Goal: Task Accomplishment & Management: Use online tool/utility

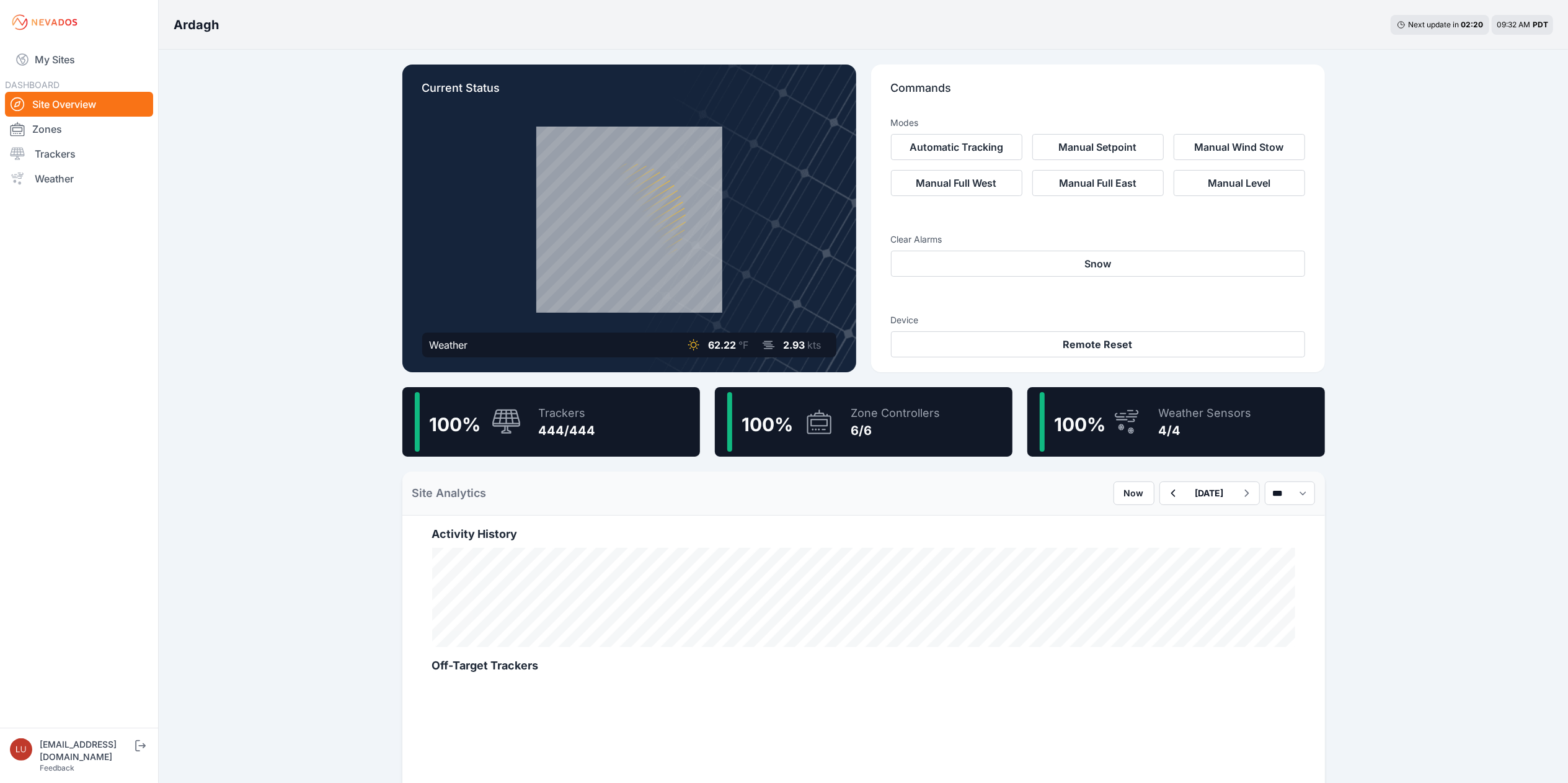
click at [591, 417] on div "Trackers" at bounding box center [567, 413] width 57 height 17
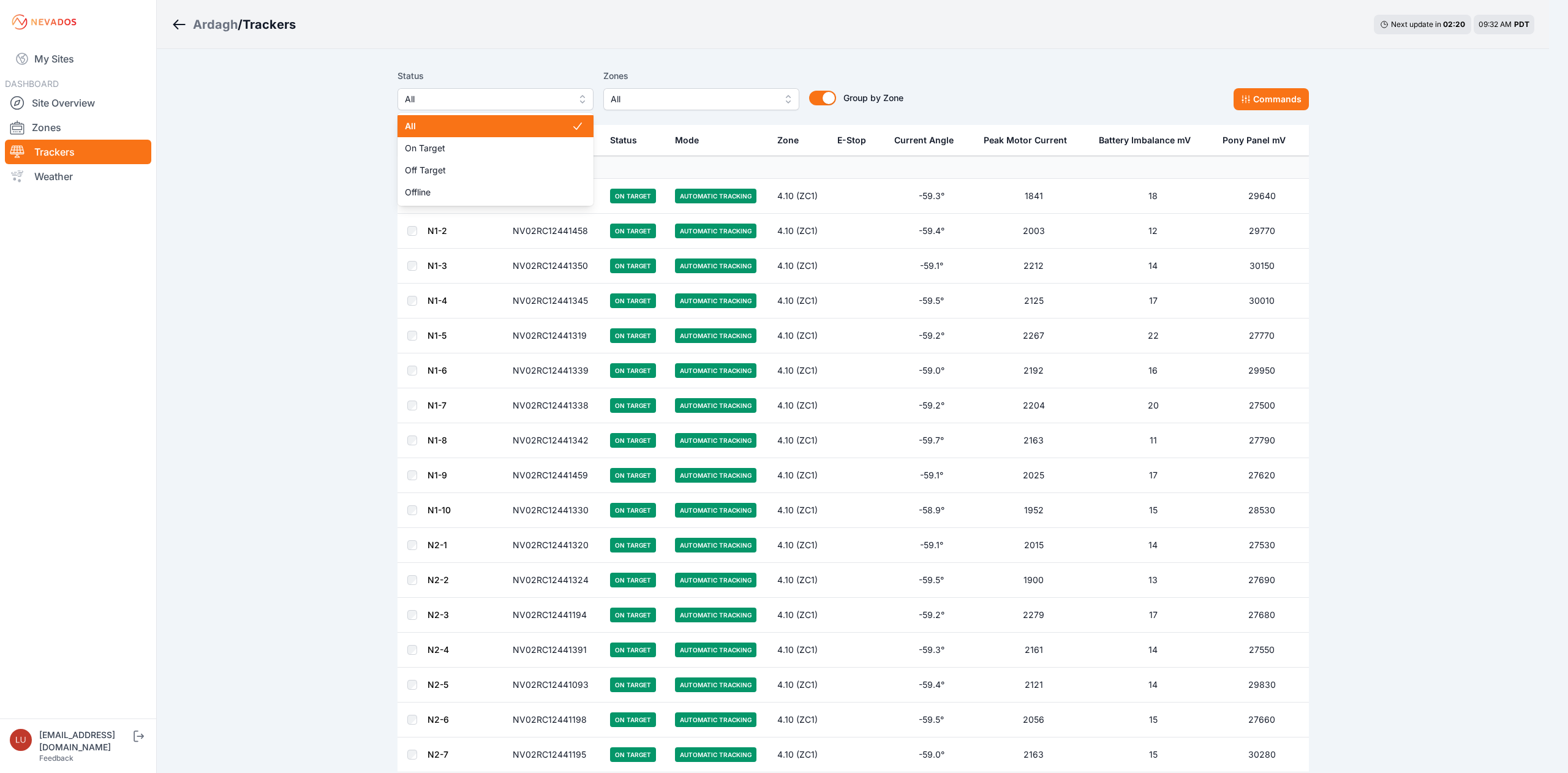
click at [539, 95] on span "All" at bounding box center [487, 99] width 164 height 15
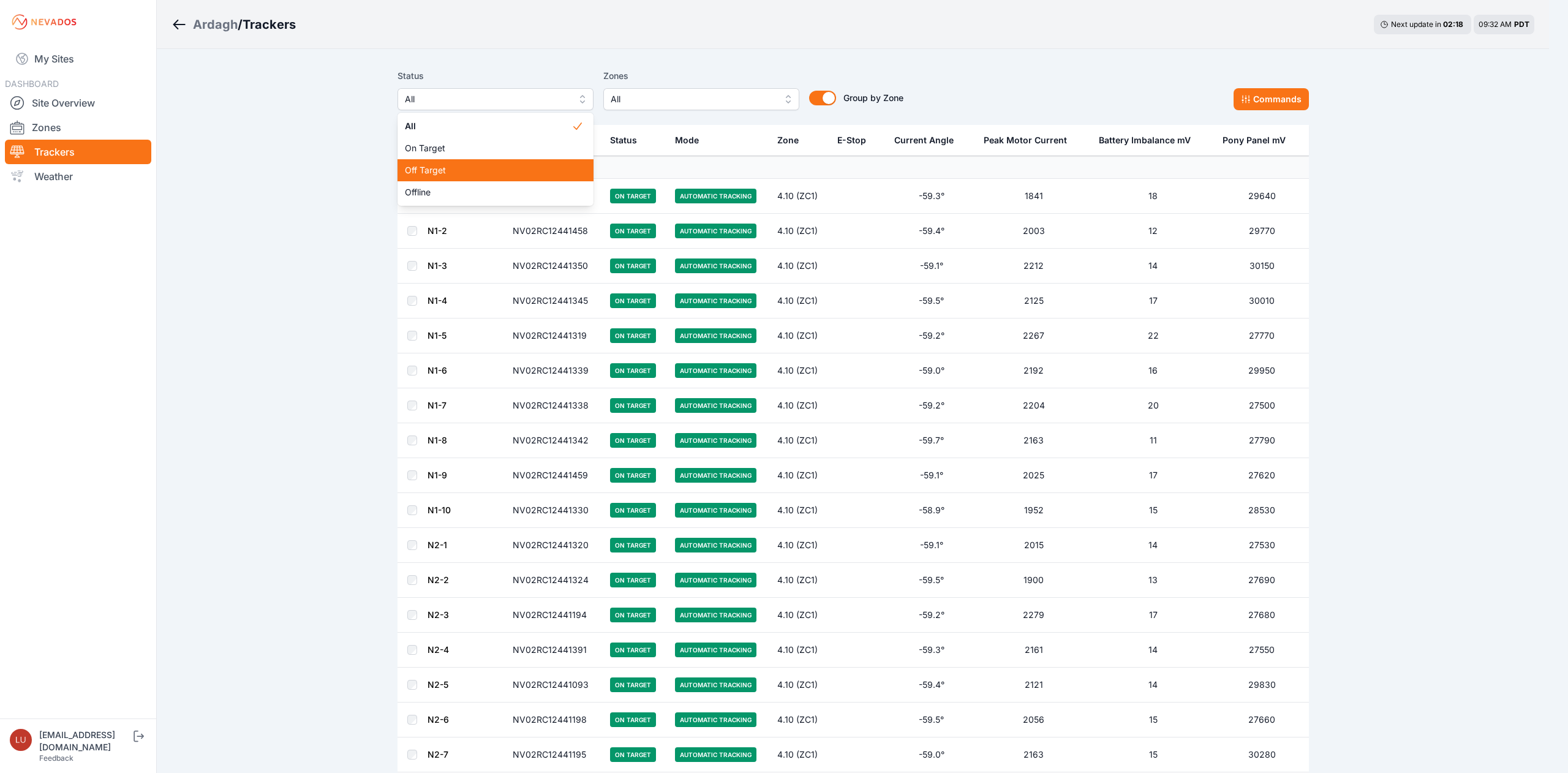
click at [510, 174] on span "Off Target" at bounding box center [488, 170] width 166 height 12
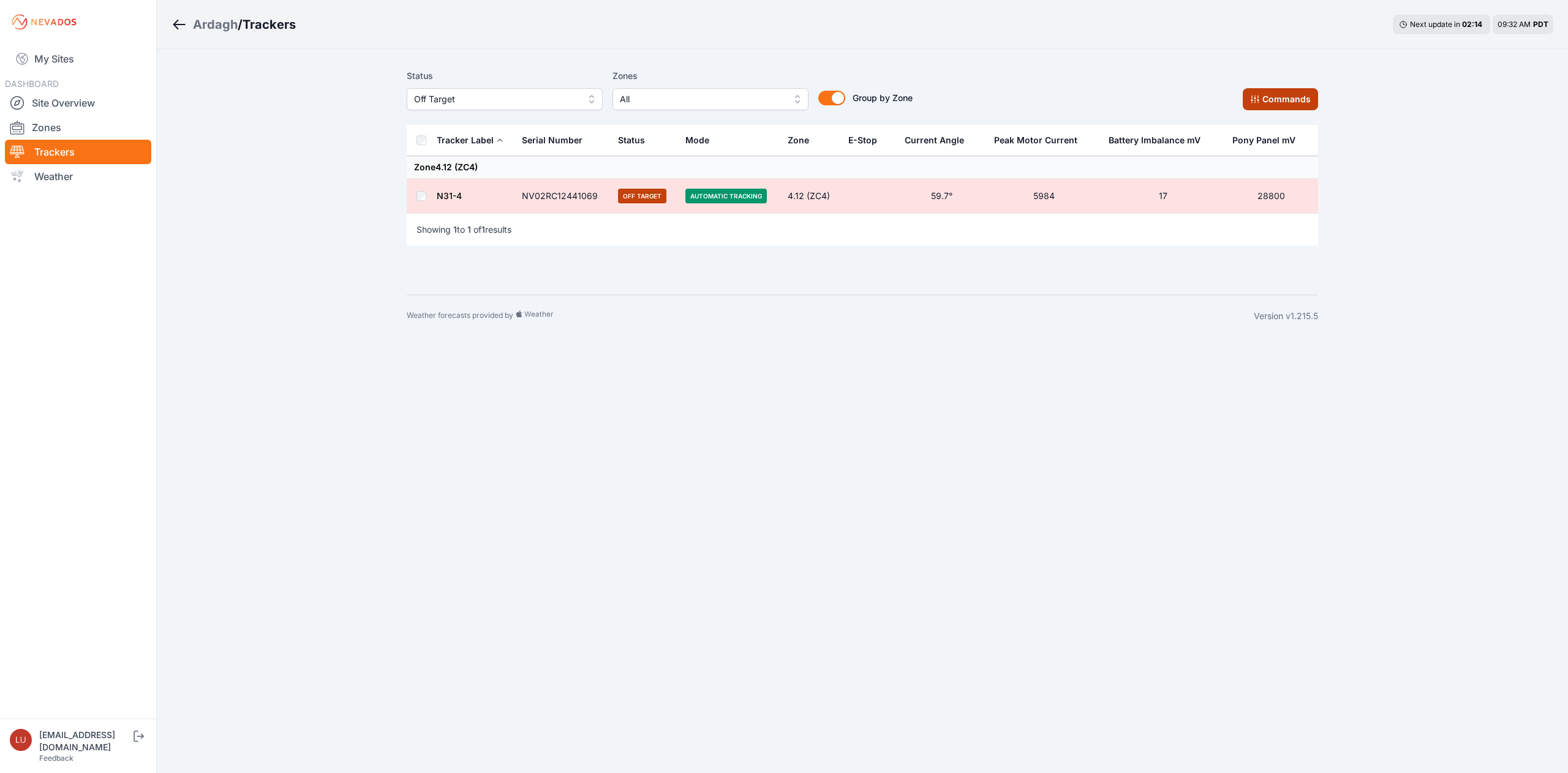
click at [1272, 91] on button "Commands" at bounding box center [1280, 99] width 75 height 22
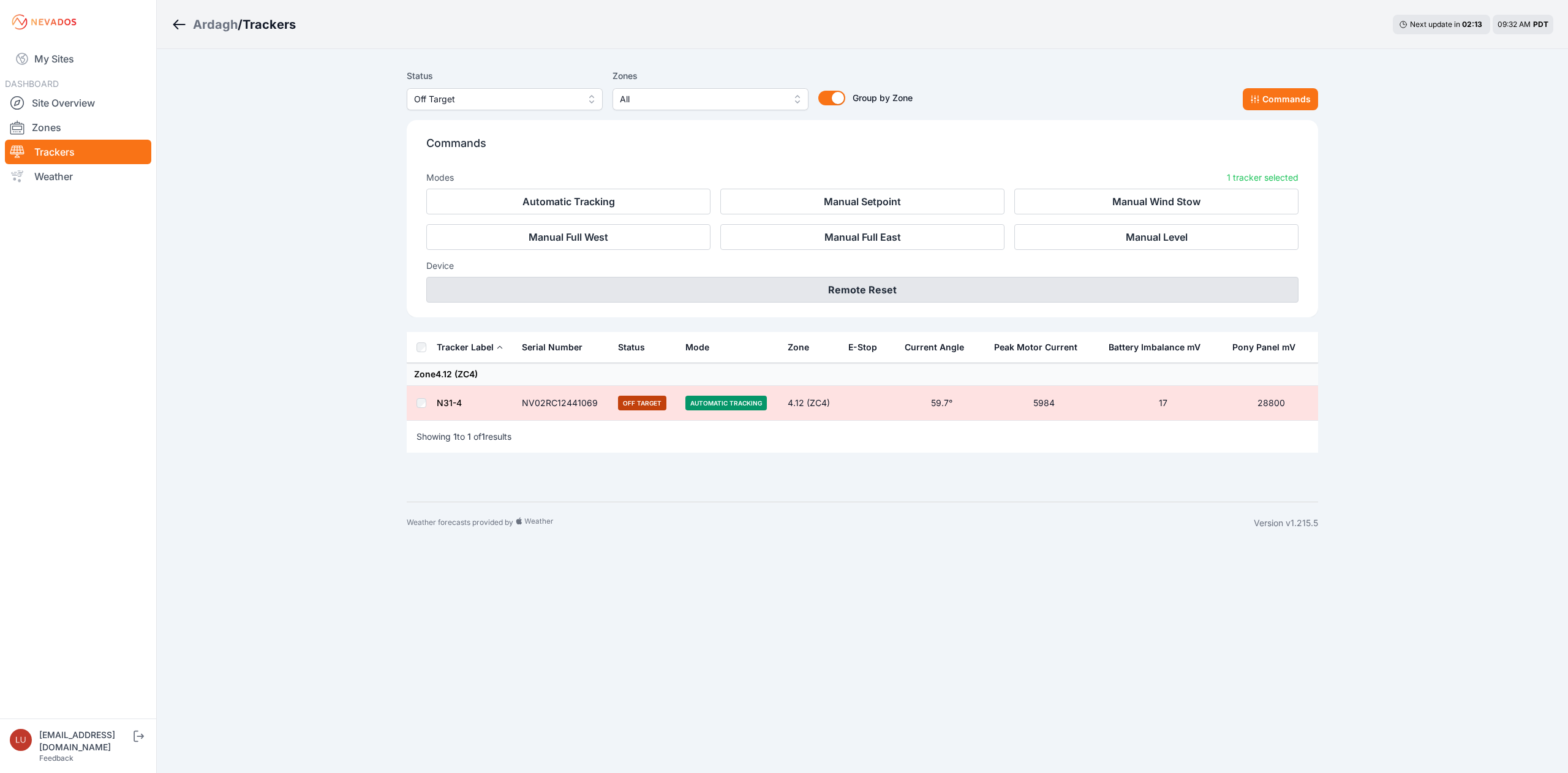
click at [785, 291] on button "Remote Reset" at bounding box center [862, 289] width 872 height 26
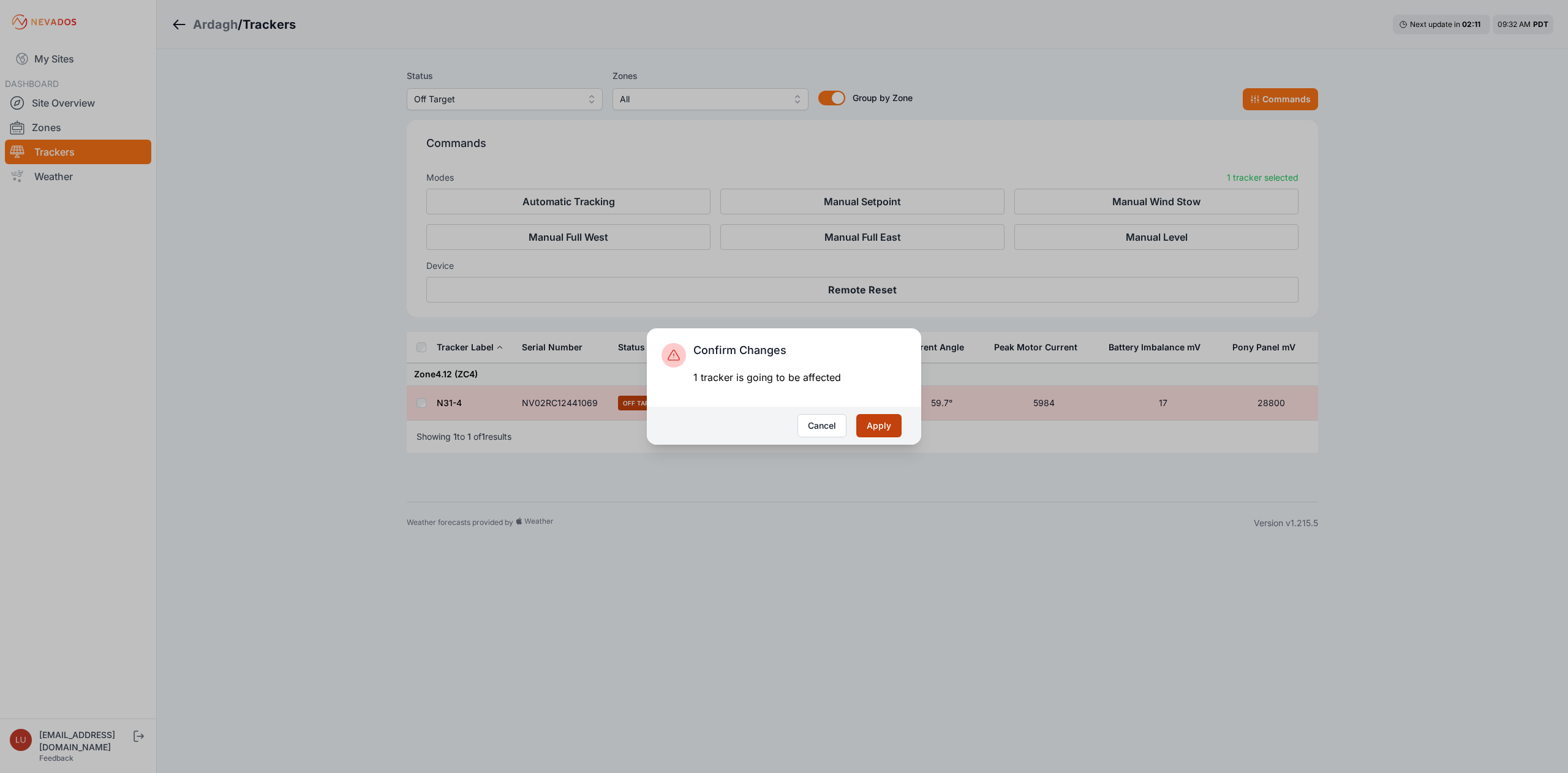
click at [875, 428] on button "Apply" at bounding box center [879, 425] width 46 height 23
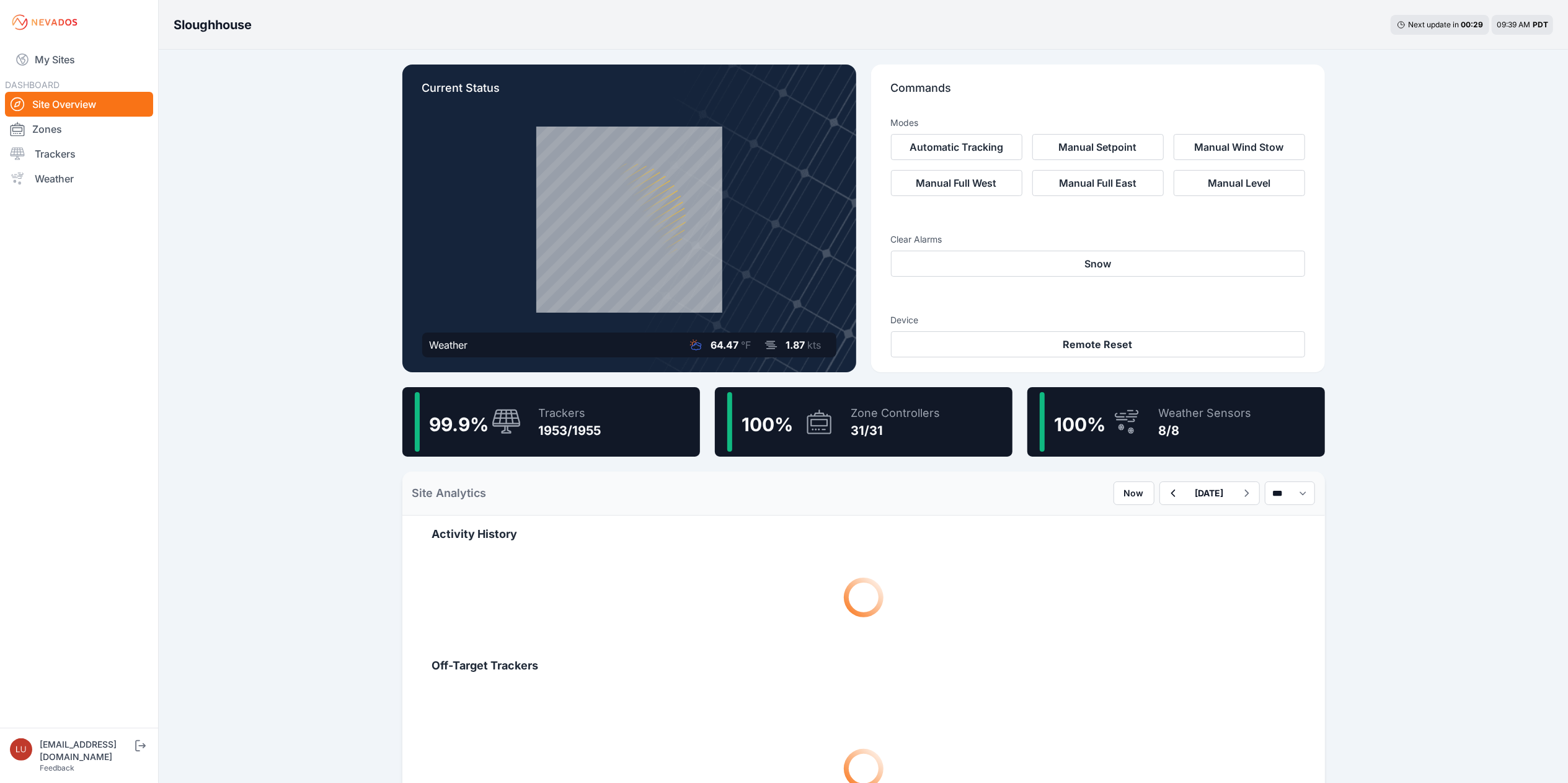
click at [610, 412] on div "99.9 % Trackers 1953/1955" at bounding box center [551, 422] width 298 height 70
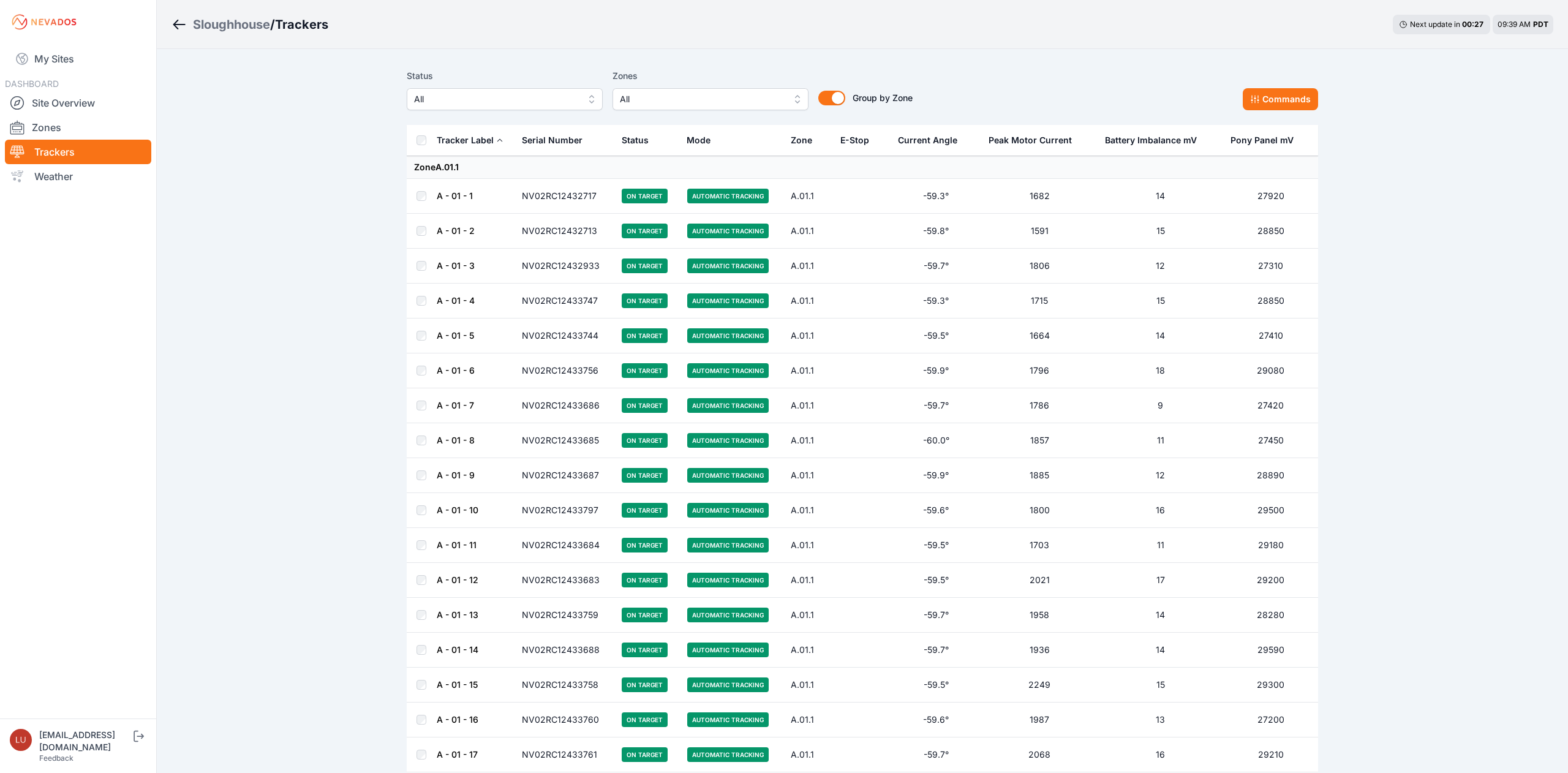
click at [522, 98] on span "All" at bounding box center [496, 99] width 164 height 15
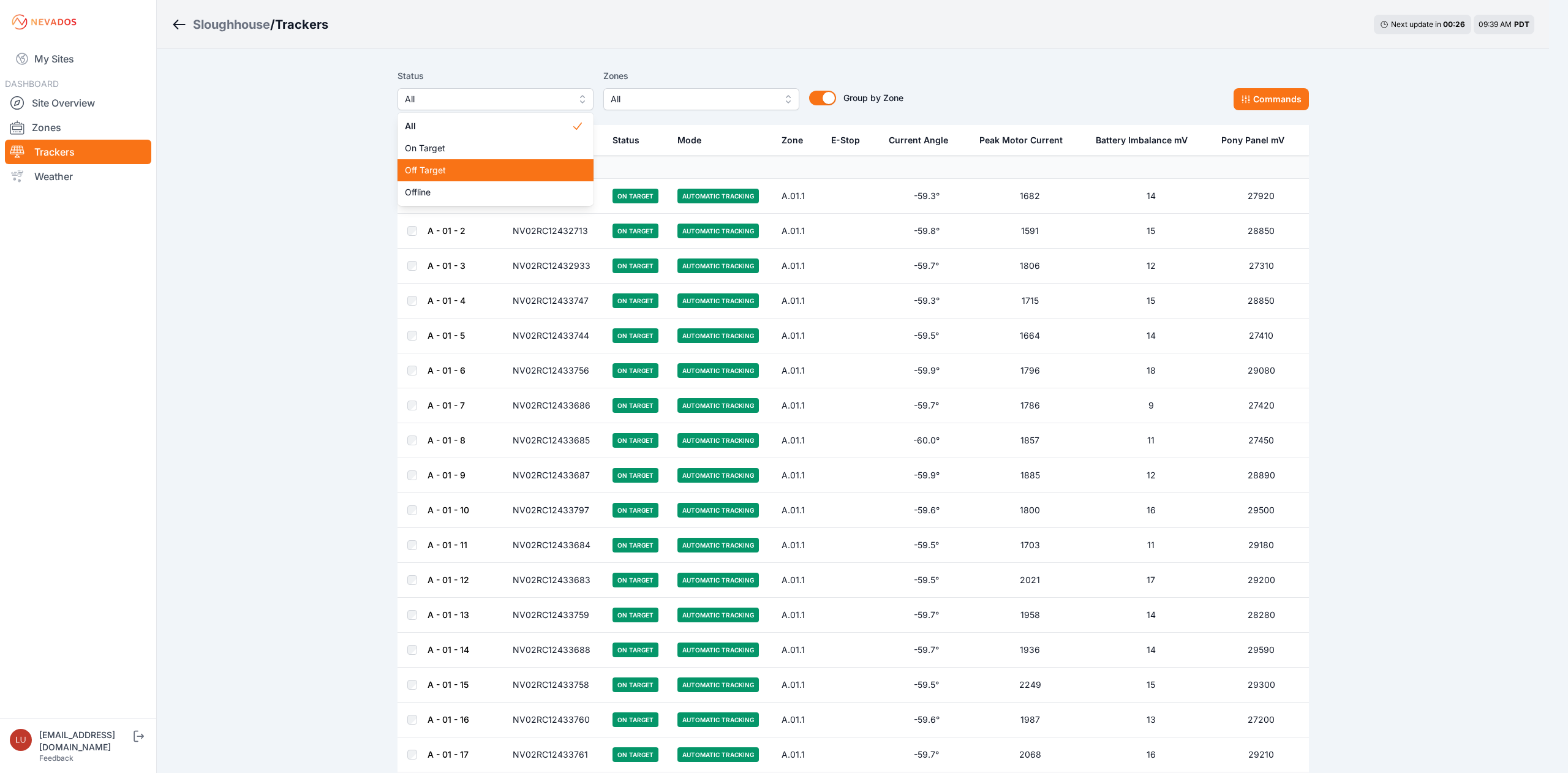
click at [526, 176] on div "Off Target" at bounding box center [495, 170] width 196 height 22
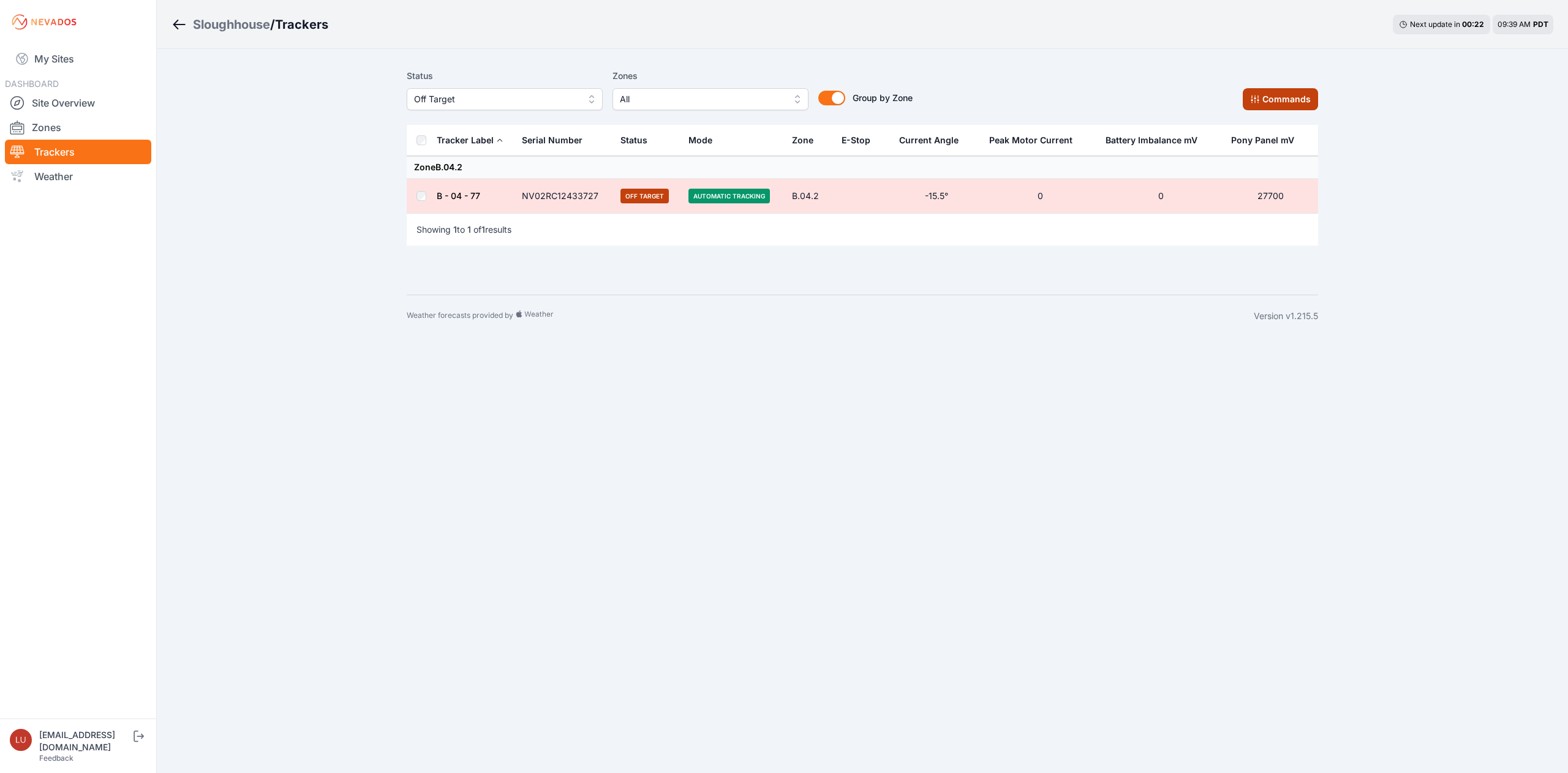
click at [1294, 97] on button "Commands" at bounding box center [1280, 99] width 75 height 22
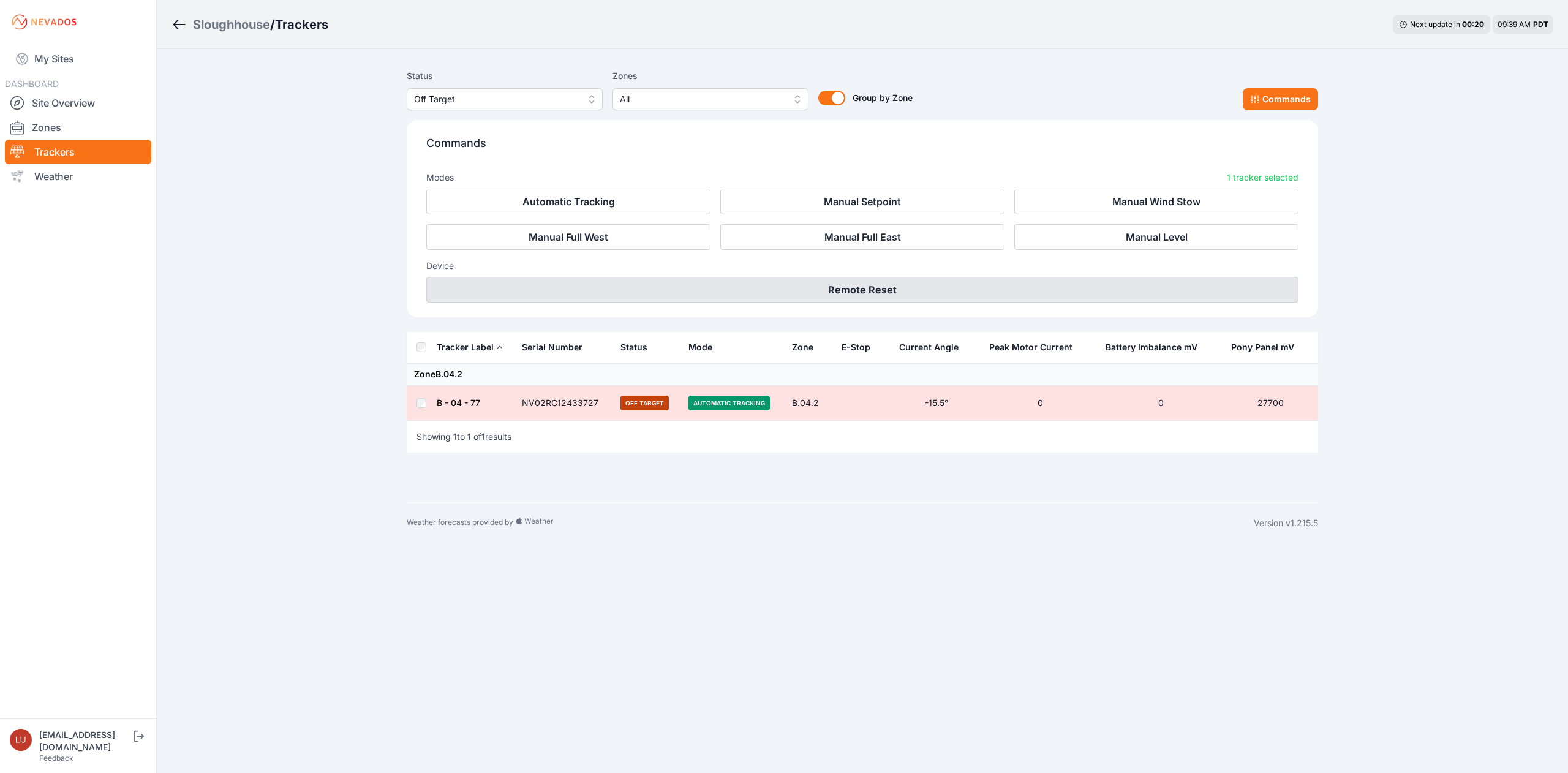
click at [910, 284] on button "Remote Reset" at bounding box center [862, 289] width 872 height 26
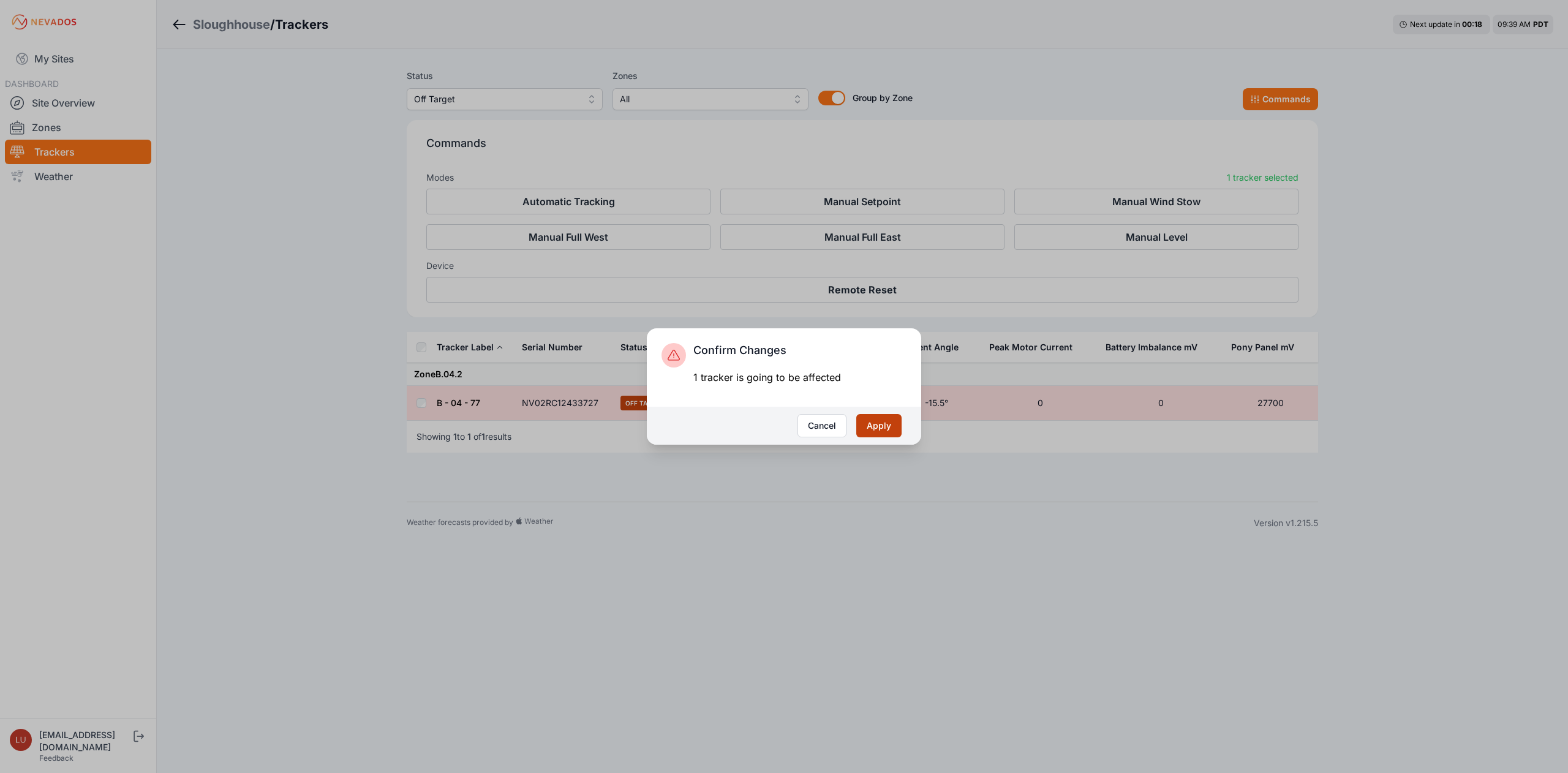
click at [885, 421] on button "Apply" at bounding box center [879, 425] width 46 height 23
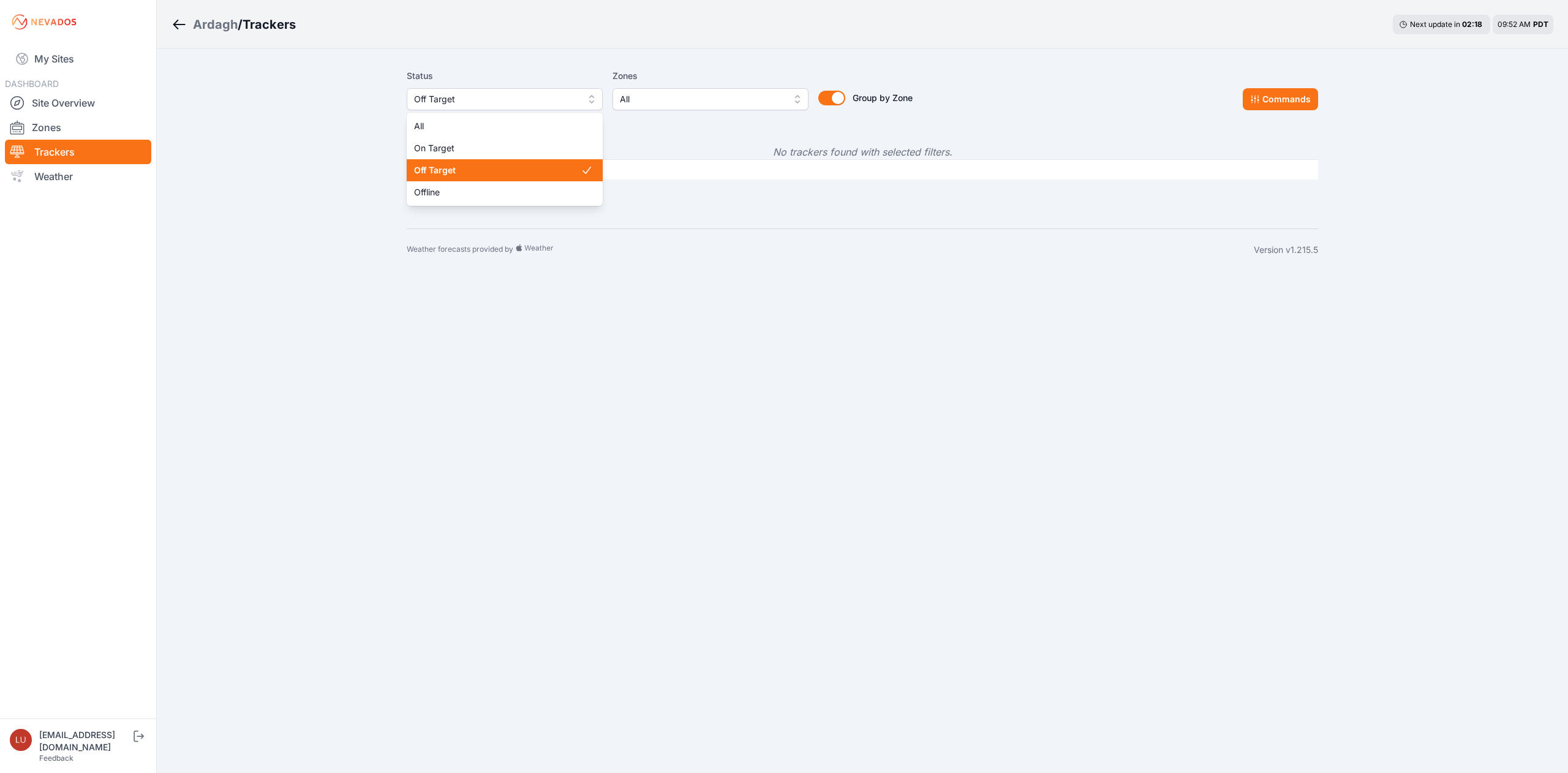
click at [444, 97] on span "Off Target" at bounding box center [496, 99] width 164 height 15
click at [310, 89] on div "Ardagh / Trackers Next update in 02 : 16 09:52 AM PDT Status Off Target All On …" at bounding box center [784, 136] width 1568 height 271
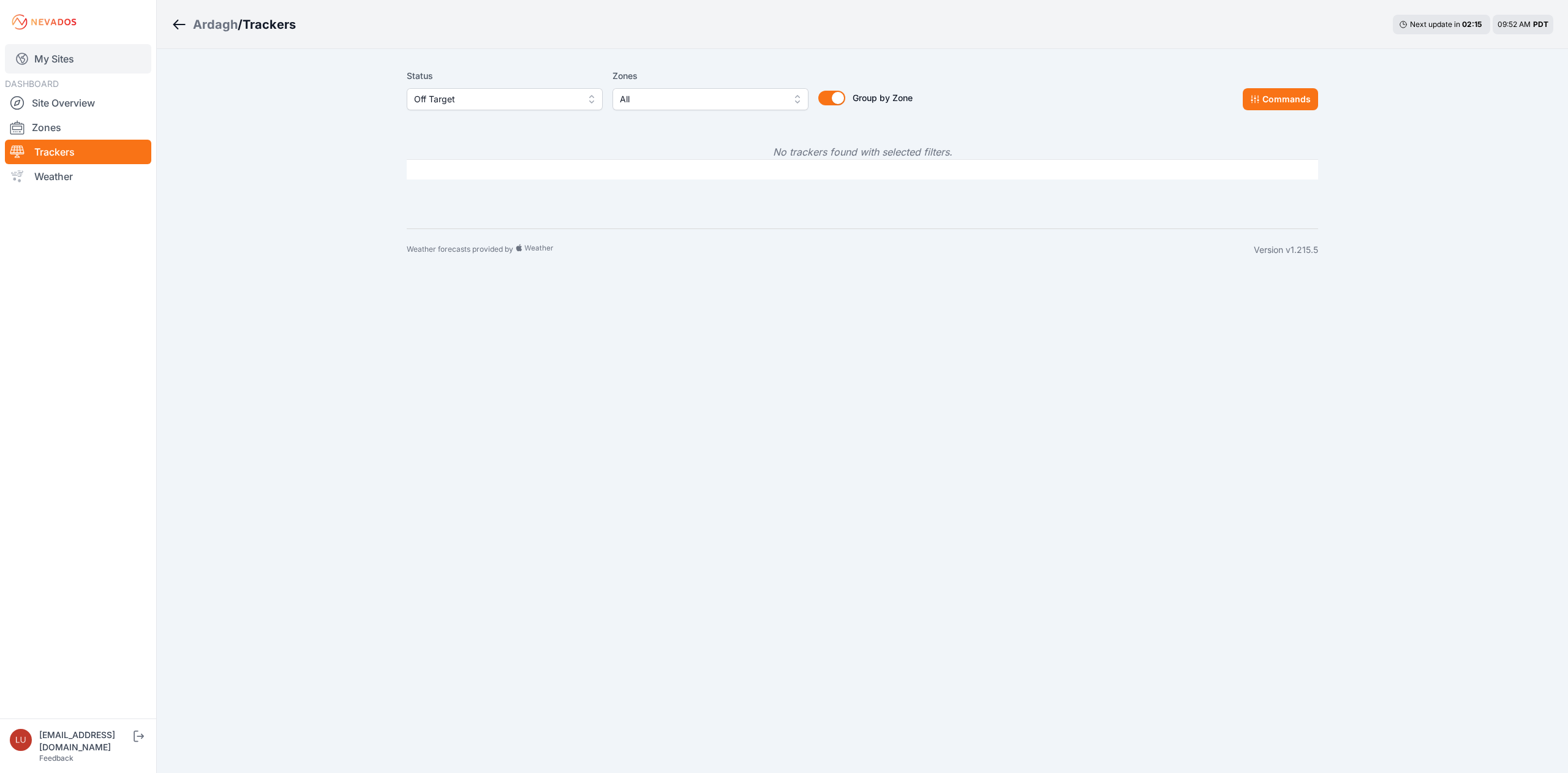
click at [71, 51] on link "My Sites" at bounding box center [78, 59] width 147 height 29
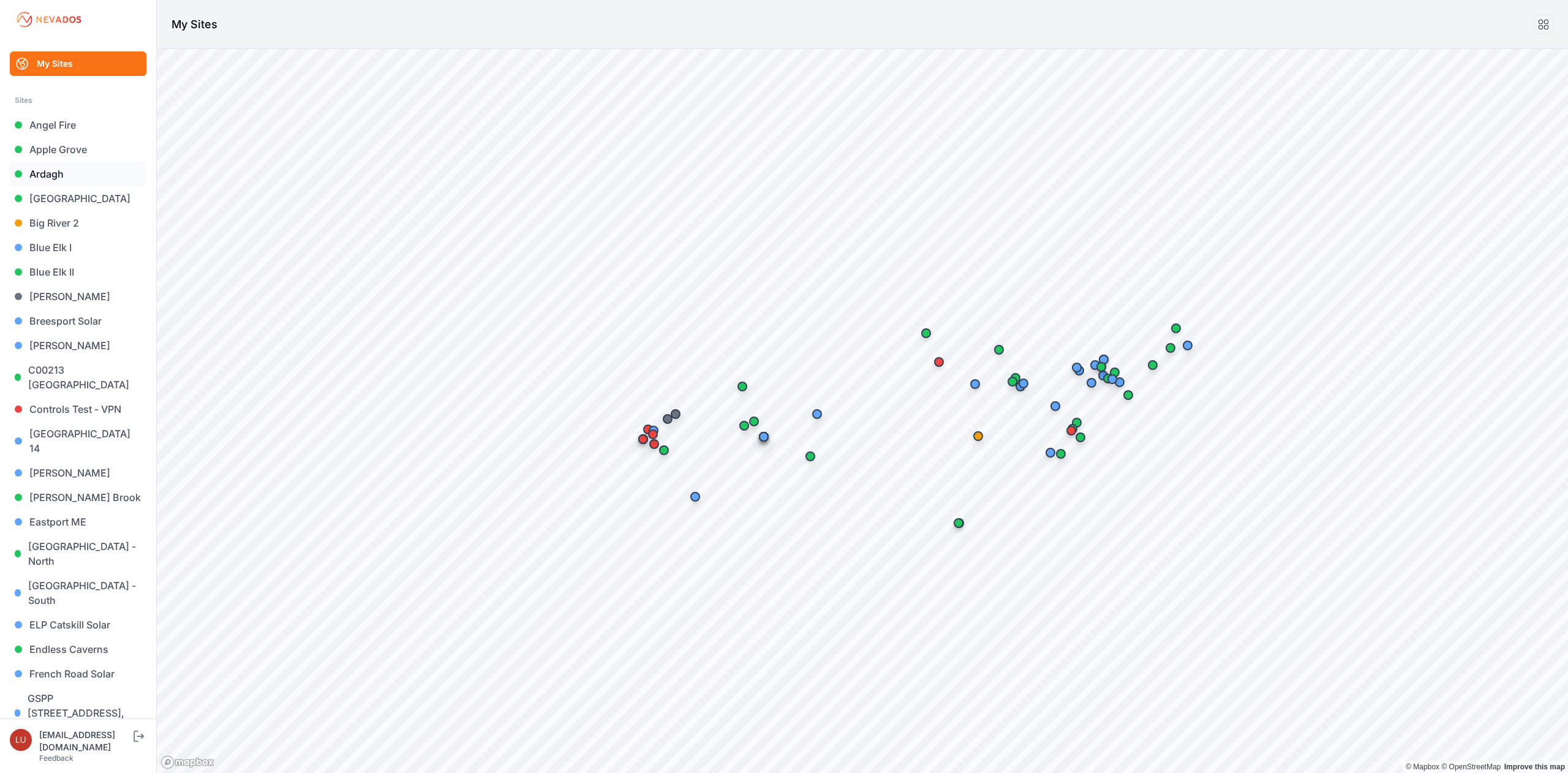
click at [69, 173] on link "Ardagh" at bounding box center [78, 173] width 137 height 25
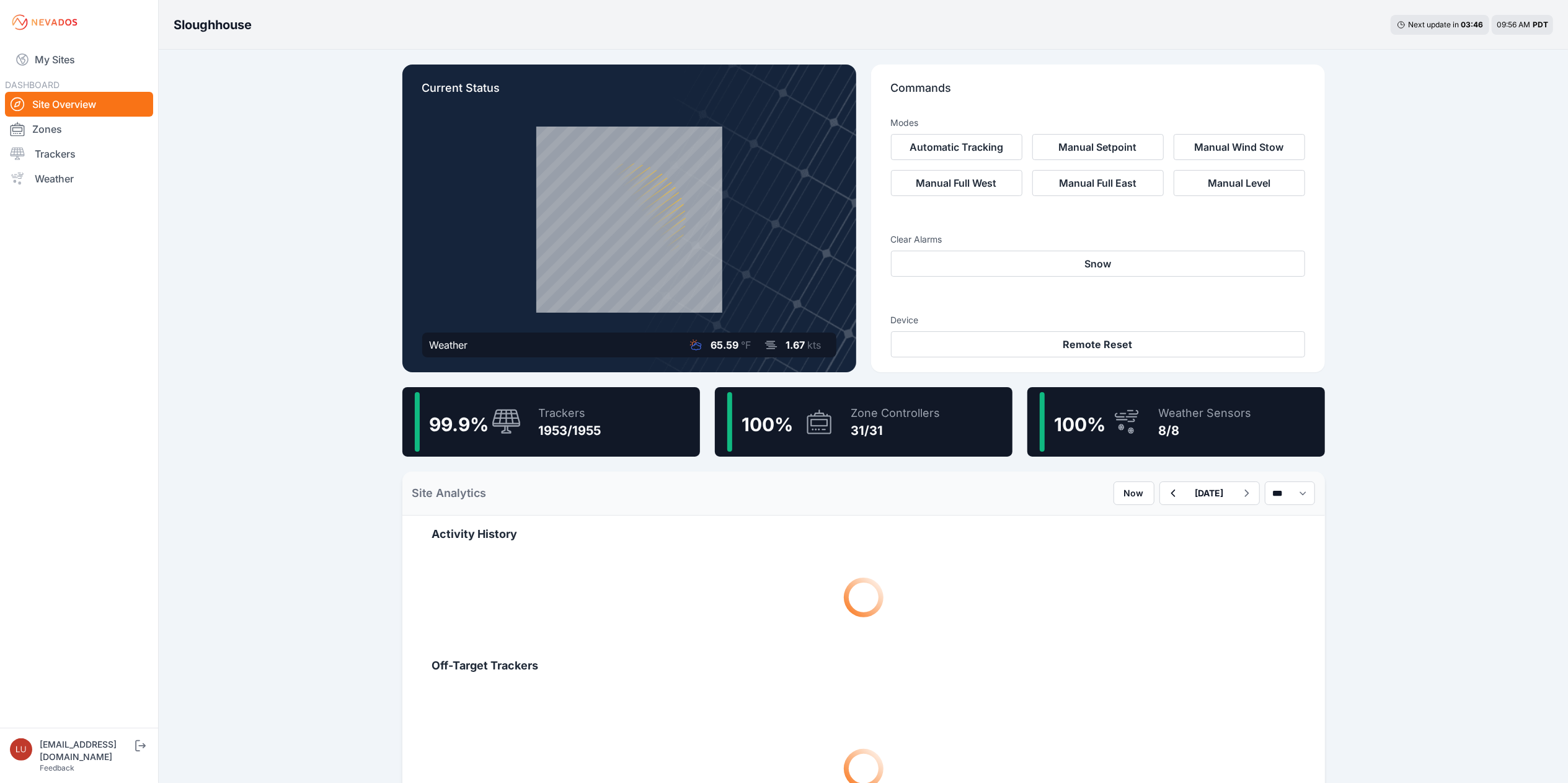
click at [628, 409] on div "99.9 % Trackers 1953/1955" at bounding box center [551, 422] width 298 height 70
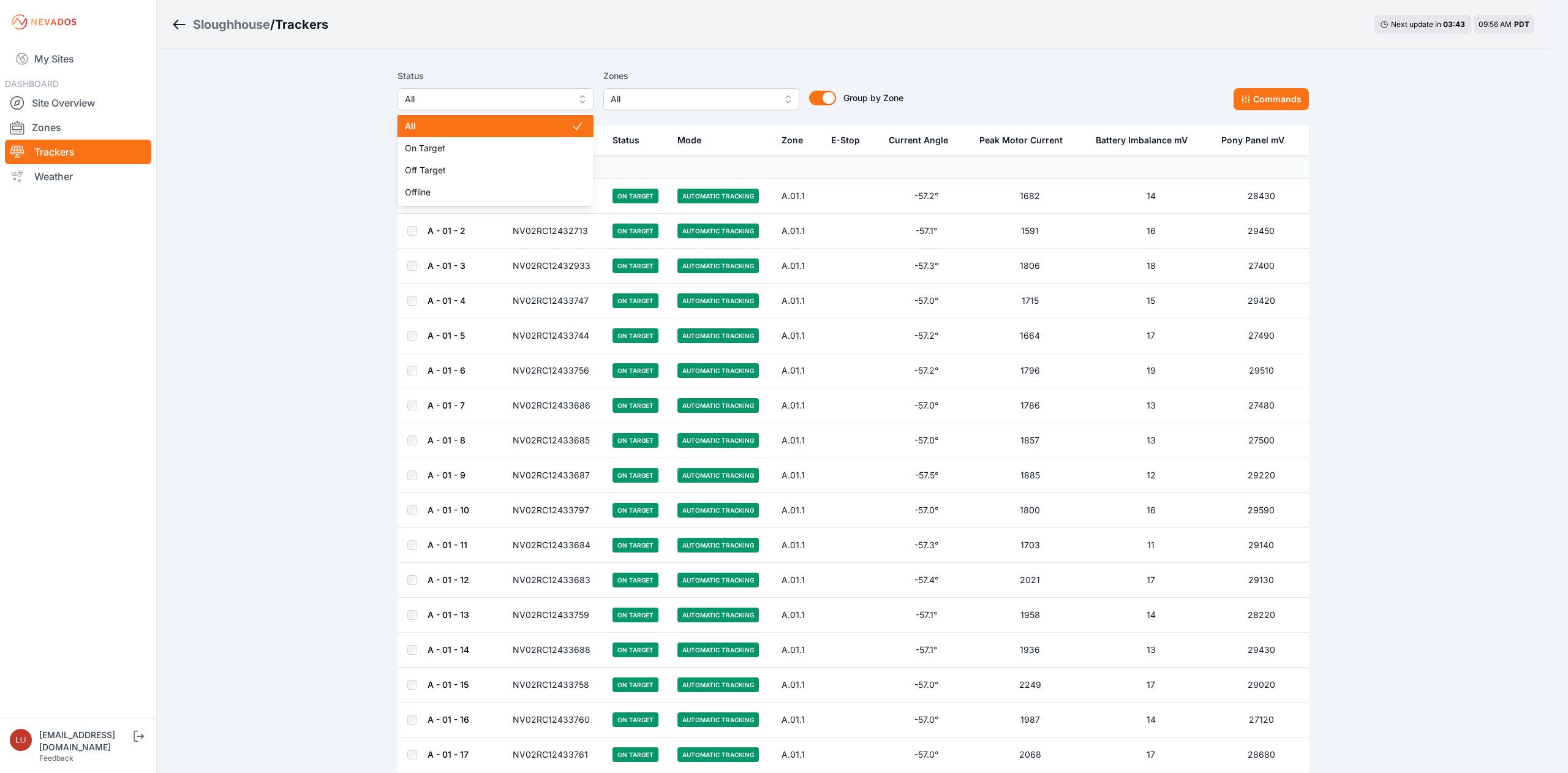
click at [527, 93] on span "All" at bounding box center [487, 99] width 164 height 15
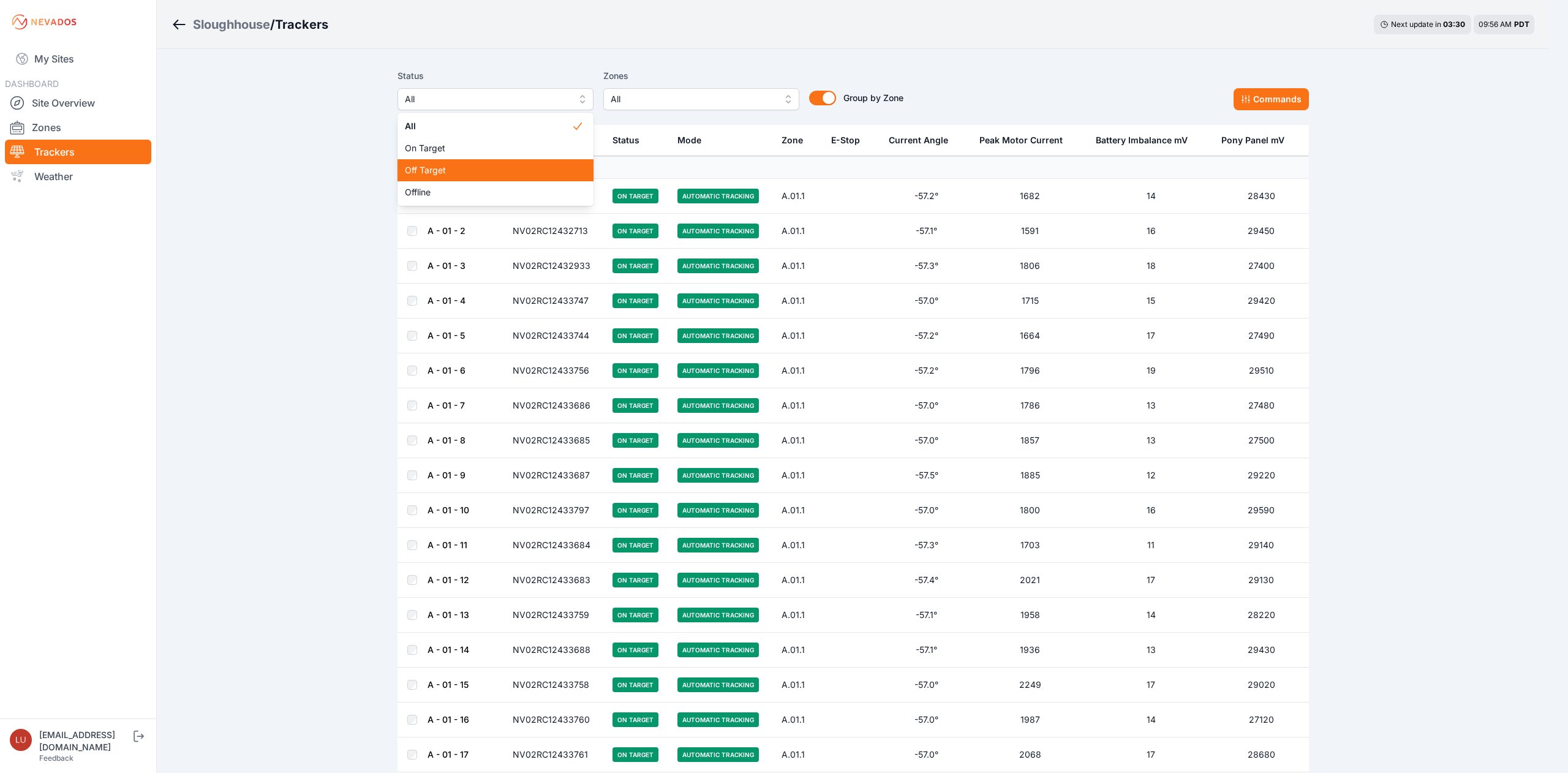
click at [482, 178] on div "Off Target" at bounding box center [495, 170] width 196 height 22
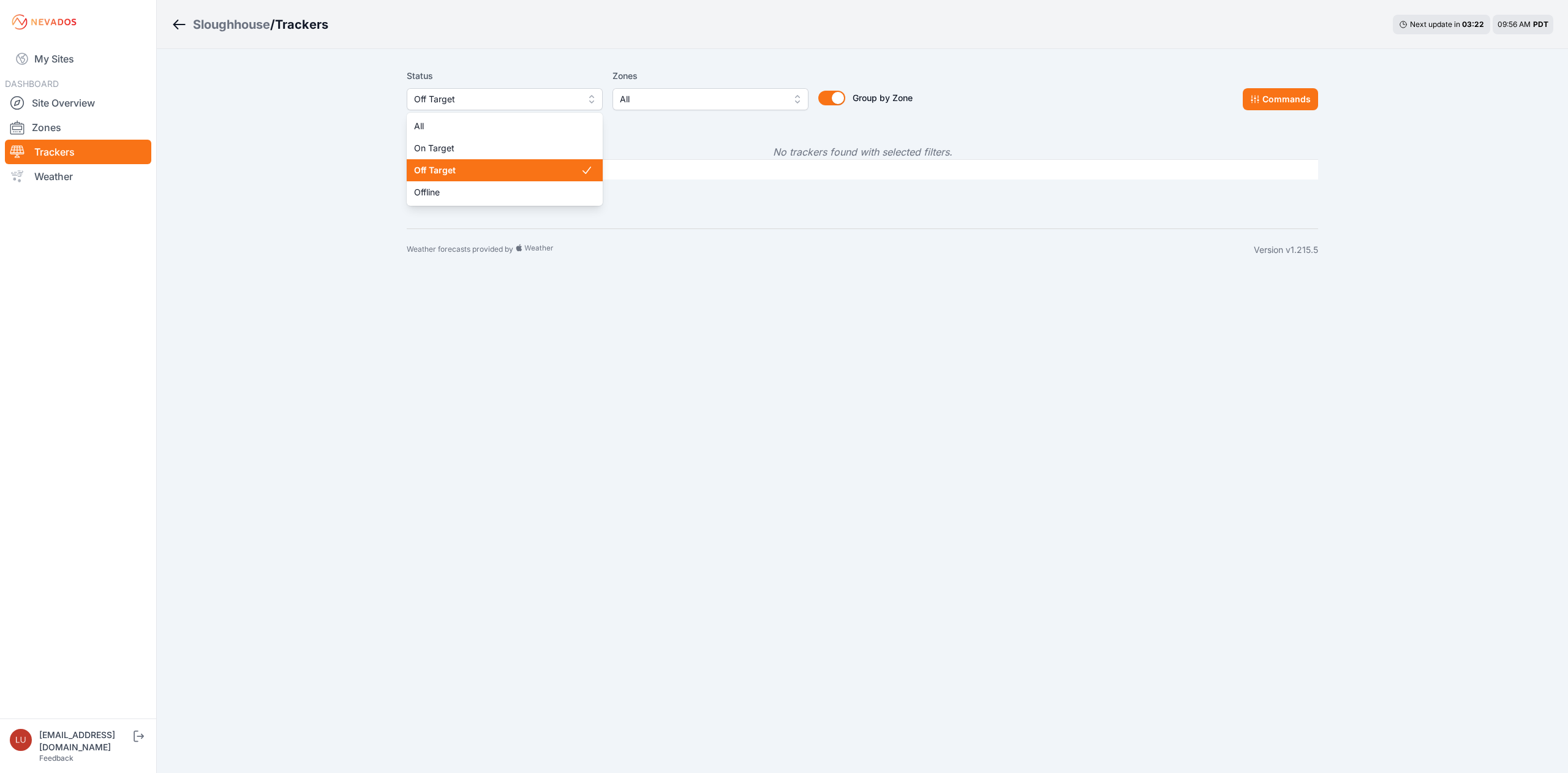
click at [436, 100] on span "Off Target" at bounding box center [496, 99] width 164 height 15
click at [452, 186] on span "Offline" at bounding box center [497, 192] width 166 height 12
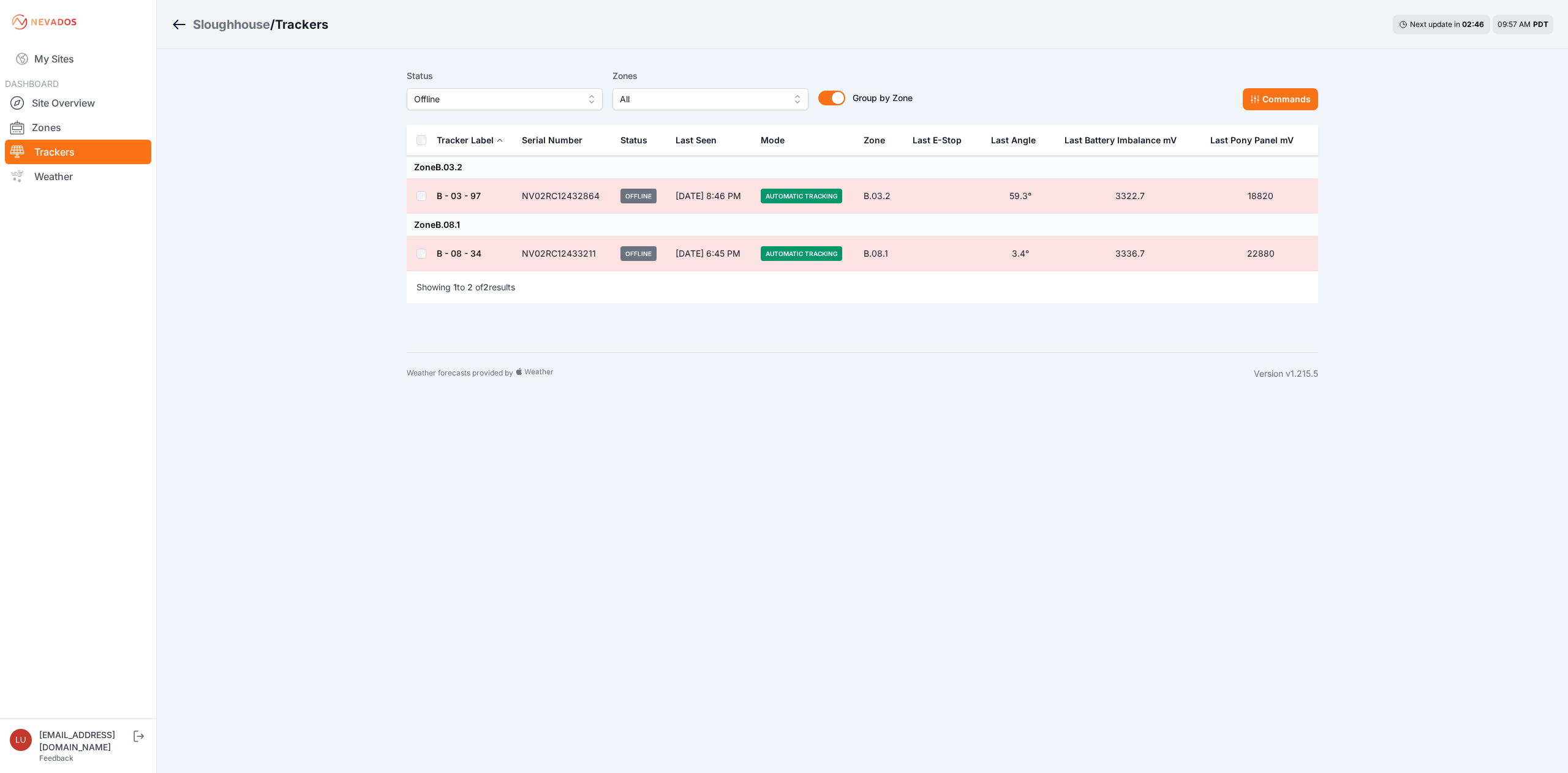
click at [673, 387] on div "Weather forecasts provided by Version v1.215.5" at bounding box center [862, 374] width 911 height 42
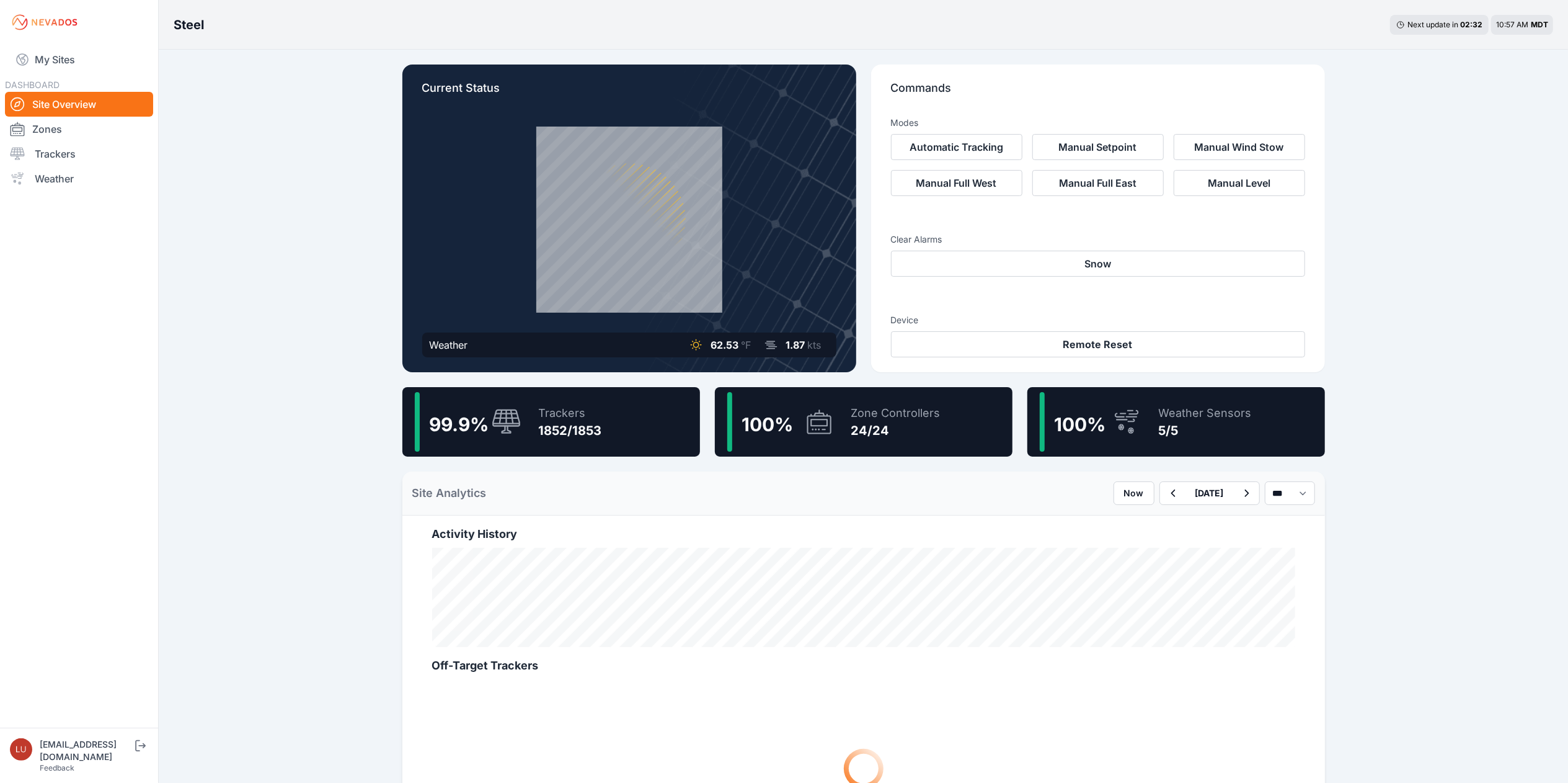
click at [606, 407] on div "99.9 % Trackers 1852/1853" at bounding box center [551, 422] width 298 height 70
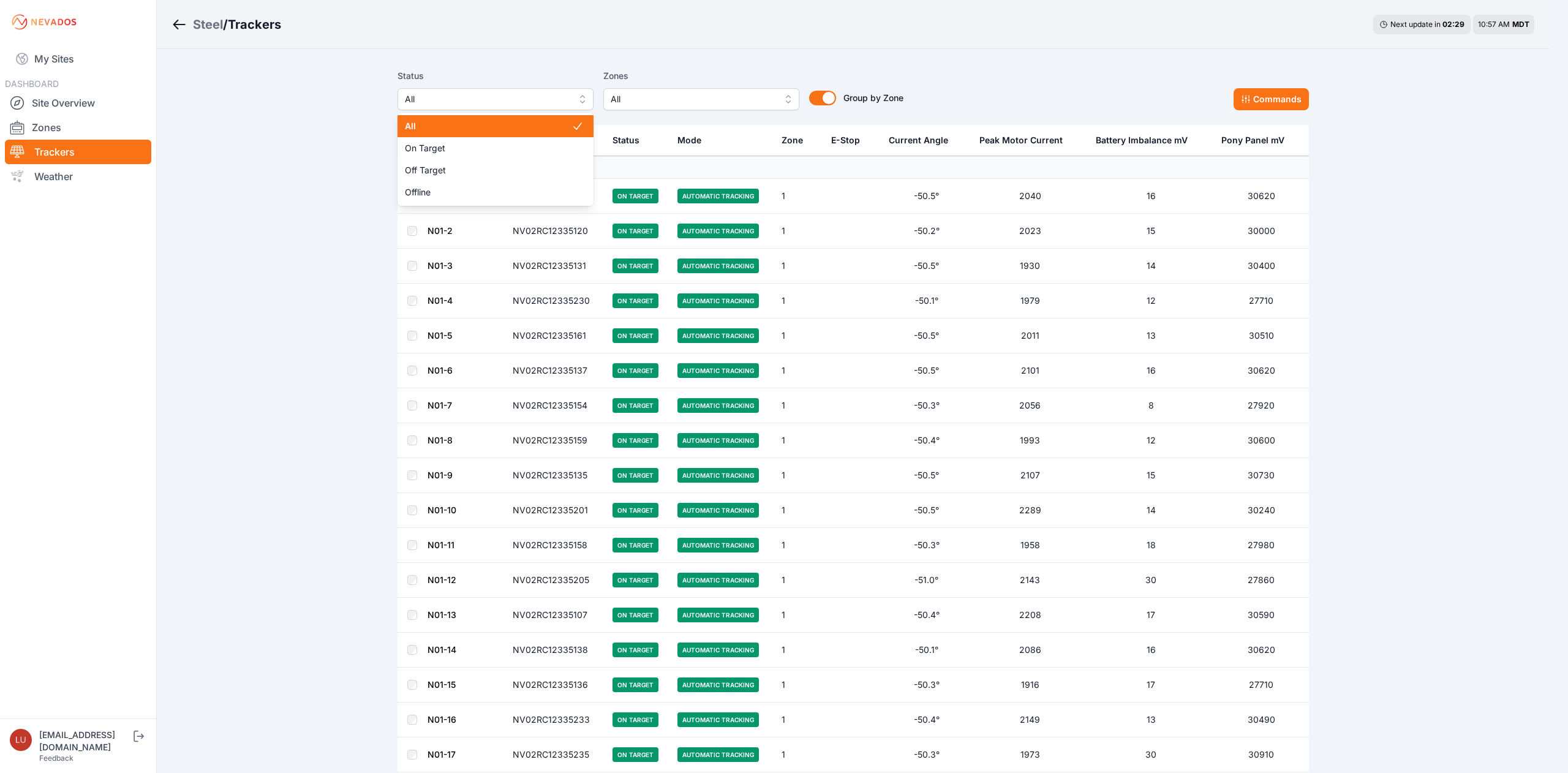
click at [545, 98] on span "All" at bounding box center [487, 99] width 164 height 15
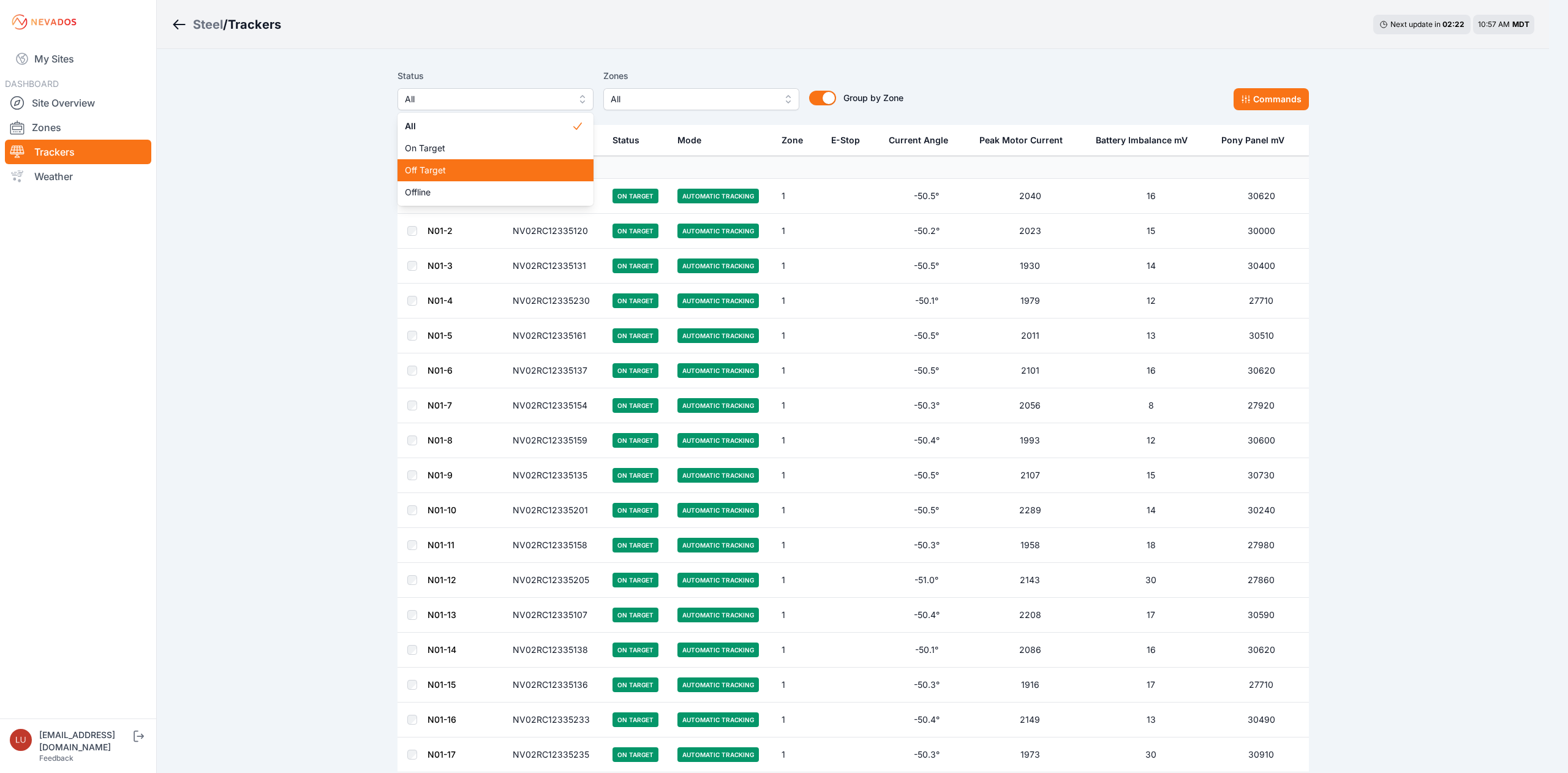
click at [511, 169] on span "Off Target" at bounding box center [488, 170] width 166 height 12
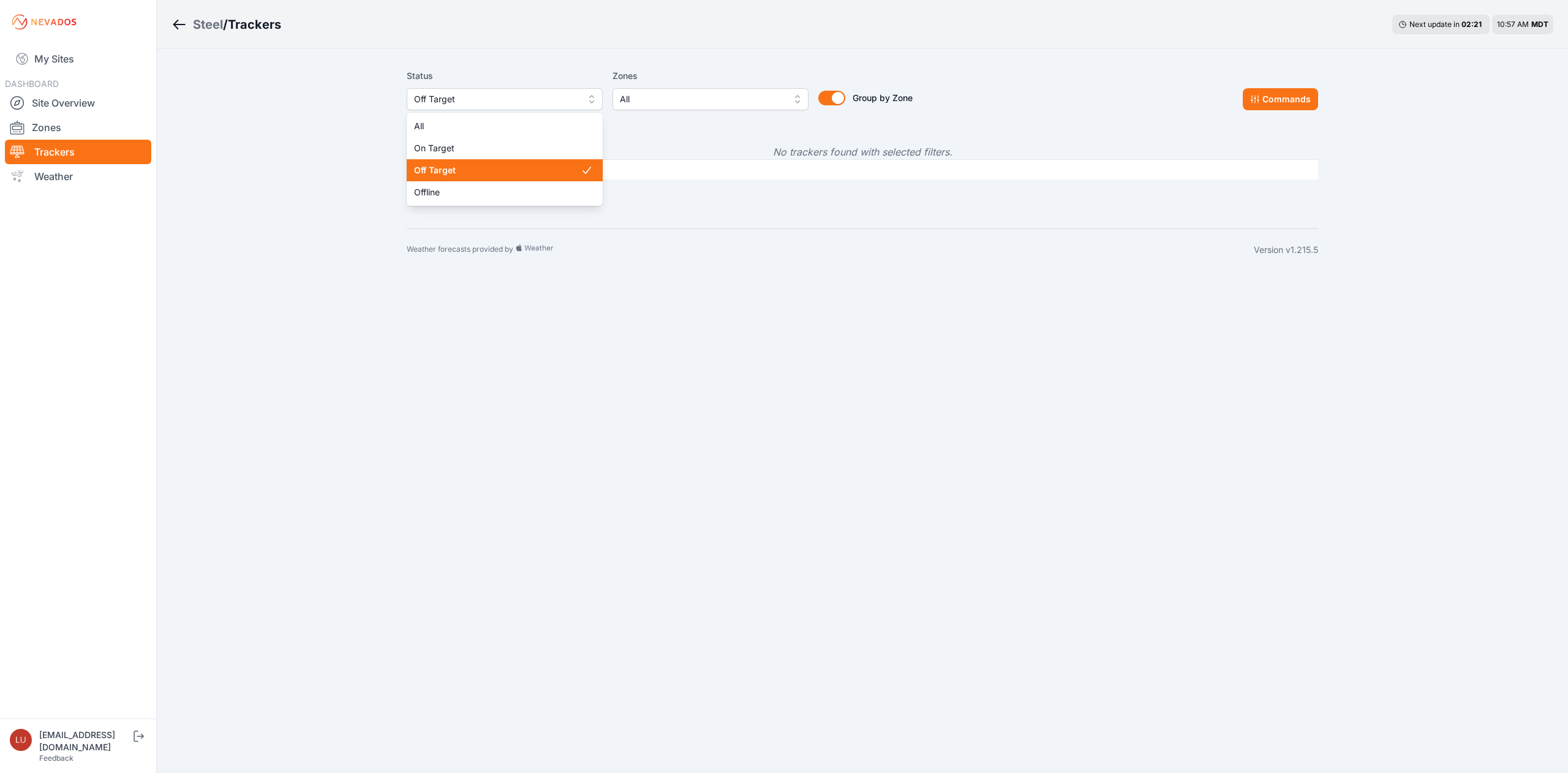
click at [444, 103] on span "Off Target" at bounding box center [496, 99] width 164 height 15
click at [341, 81] on div "Steel / Trackers Next update in 02 : 18 10:57 AM MDT Status Off Target All On T…" at bounding box center [784, 136] width 1568 height 271
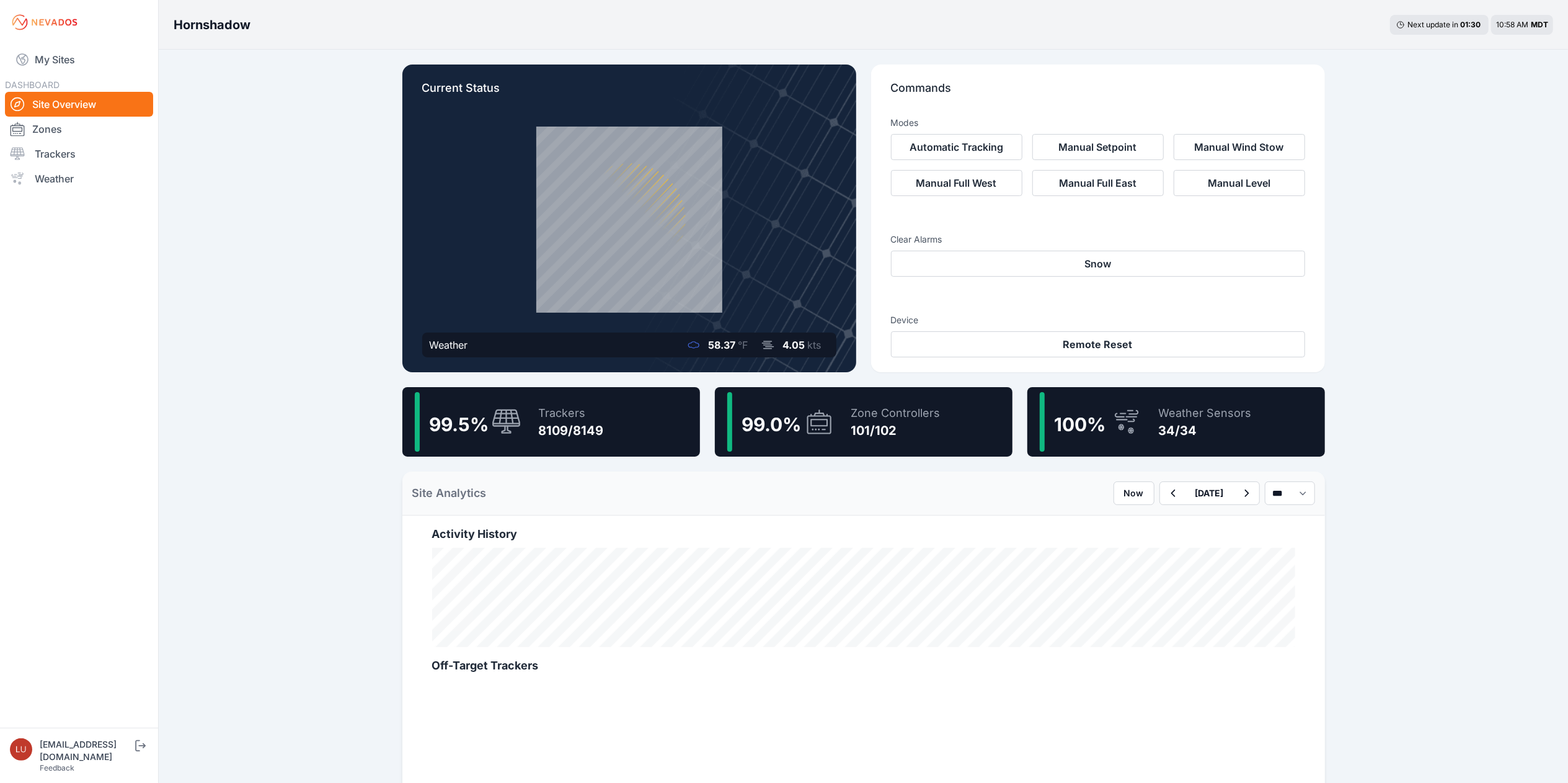
click at [553, 422] on div "8109/8149" at bounding box center [571, 430] width 65 height 17
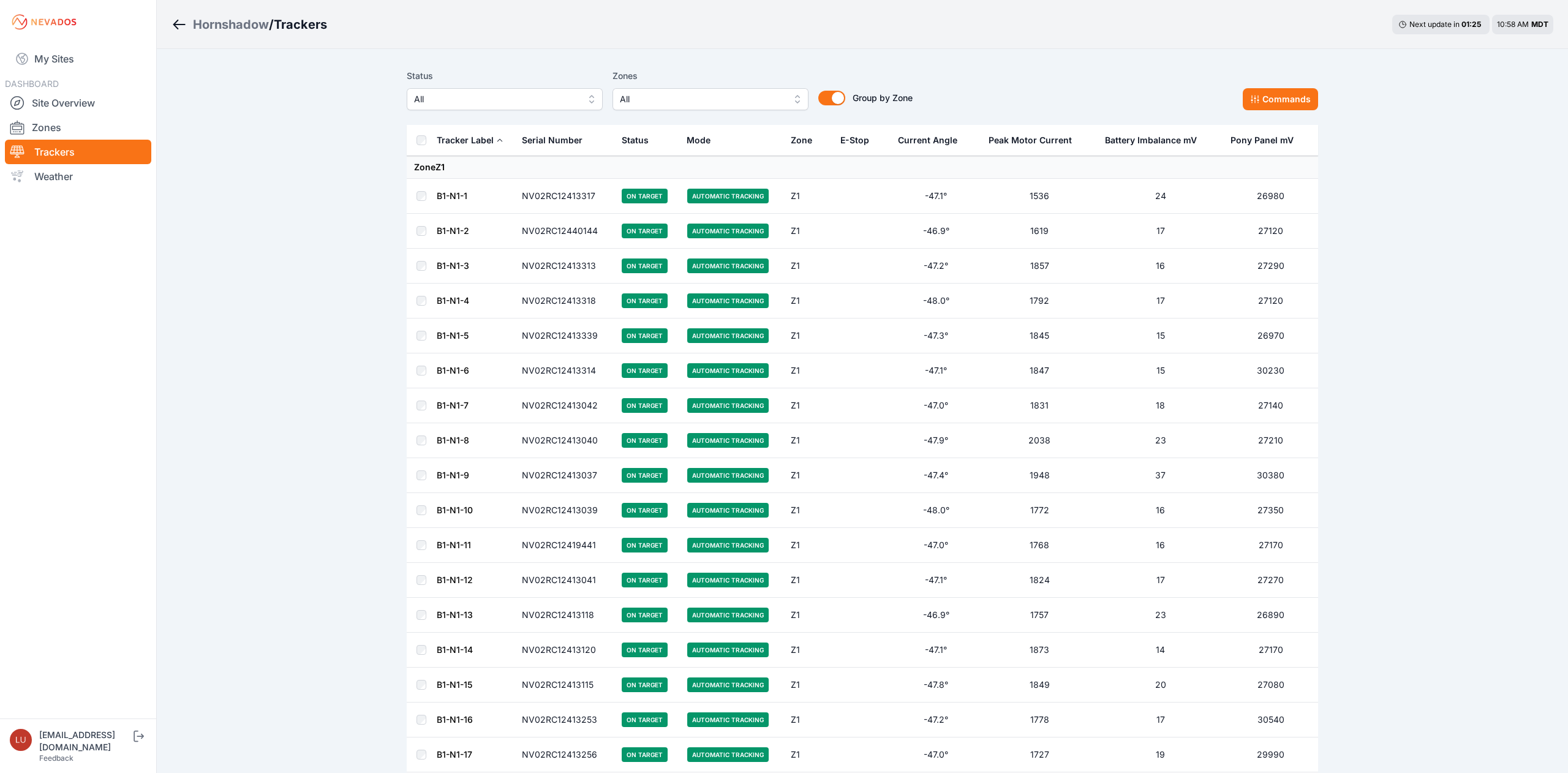
click at [554, 100] on span "All" at bounding box center [496, 99] width 164 height 15
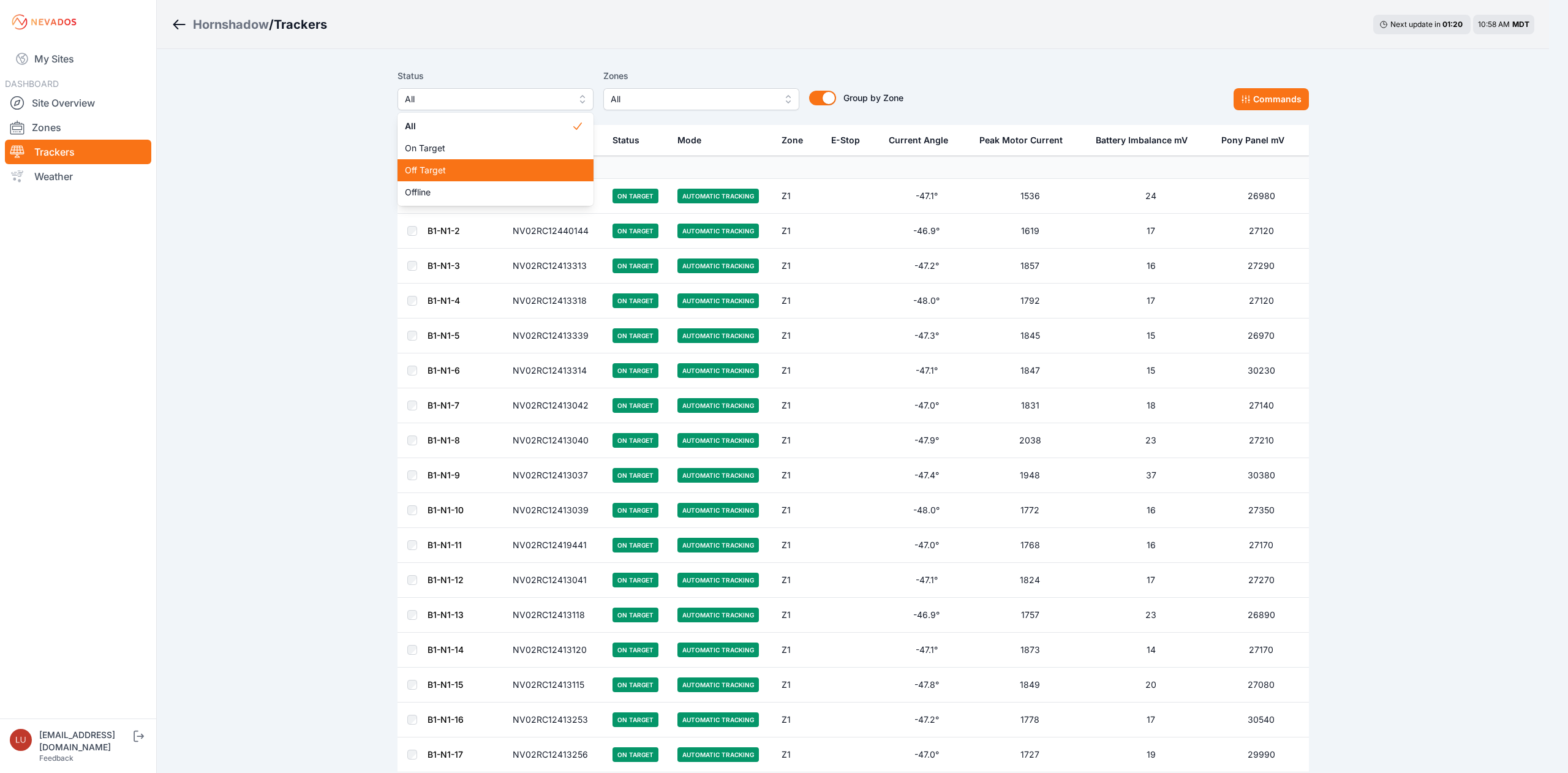
click at [508, 176] on div "Off Target" at bounding box center [495, 170] width 196 height 22
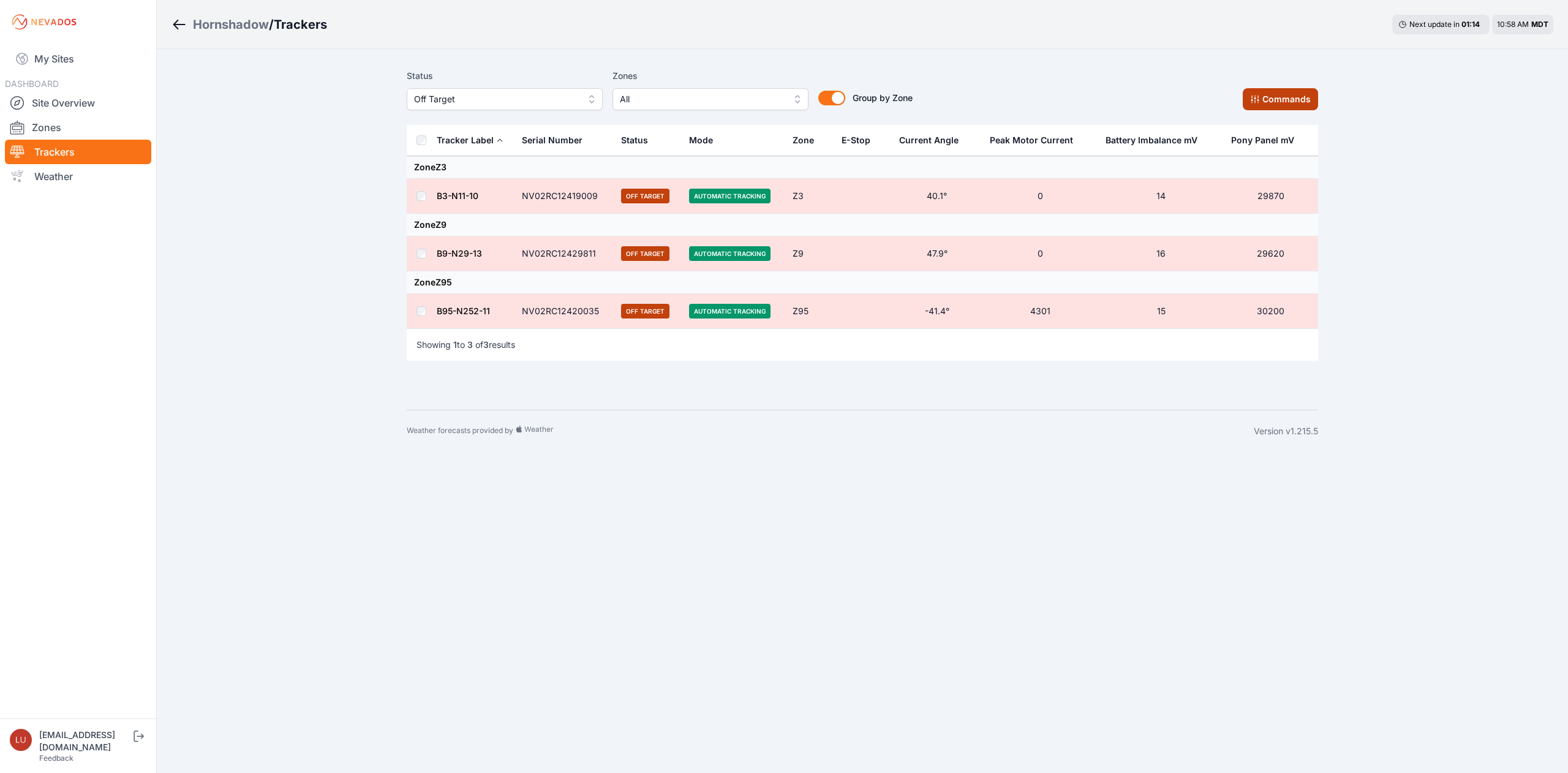
click at [1274, 95] on button "Commands" at bounding box center [1280, 99] width 75 height 22
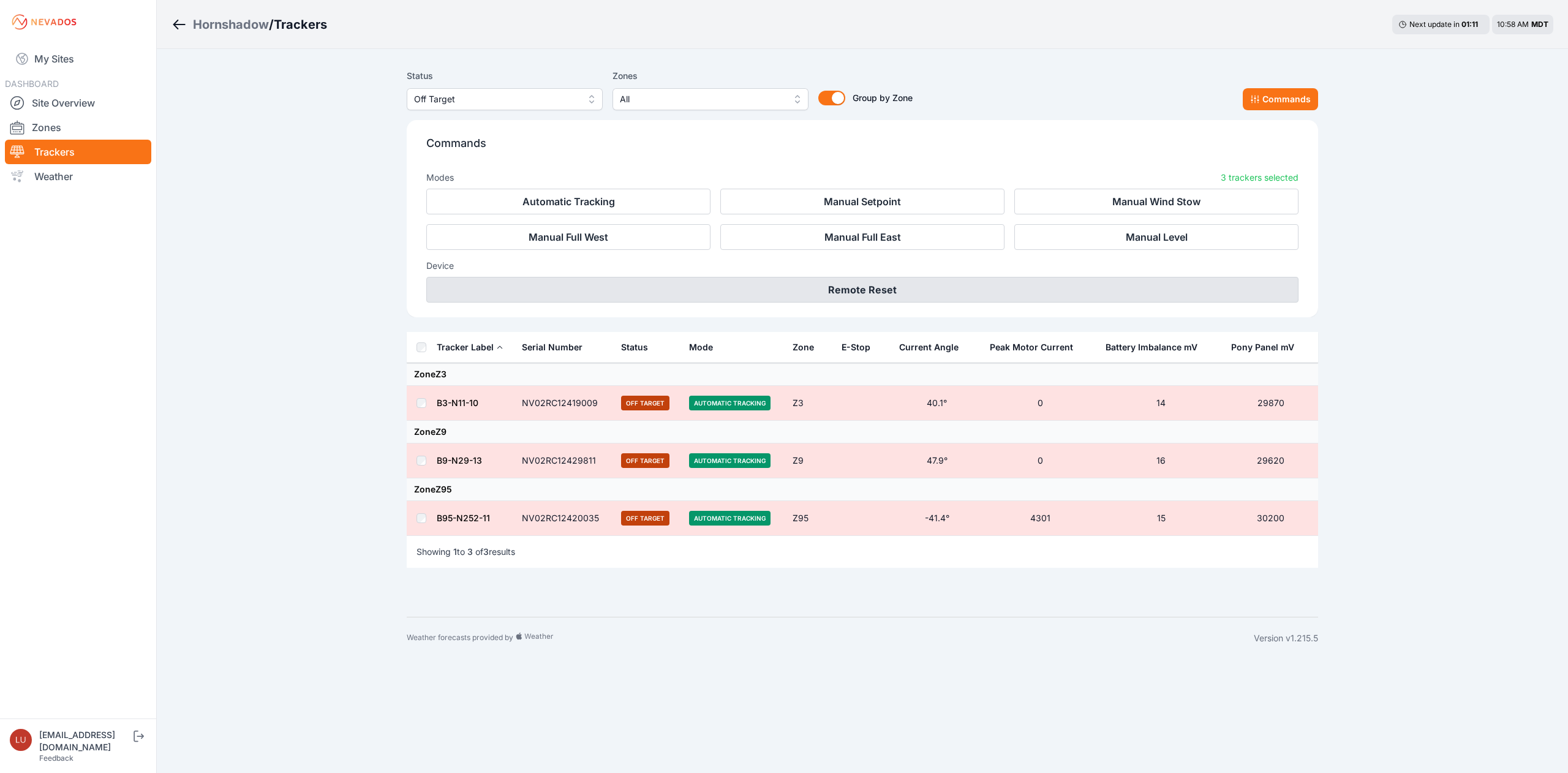
click at [1011, 281] on button "Remote Reset" at bounding box center [862, 289] width 872 height 26
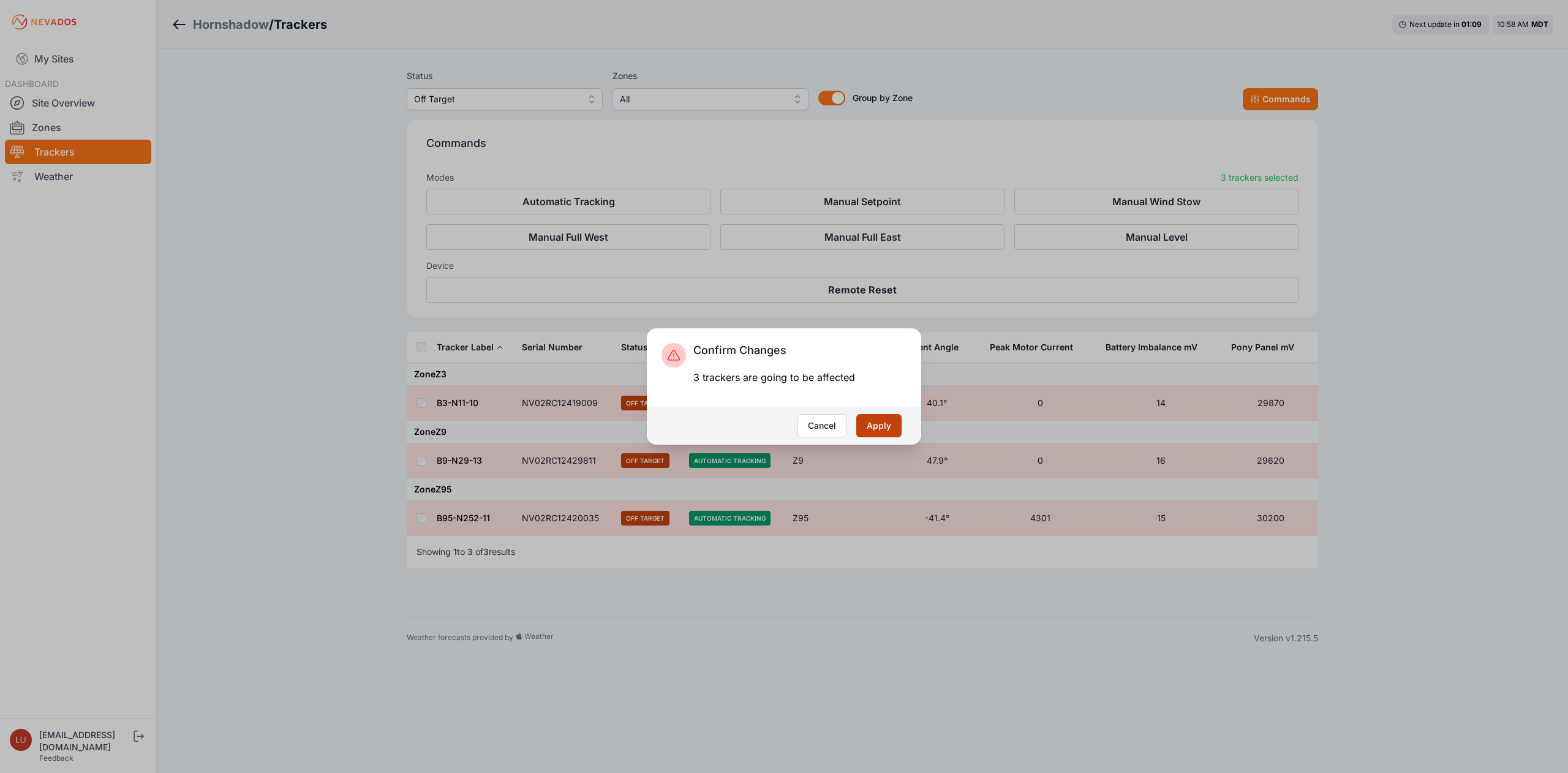
click at [875, 426] on button "Apply" at bounding box center [879, 425] width 46 height 23
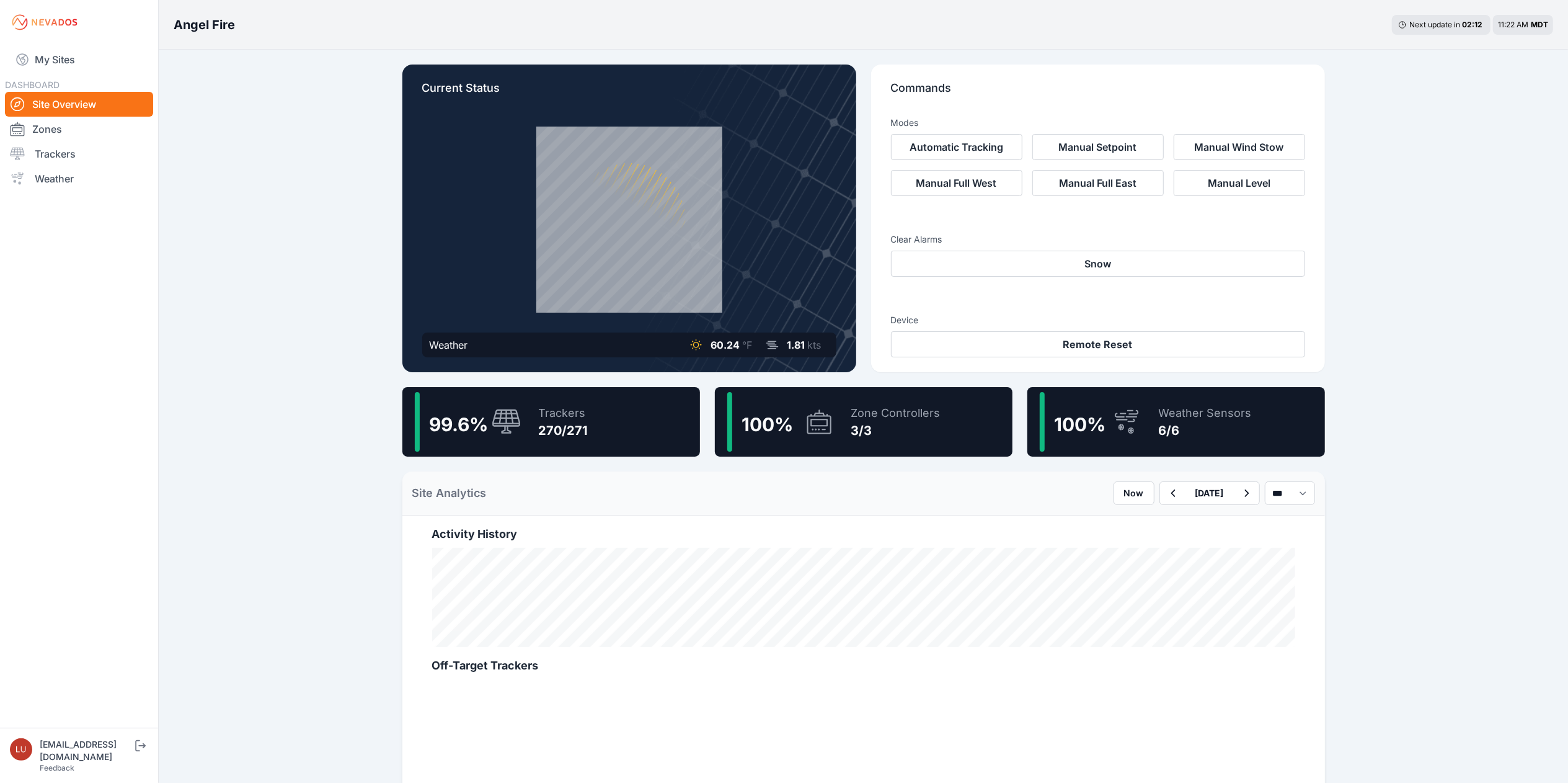
click at [603, 432] on div "99.6 % Trackers 270/271" at bounding box center [551, 422] width 298 height 70
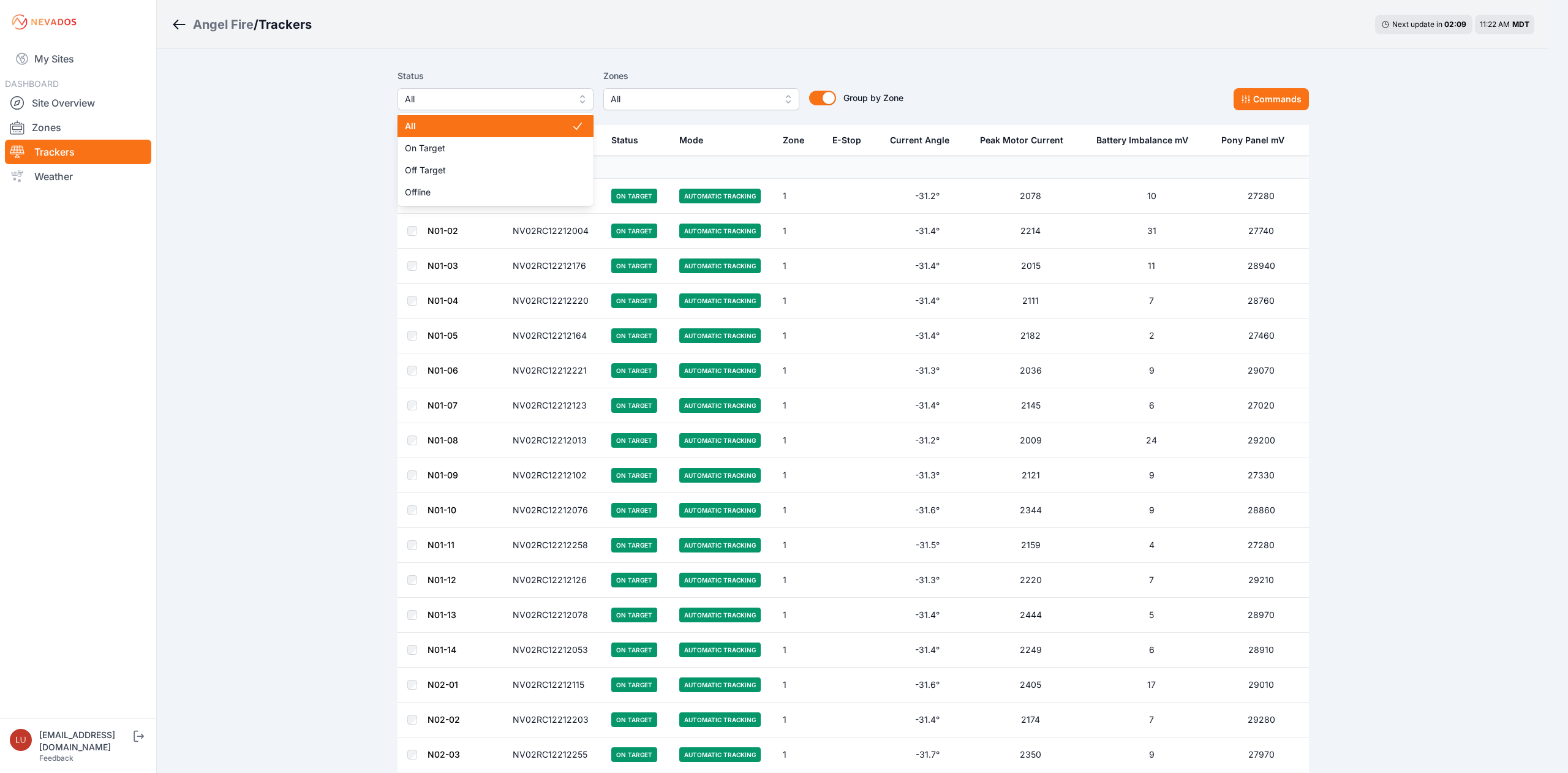
click at [510, 103] on span "All" at bounding box center [487, 99] width 164 height 15
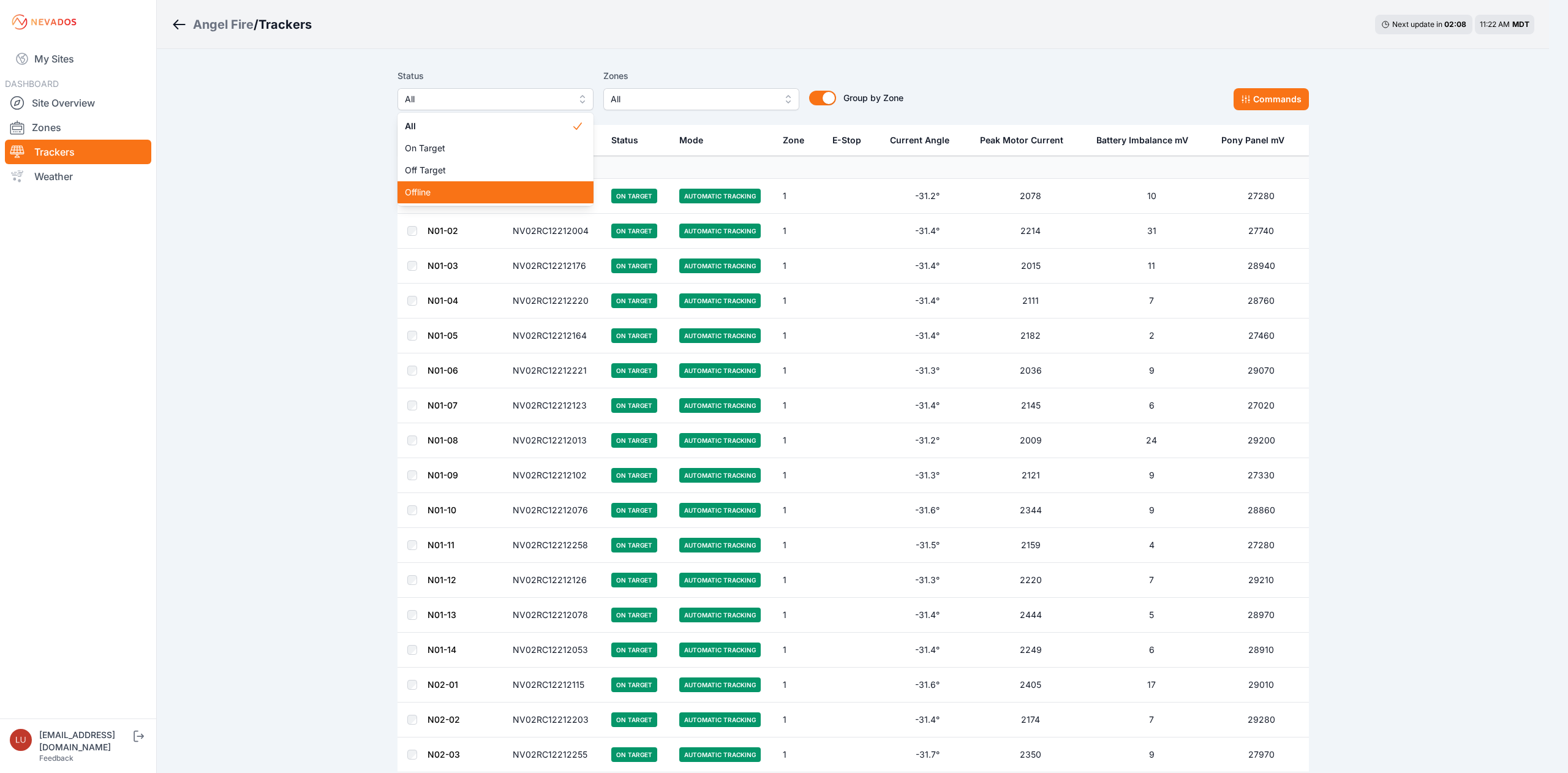
click at [513, 195] on span "Offline" at bounding box center [488, 192] width 166 height 12
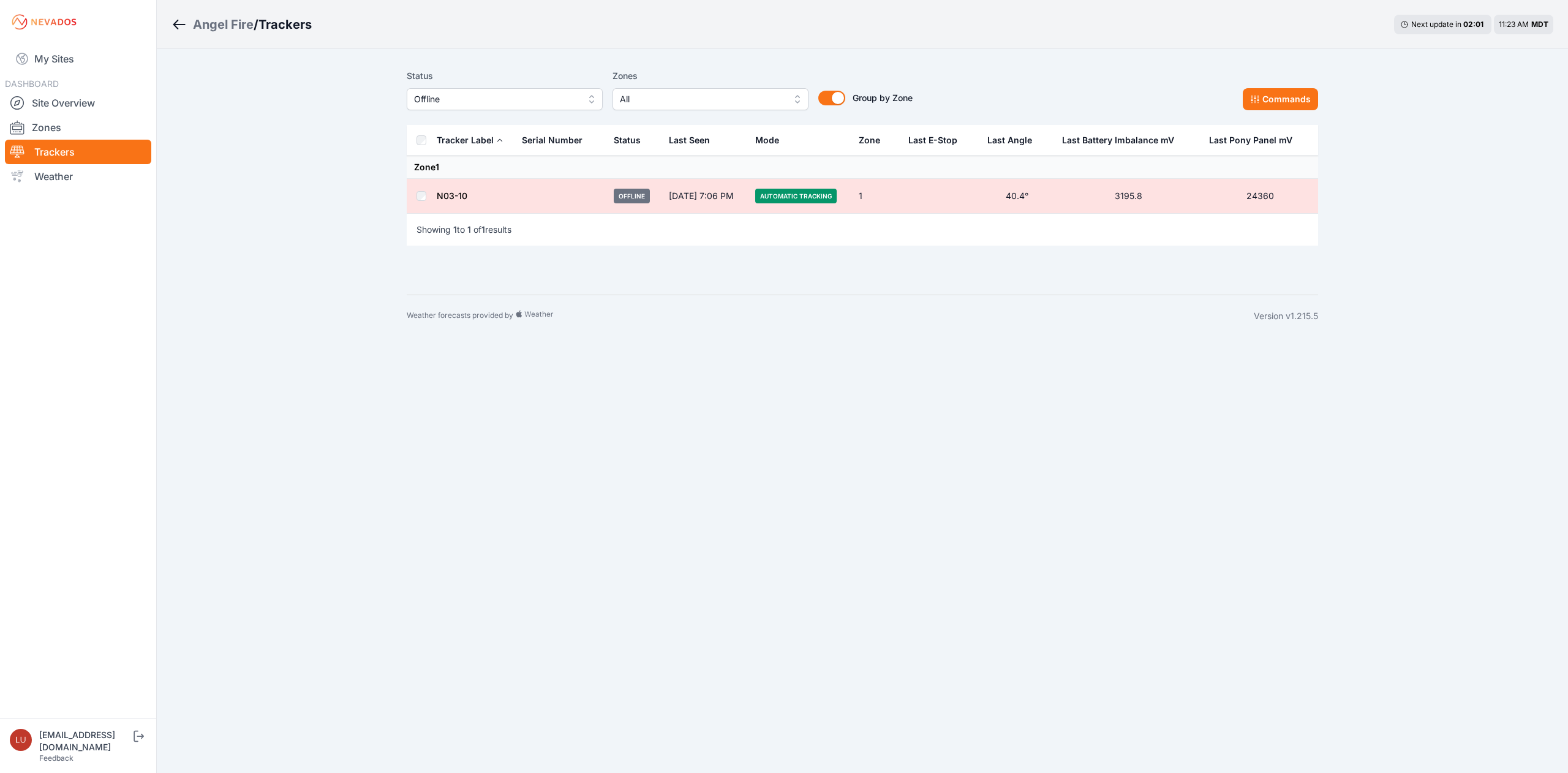
click at [527, 95] on span "Offline" at bounding box center [496, 99] width 164 height 15
click at [515, 166] on span "Off Target" at bounding box center [497, 170] width 166 height 12
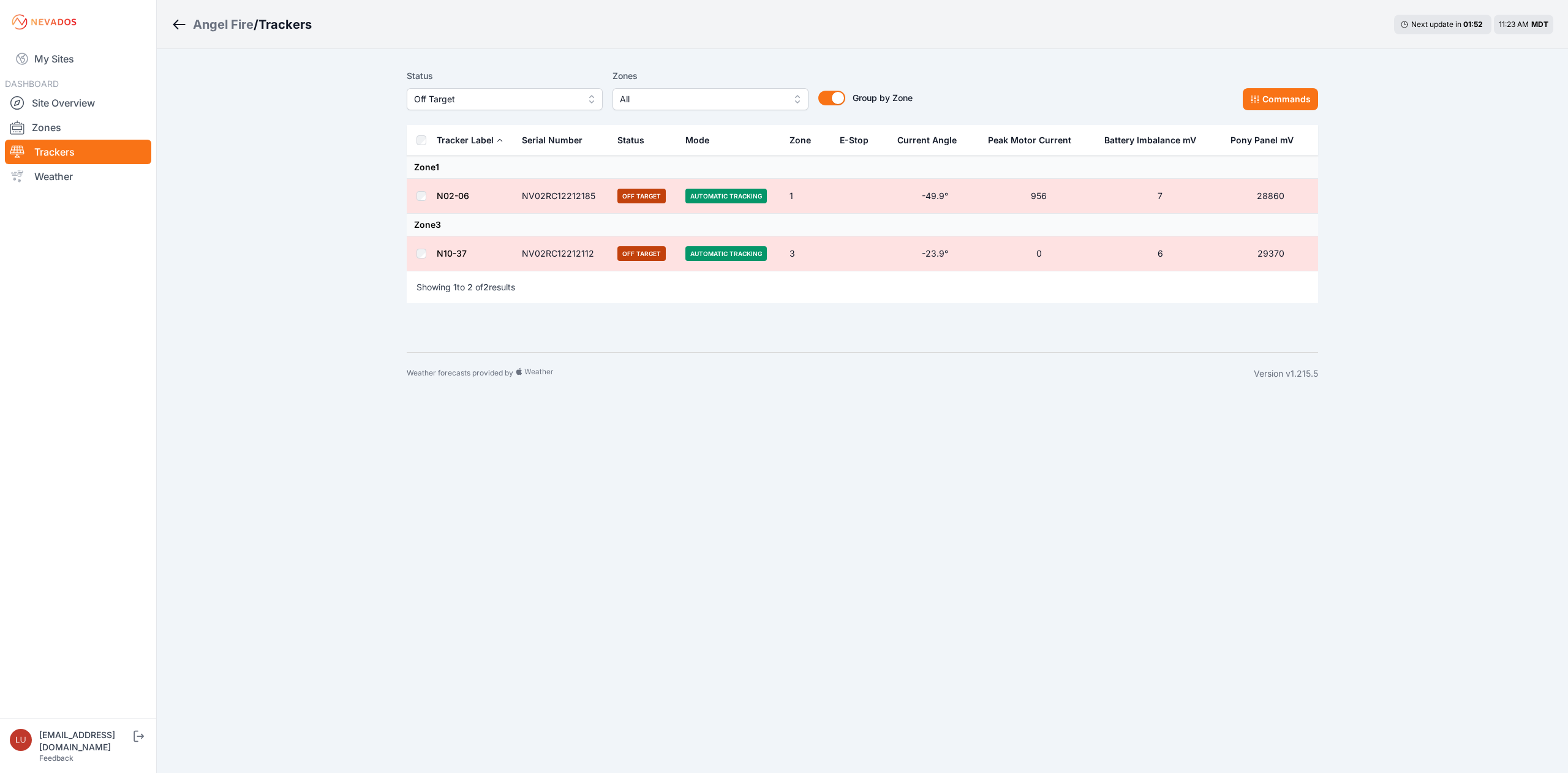
click at [523, 102] on span "Off Target" at bounding box center [496, 99] width 164 height 15
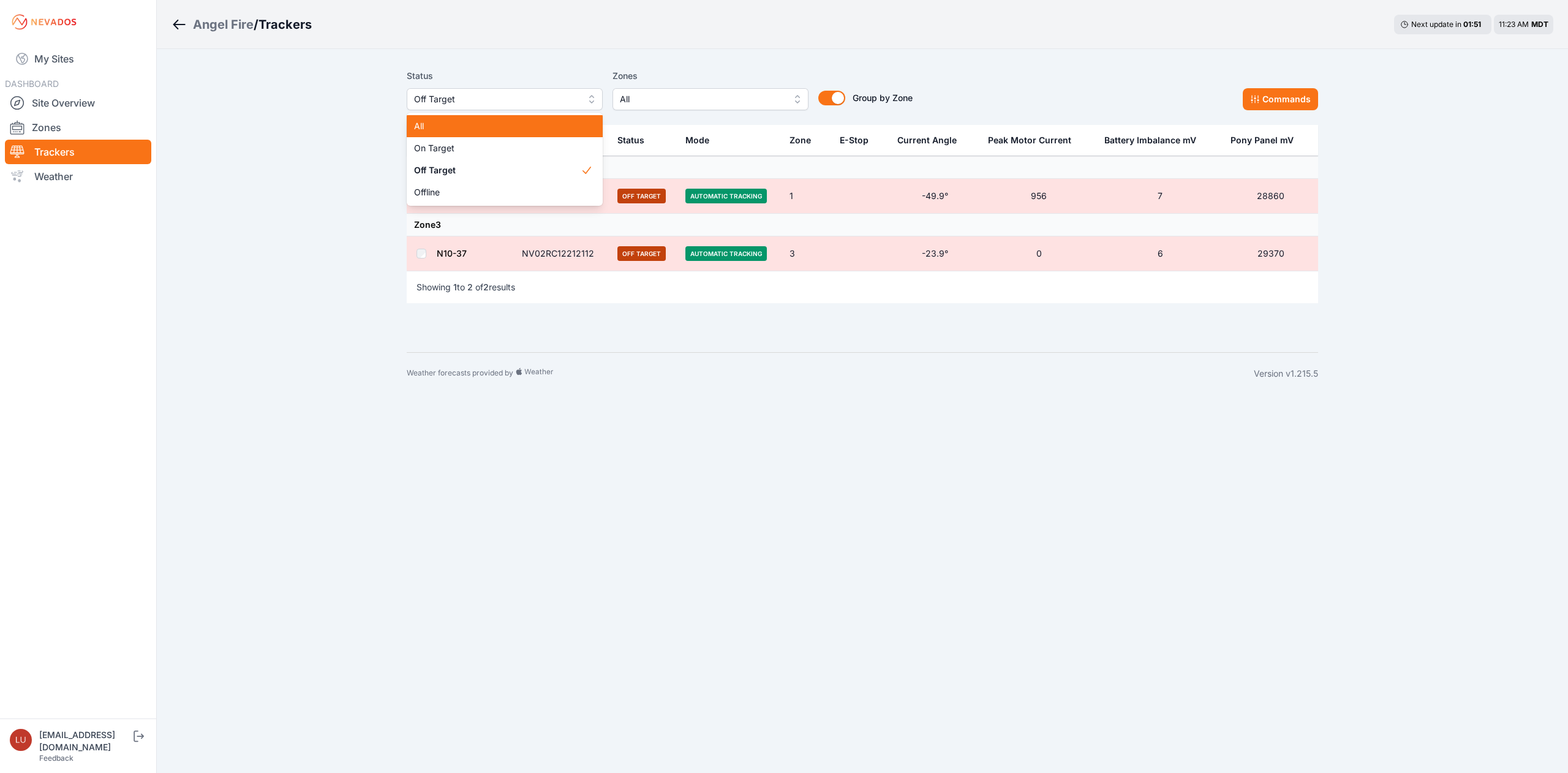
click at [515, 127] on span "All" at bounding box center [497, 126] width 166 height 12
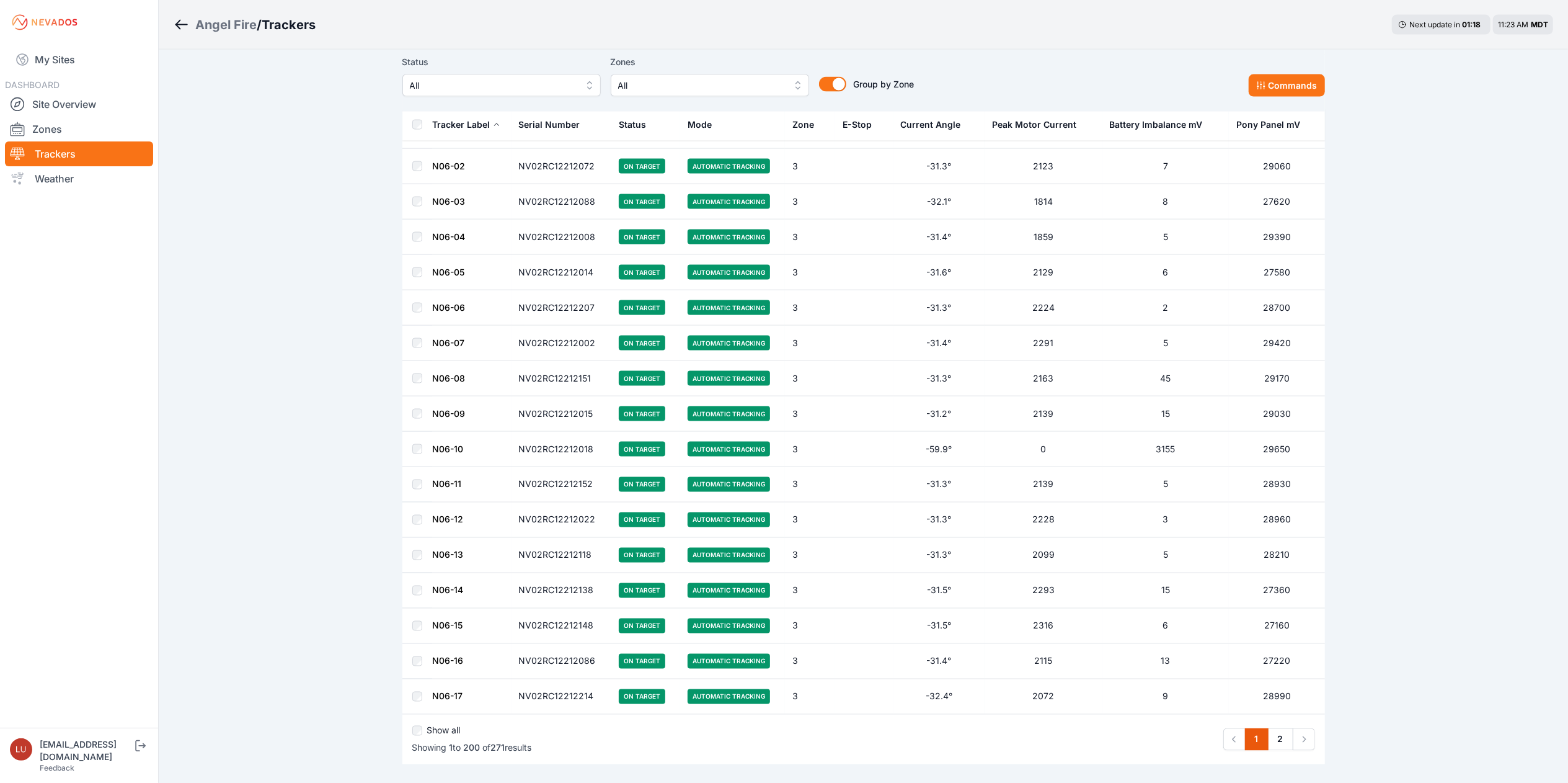
scroll to position [6602, 0]
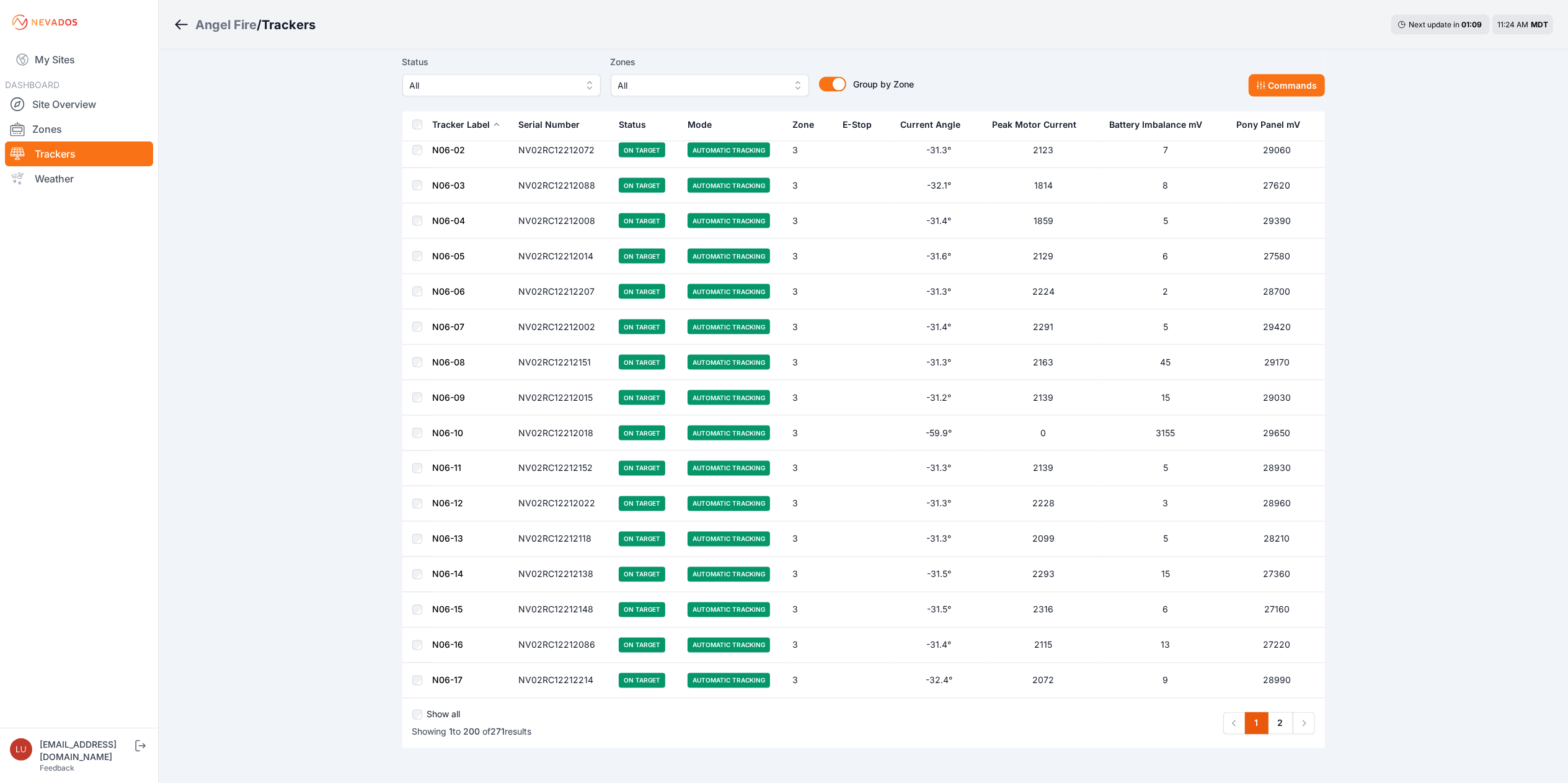
click at [454, 438] on link "N06-10" at bounding box center [449, 432] width 31 height 11
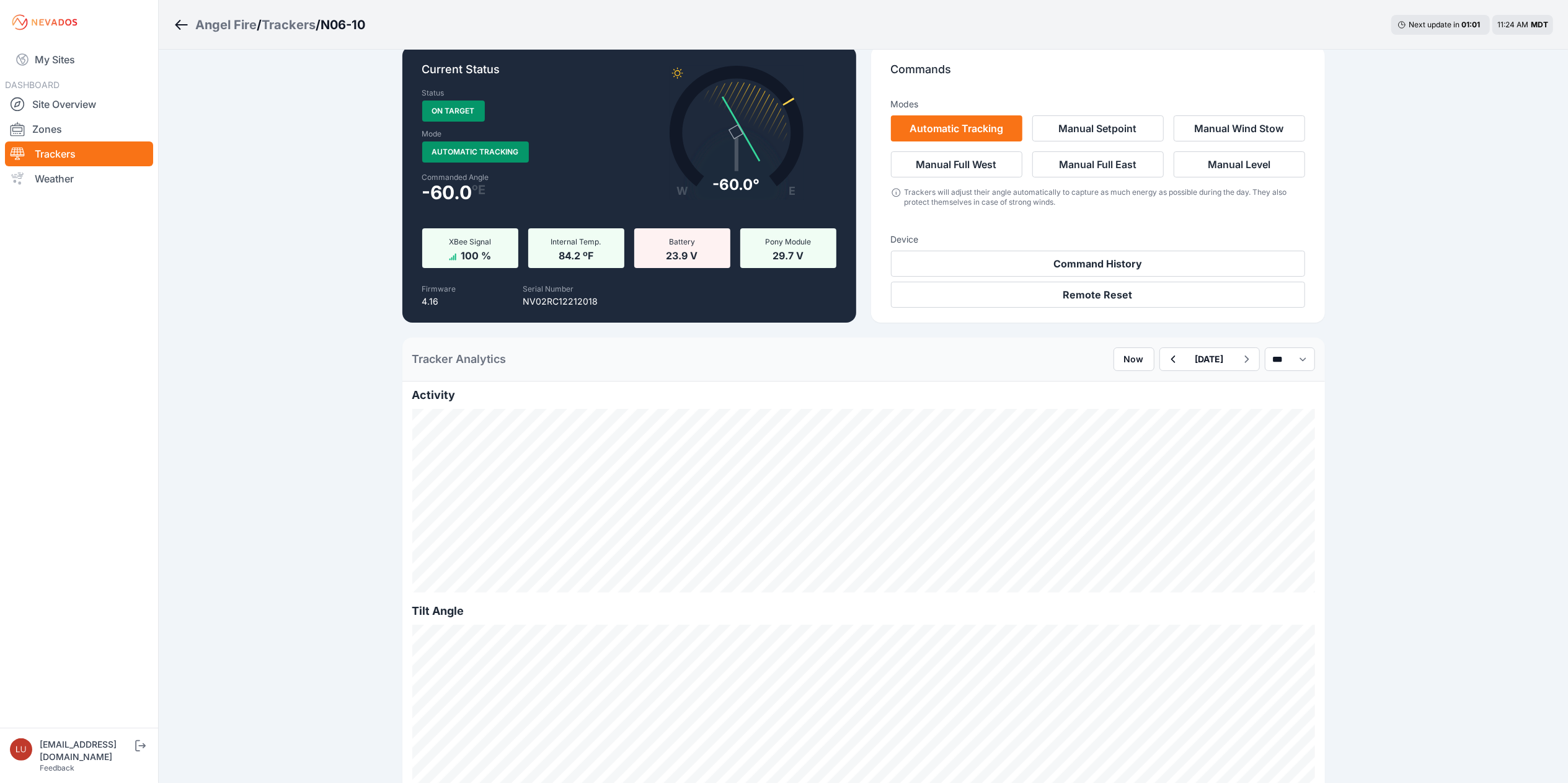
scroll to position [17, 0]
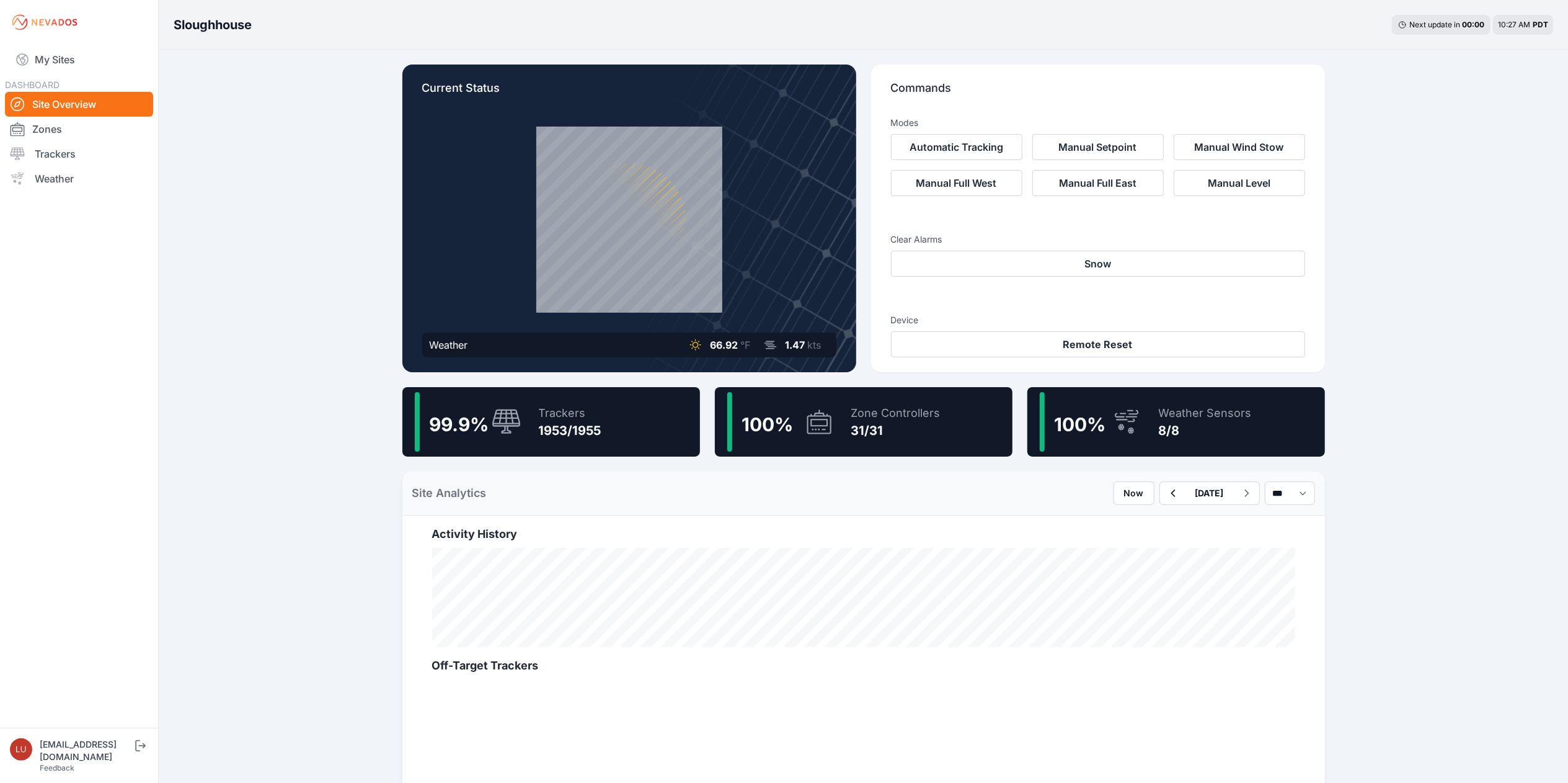
click at [640, 416] on div "99.9 % Trackers 1953/1955" at bounding box center [551, 422] width 298 height 70
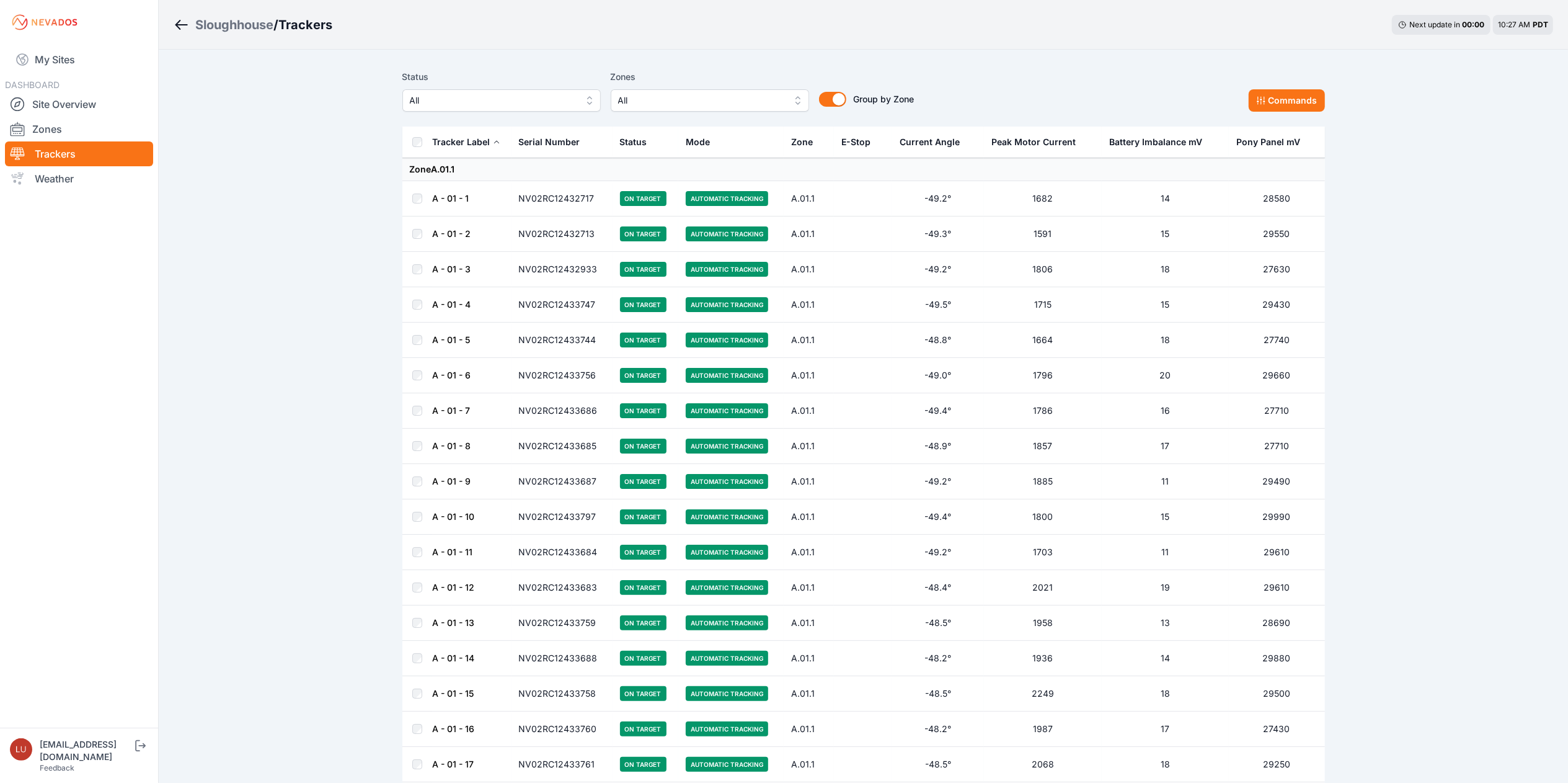
click at [542, 95] on span "All" at bounding box center [493, 100] width 166 height 15
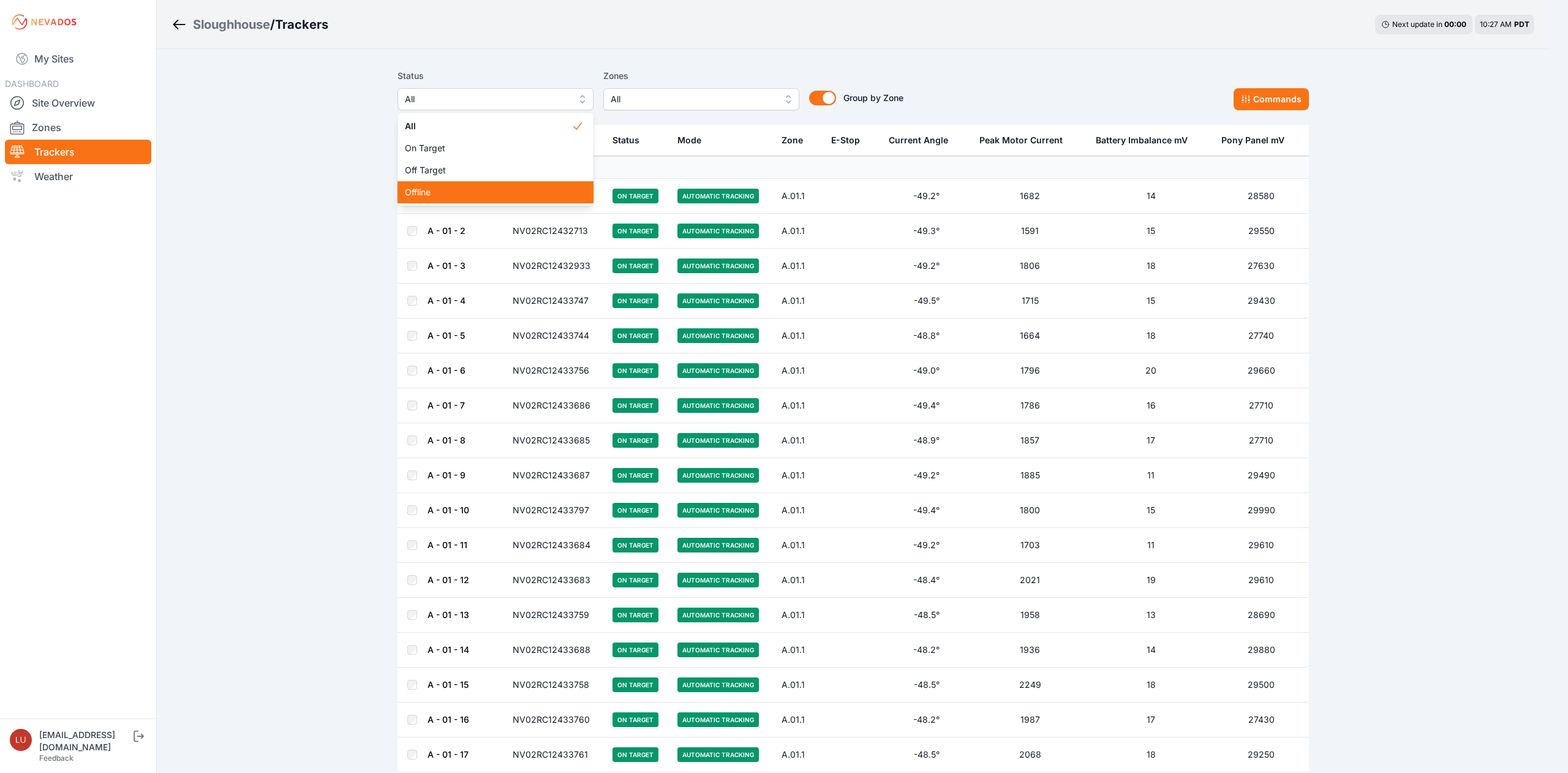
click at [520, 192] on span "Offline" at bounding box center [488, 192] width 166 height 12
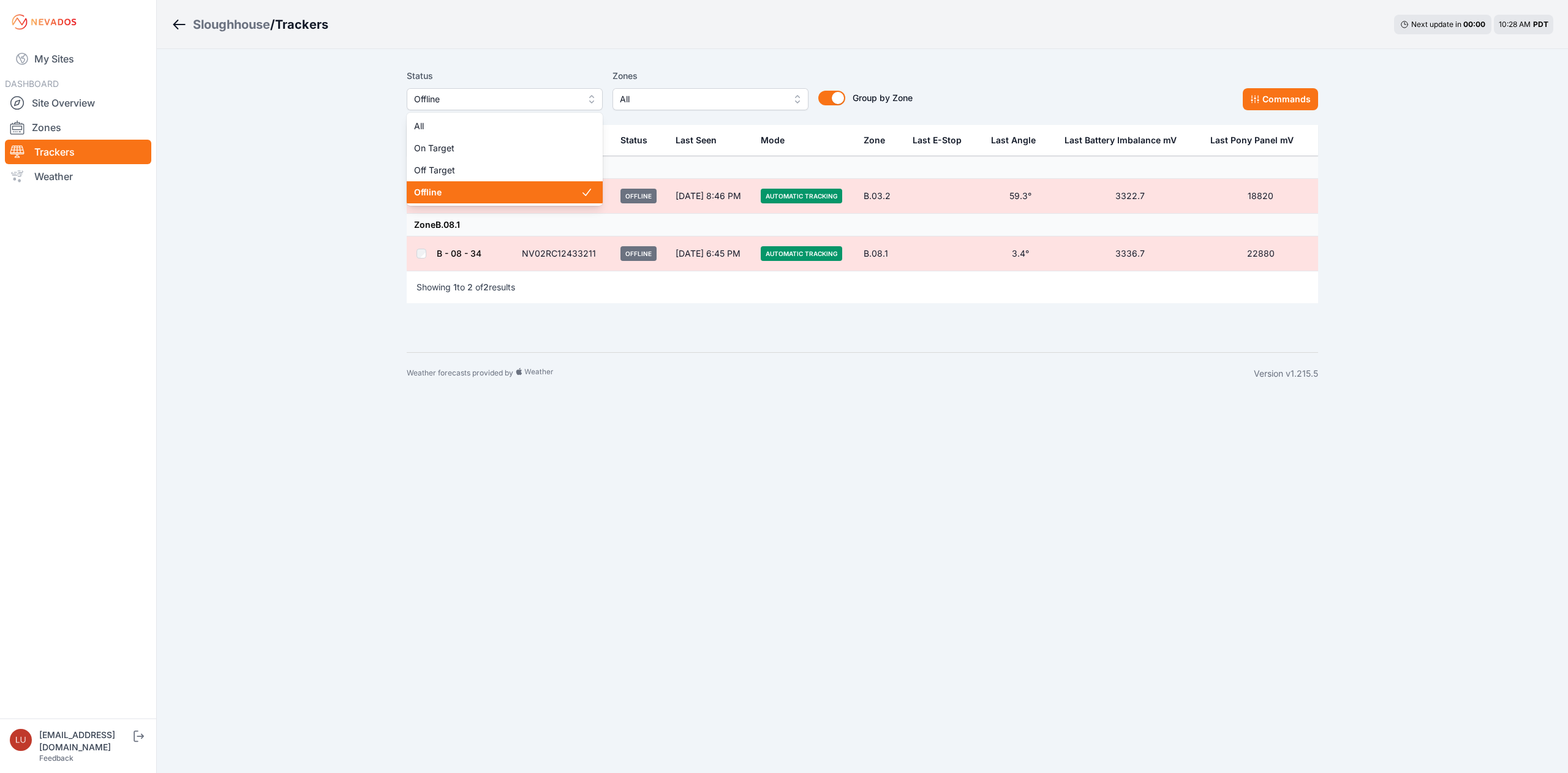
click at [449, 98] on span "Offline" at bounding box center [496, 99] width 164 height 15
click at [466, 161] on div "Off Target" at bounding box center [504, 170] width 196 height 22
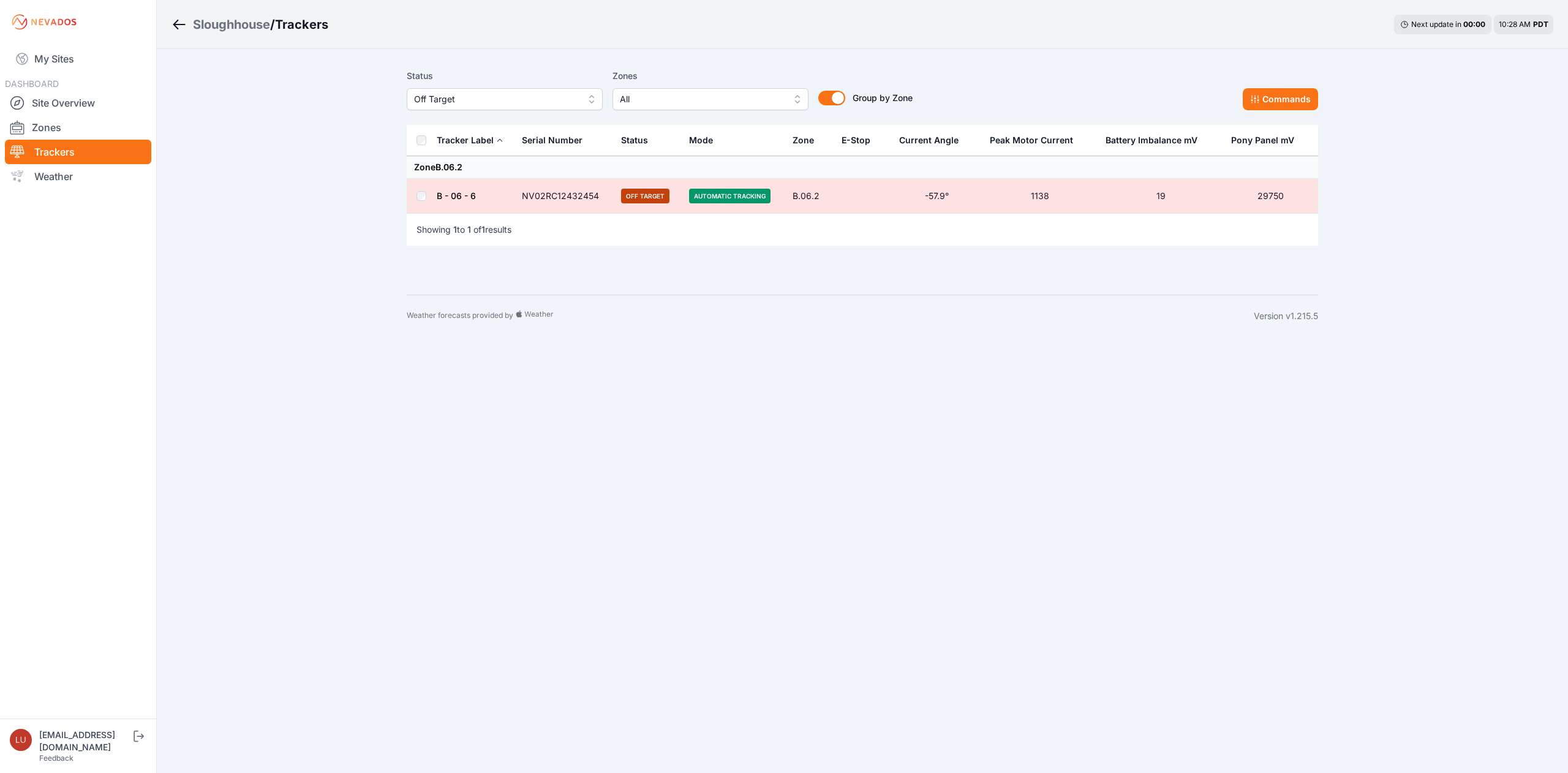
click at [512, 98] on span "Off Target" at bounding box center [496, 99] width 164 height 15
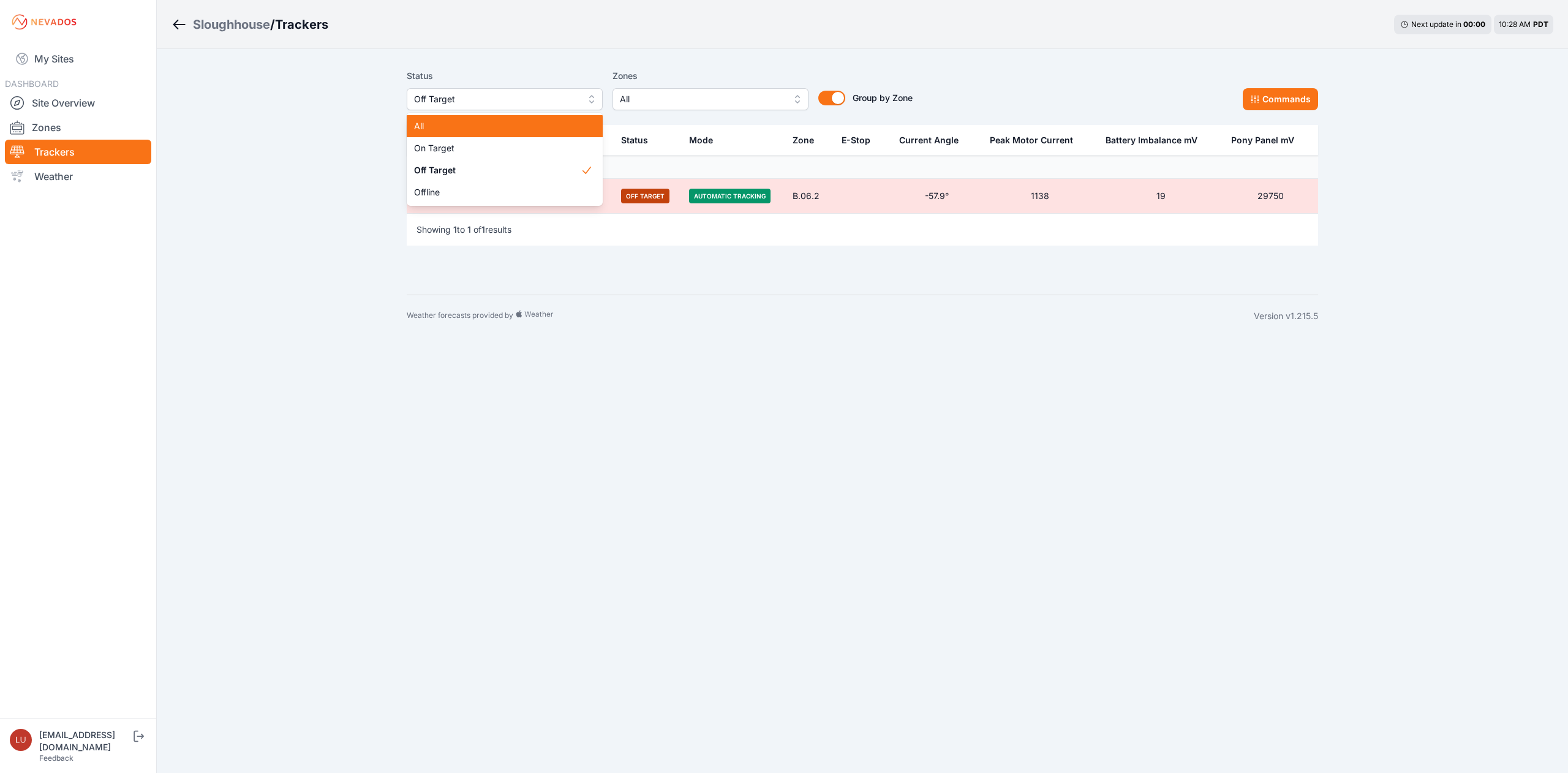
click at [496, 125] on span "All" at bounding box center [497, 126] width 166 height 12
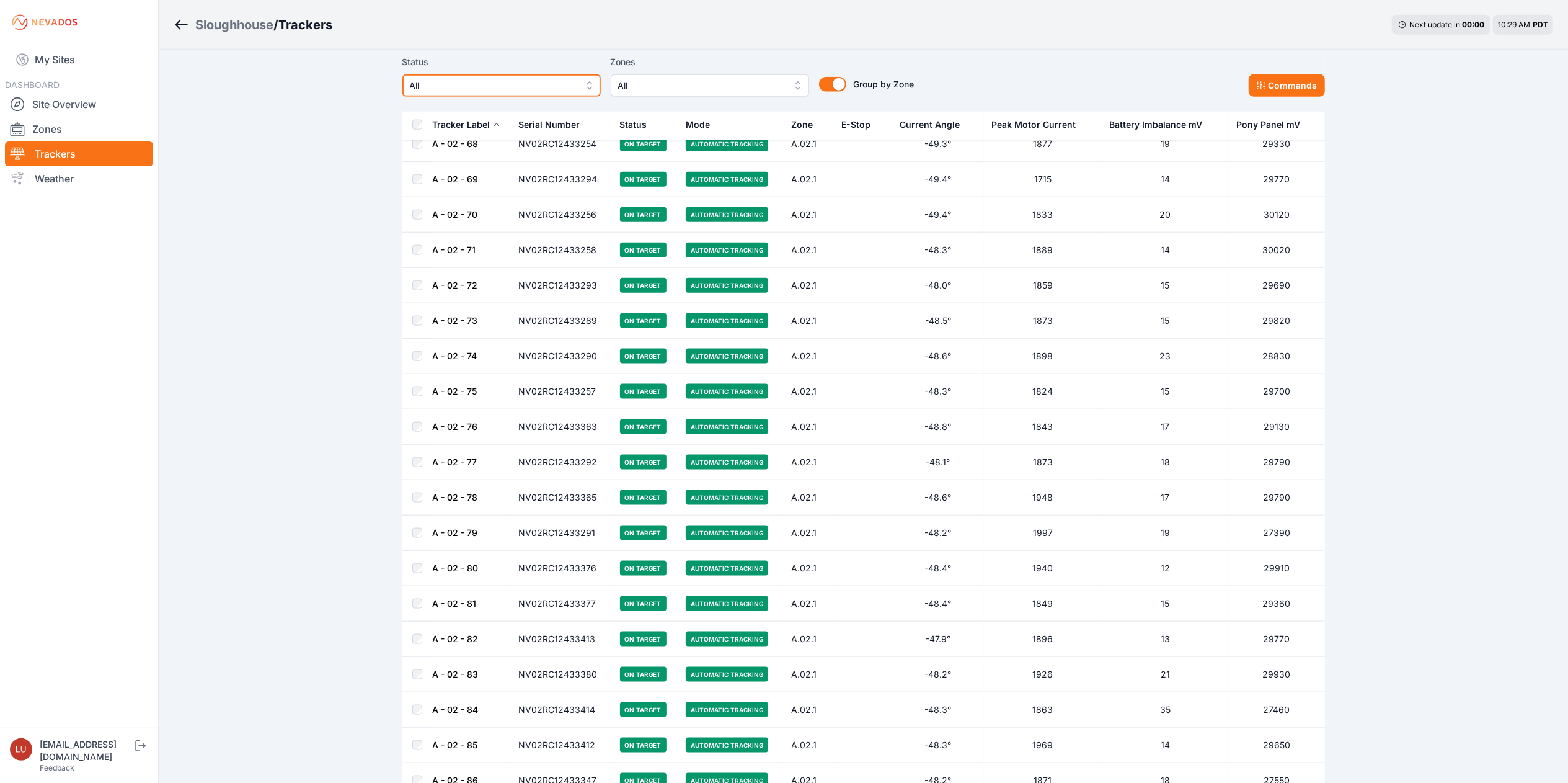
scroll to position [6725, 0]
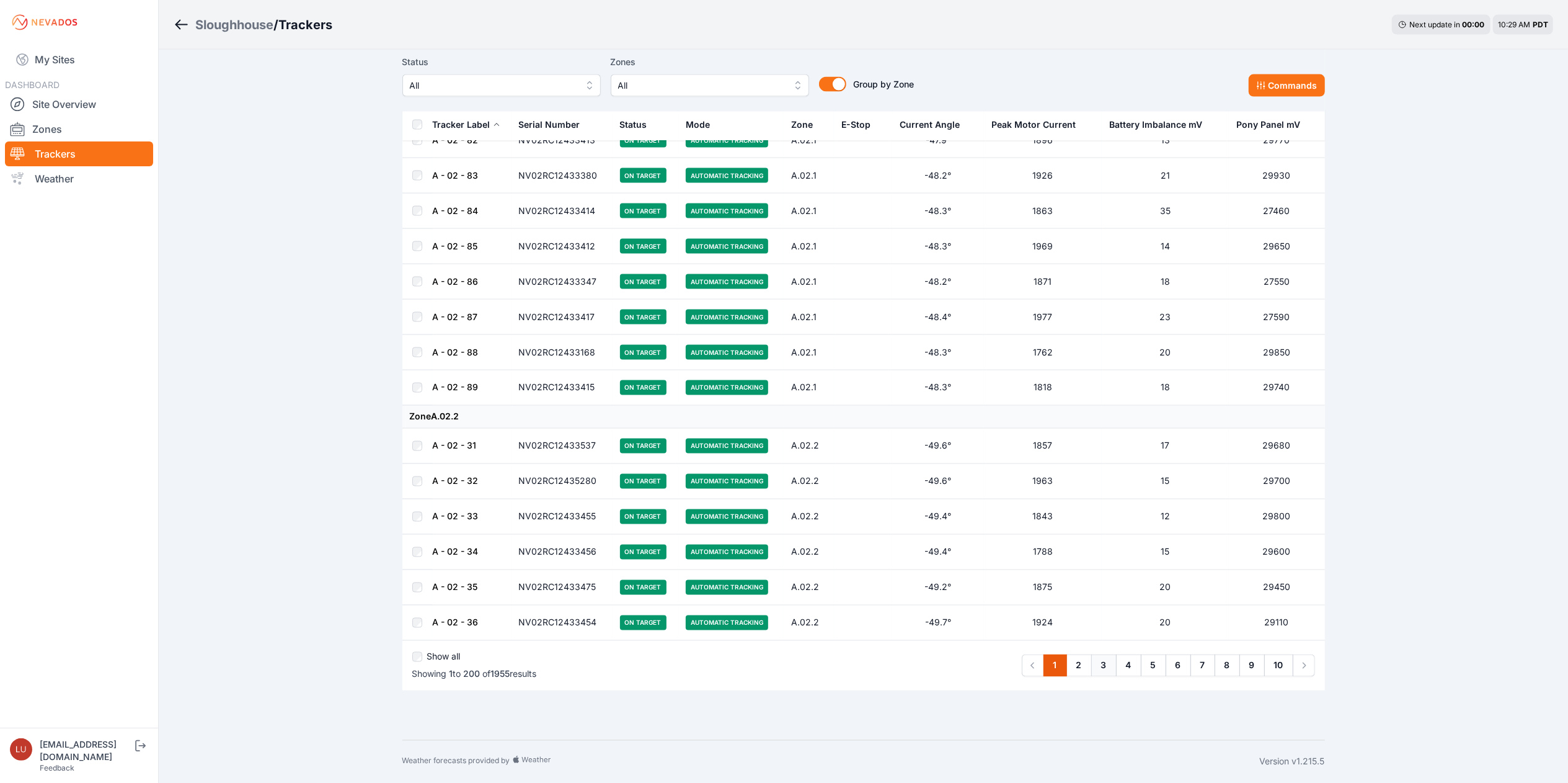
click at [1104, 659] on link "3" at bounding box center [1105, 665] width 26 height 22
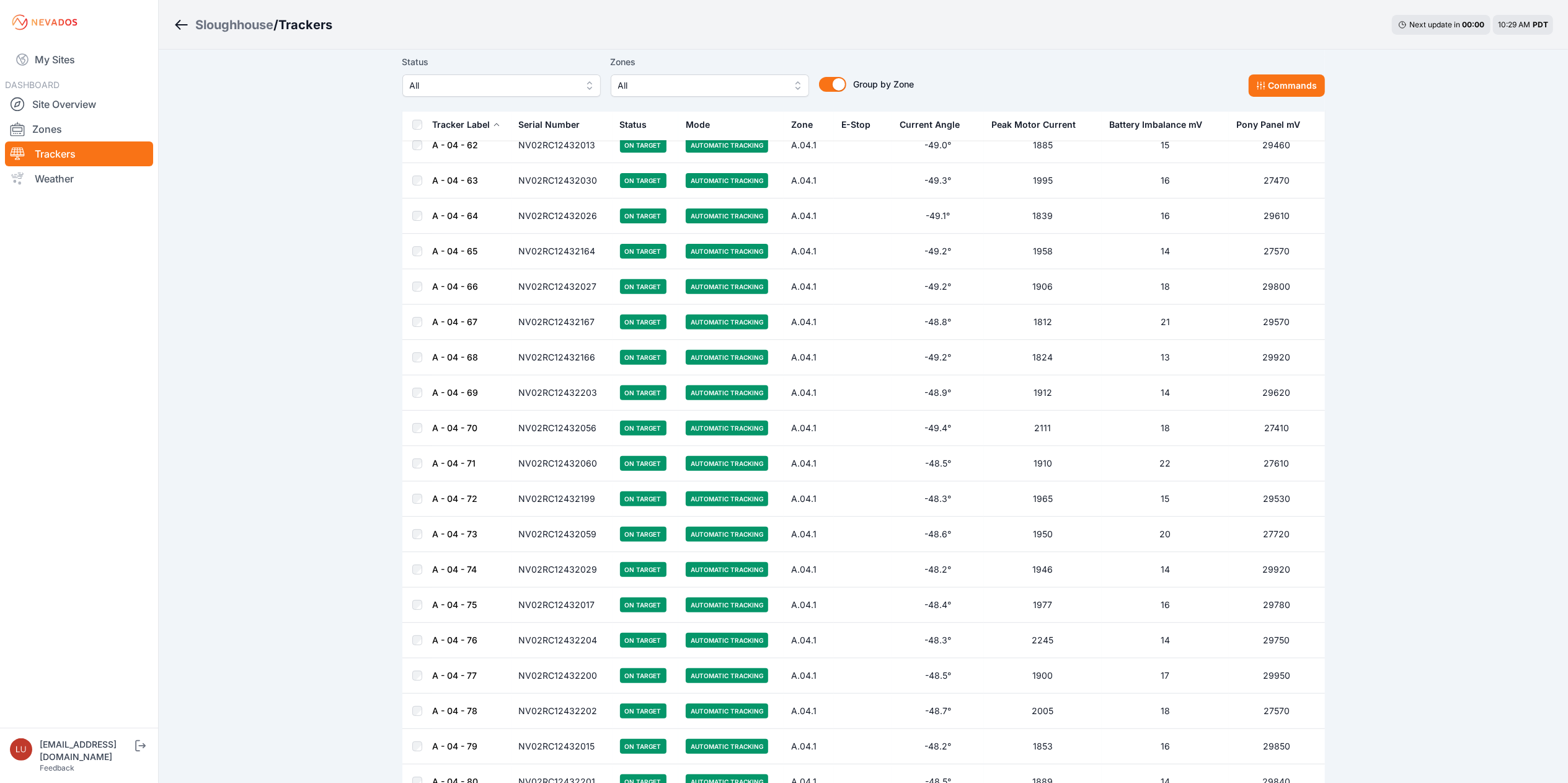
scroll to position [339, 0]
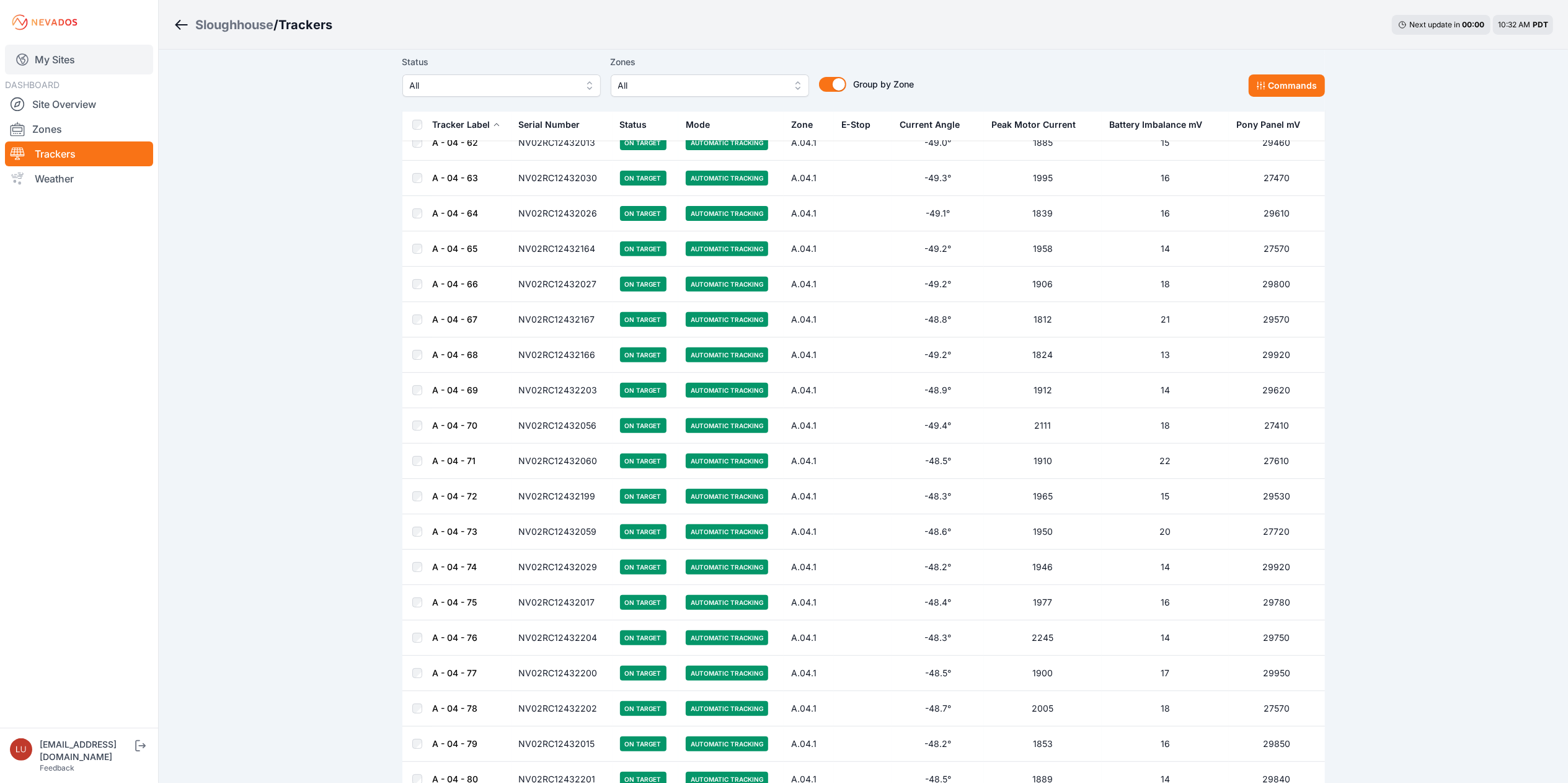
click at [63, 66] on link "My Sites" at bounding box center [79, 60] width 149 height 30
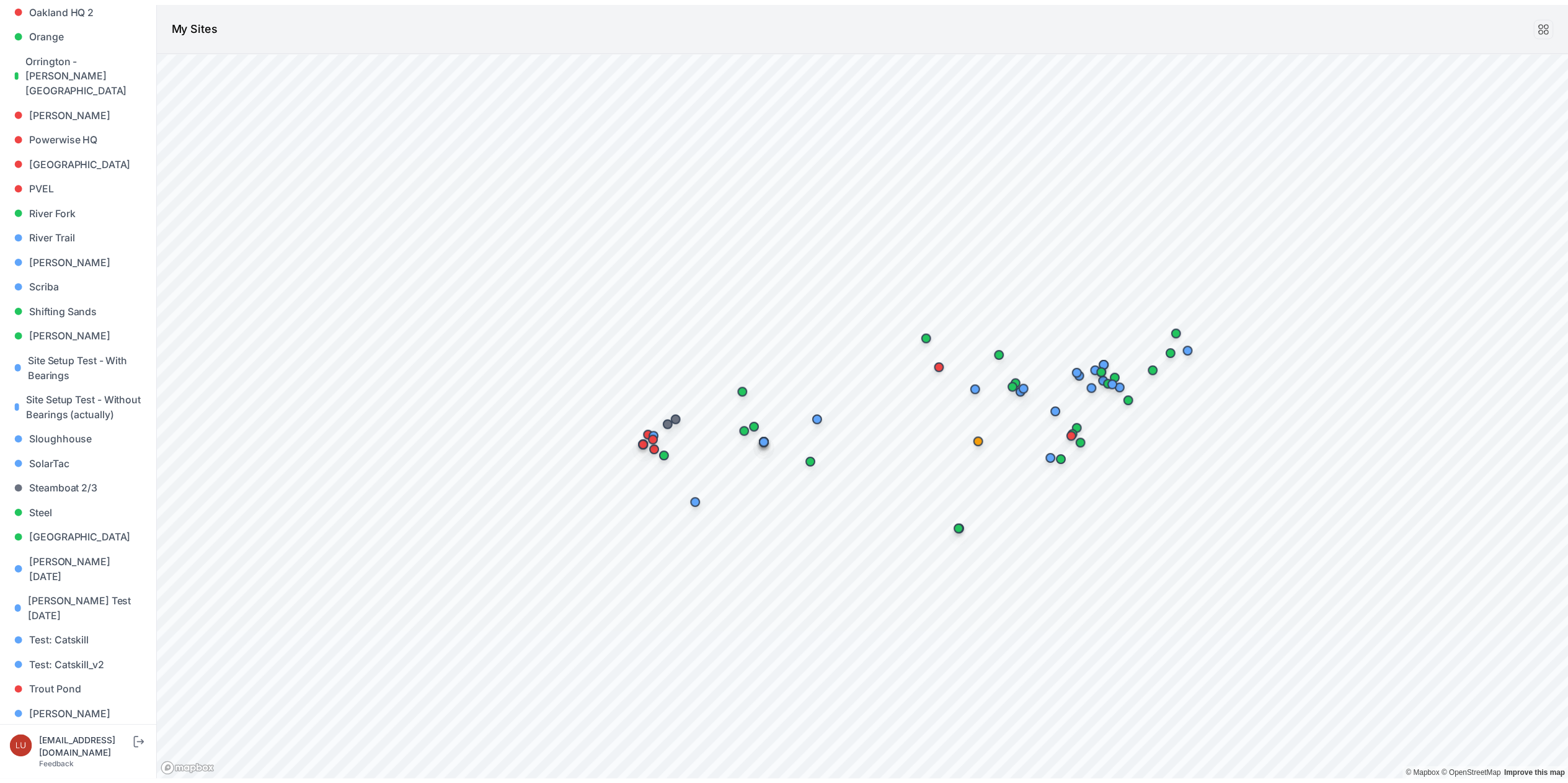
scroll to position [979, 0]
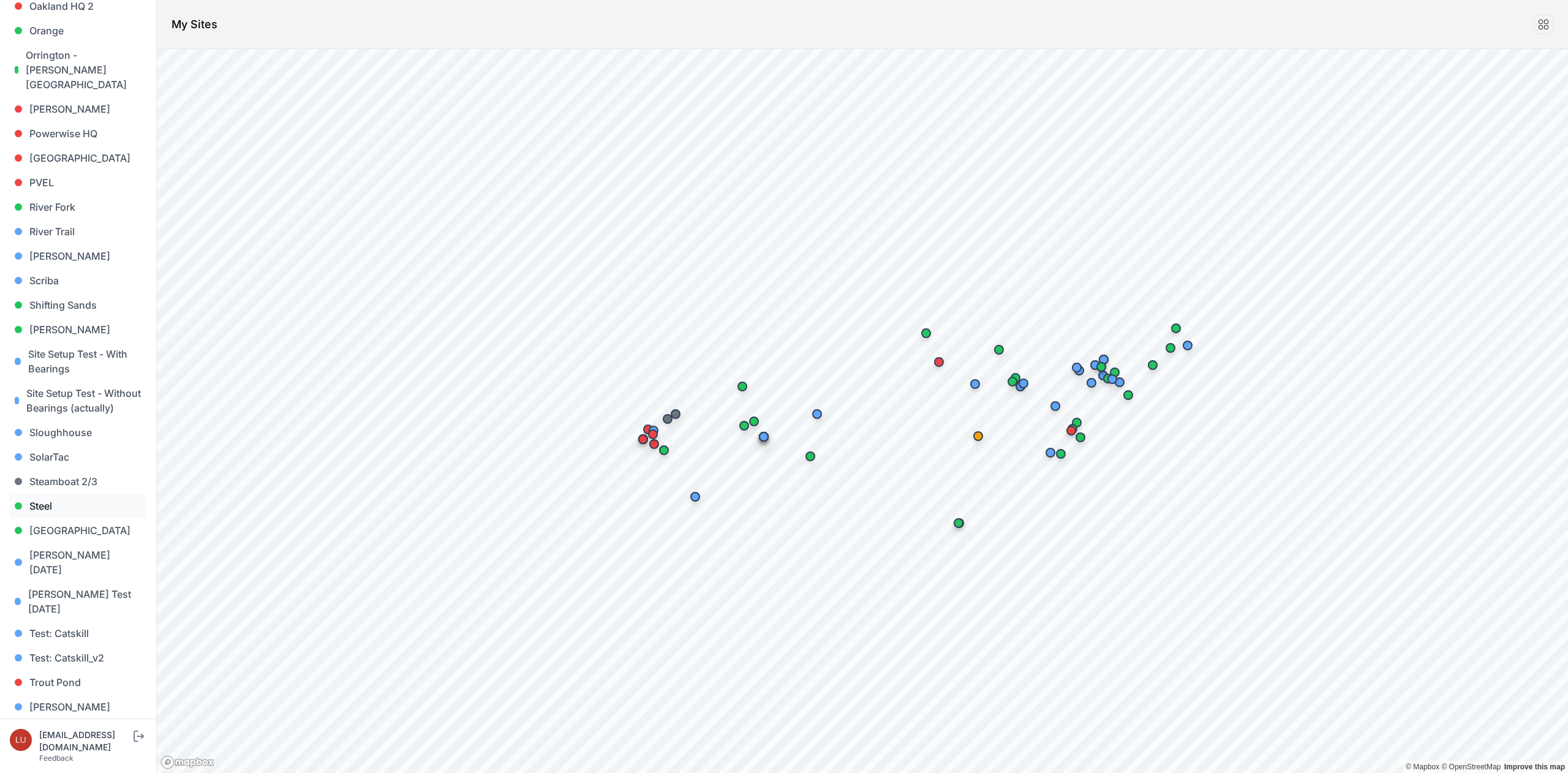
click at [49, 494] on link "Steel" at bounding box center [78, 506] width 137 height 25
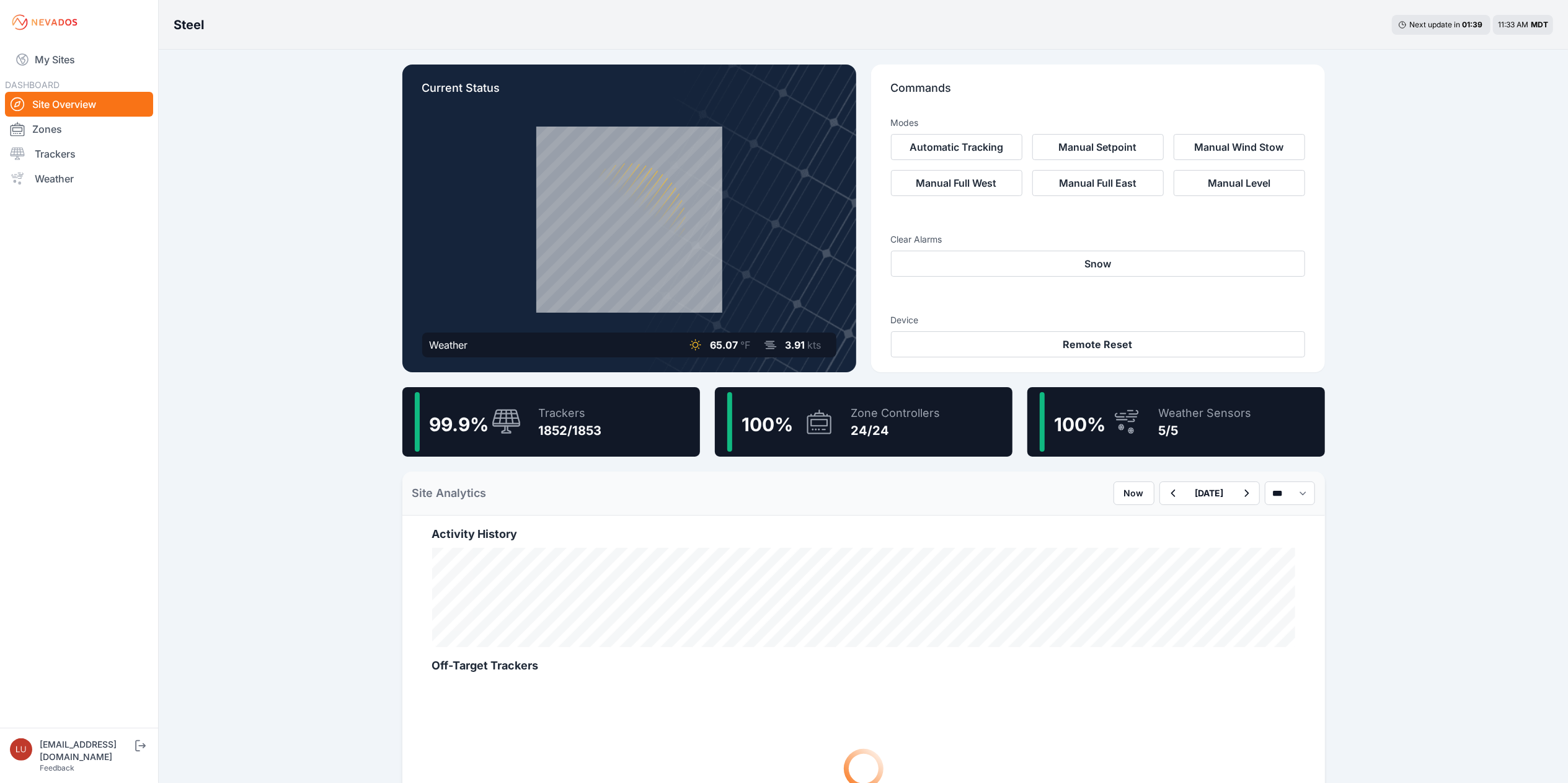
click at [586, 421] on div "Trackers" at bounding box center [570, 413] width 63 height 17
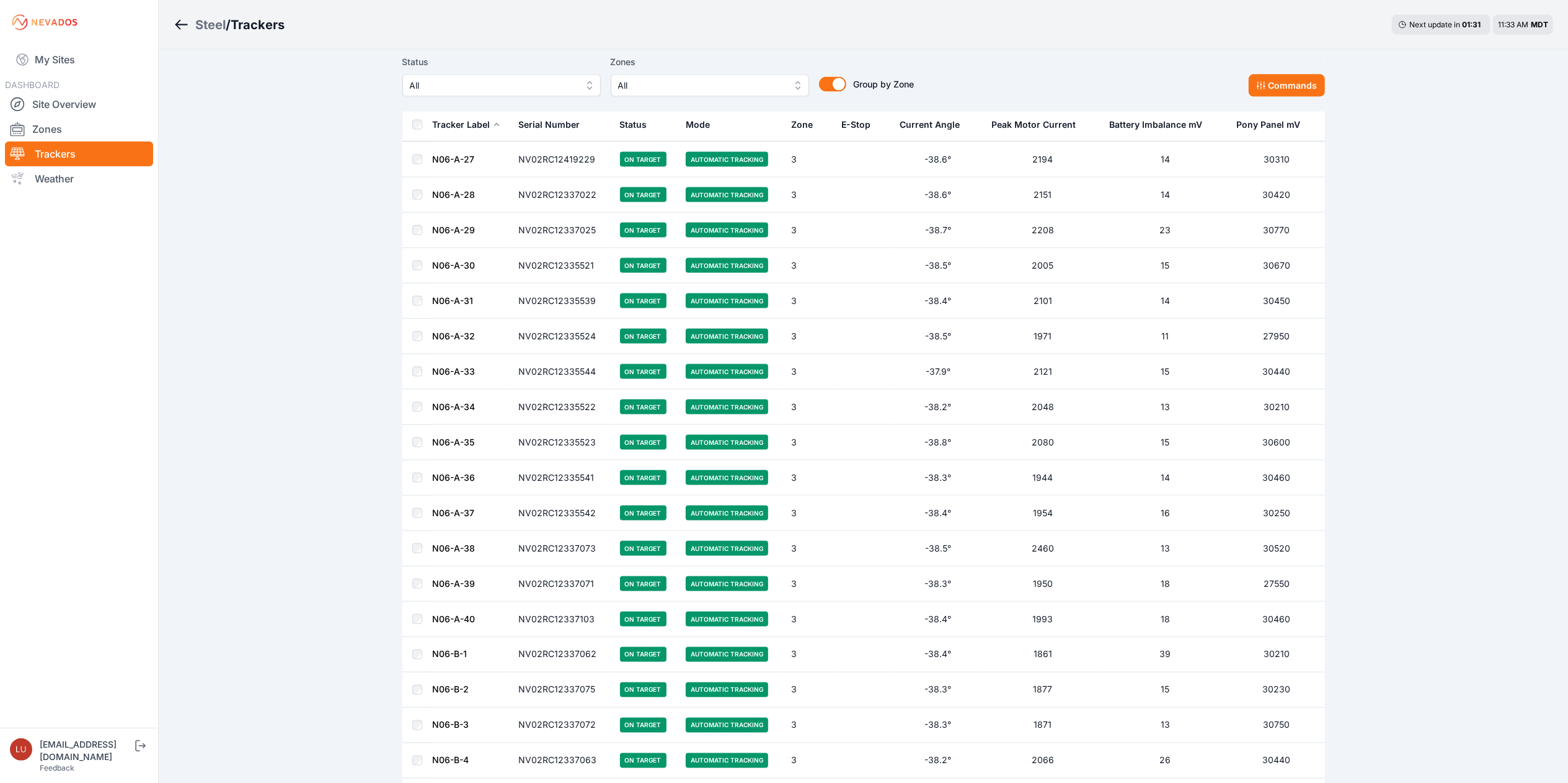
scroll to position [6701, 0]
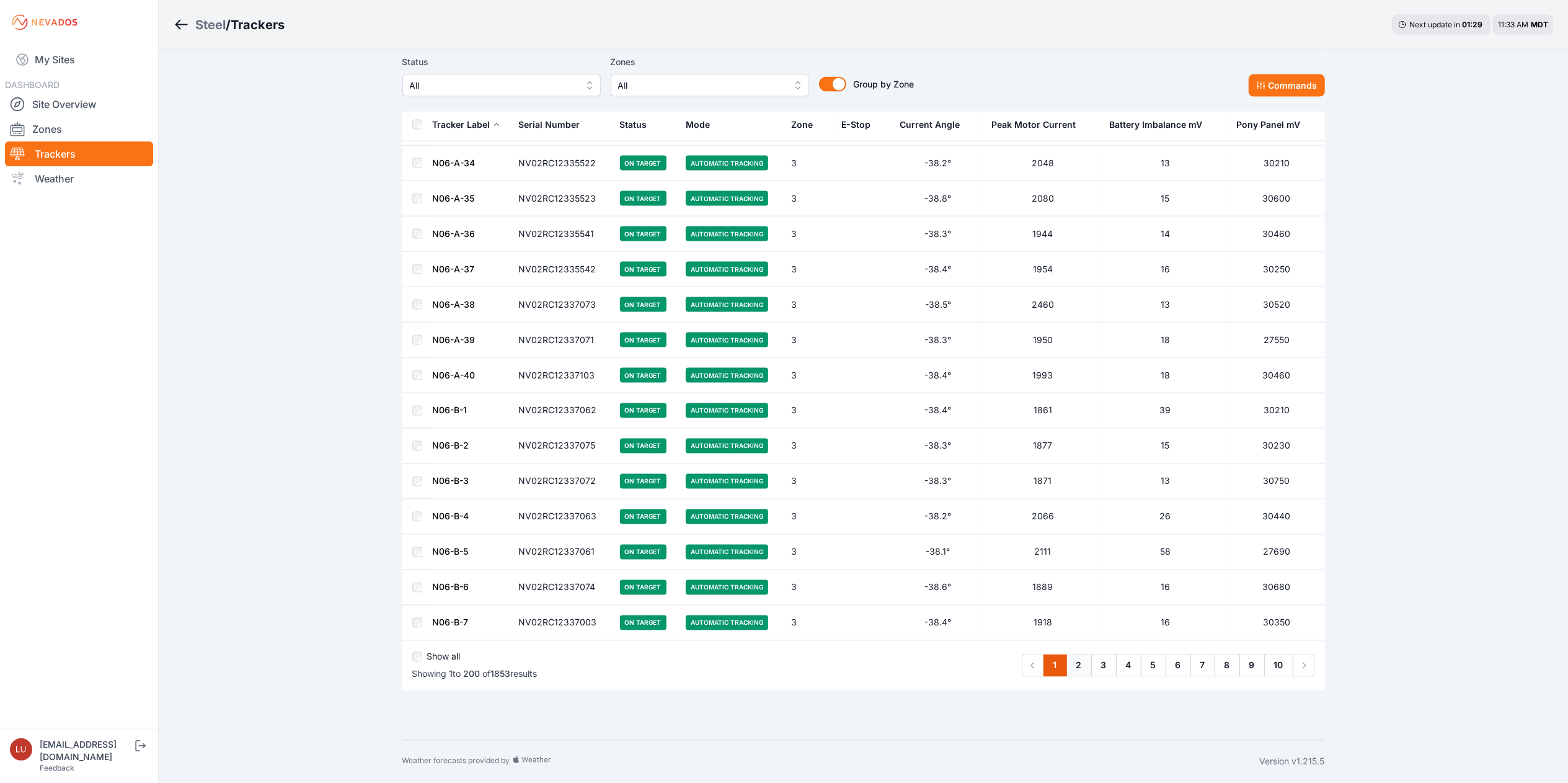
click at [1079, 663] on link "2" at bounding box center [1080, 665] width 26 height 22
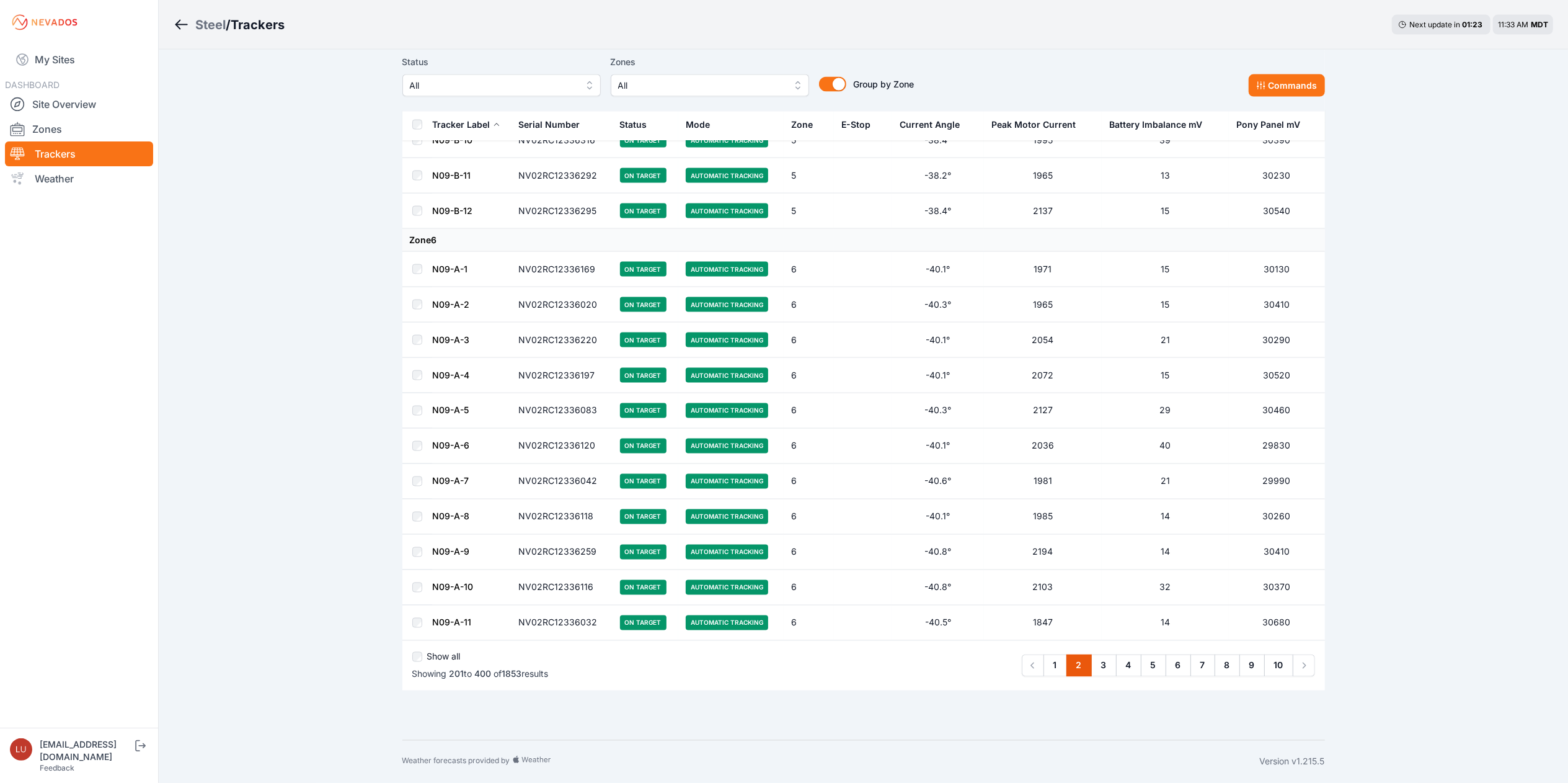
scroll to position [6725, 0]
click at [1105, 663] on link "3" at bounding box center [1105, 665] width 26 height 22
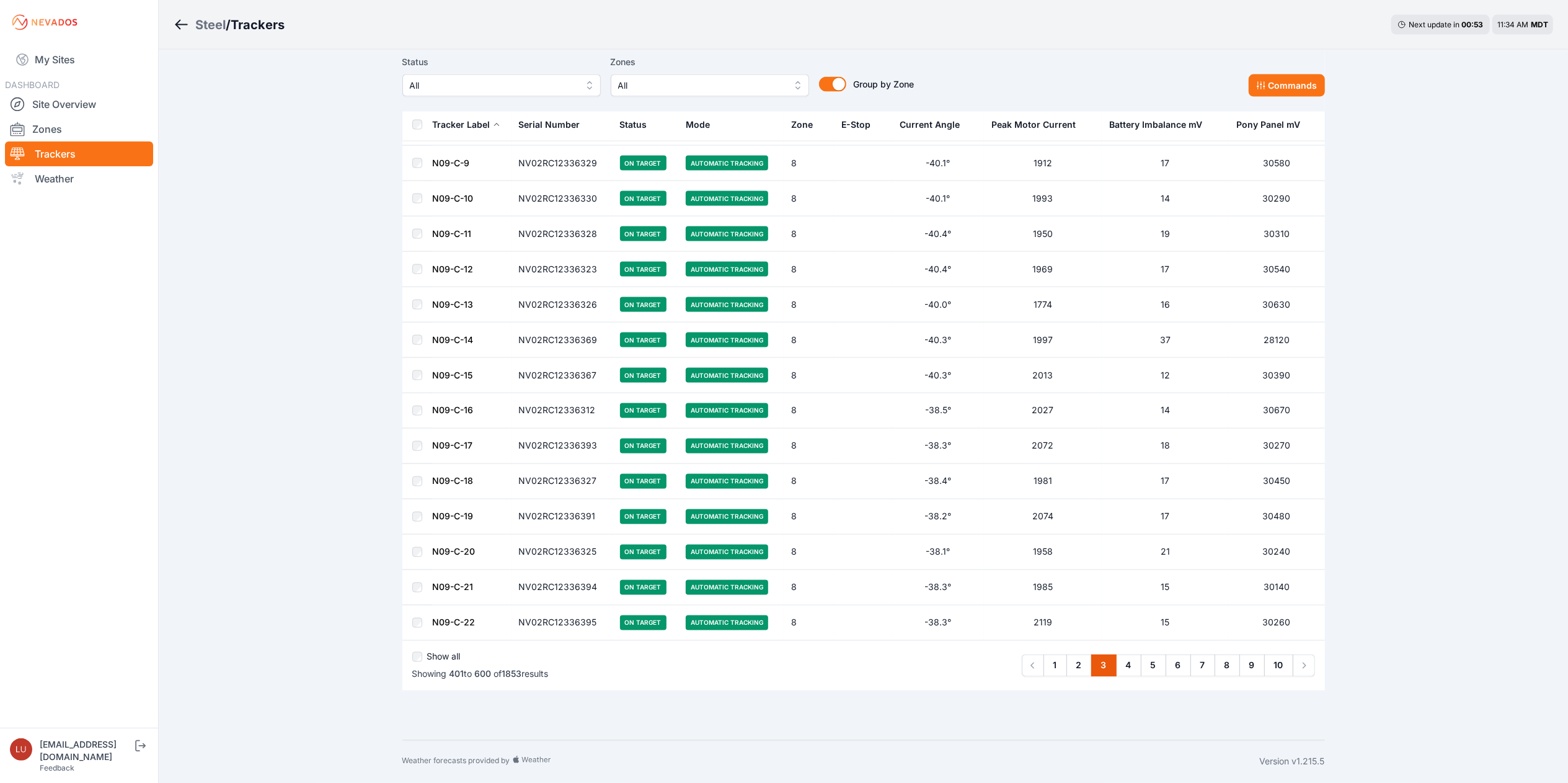
scroll to position [6701, 0]
click at [1125, 669] on link "4" at bounding box center [1129, 665] width 26 height 22
click at [1161, 664] on link "5" at bounding box center [1154, 665] width 26 height 22
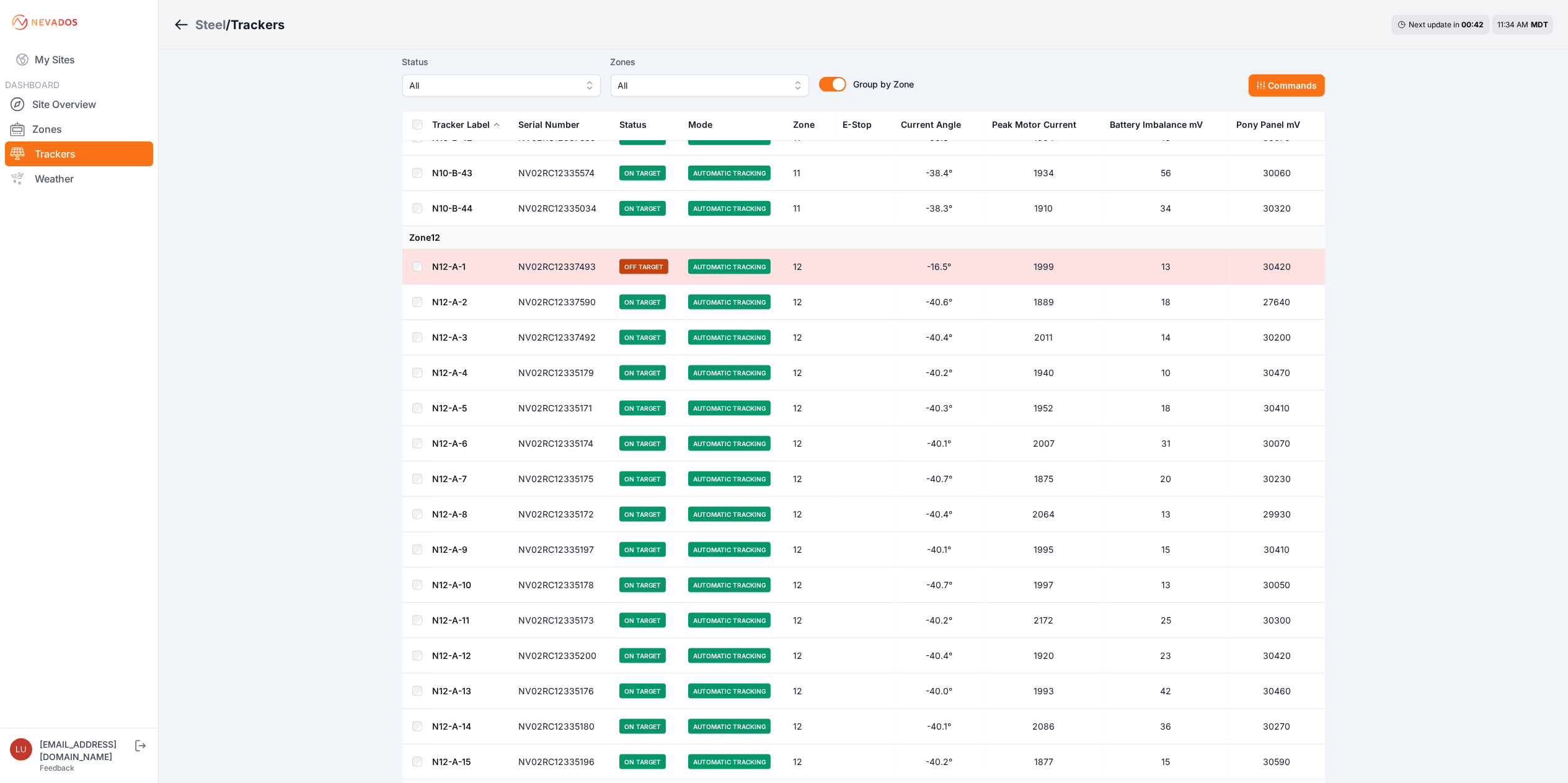
scroll to position [1544, 0]
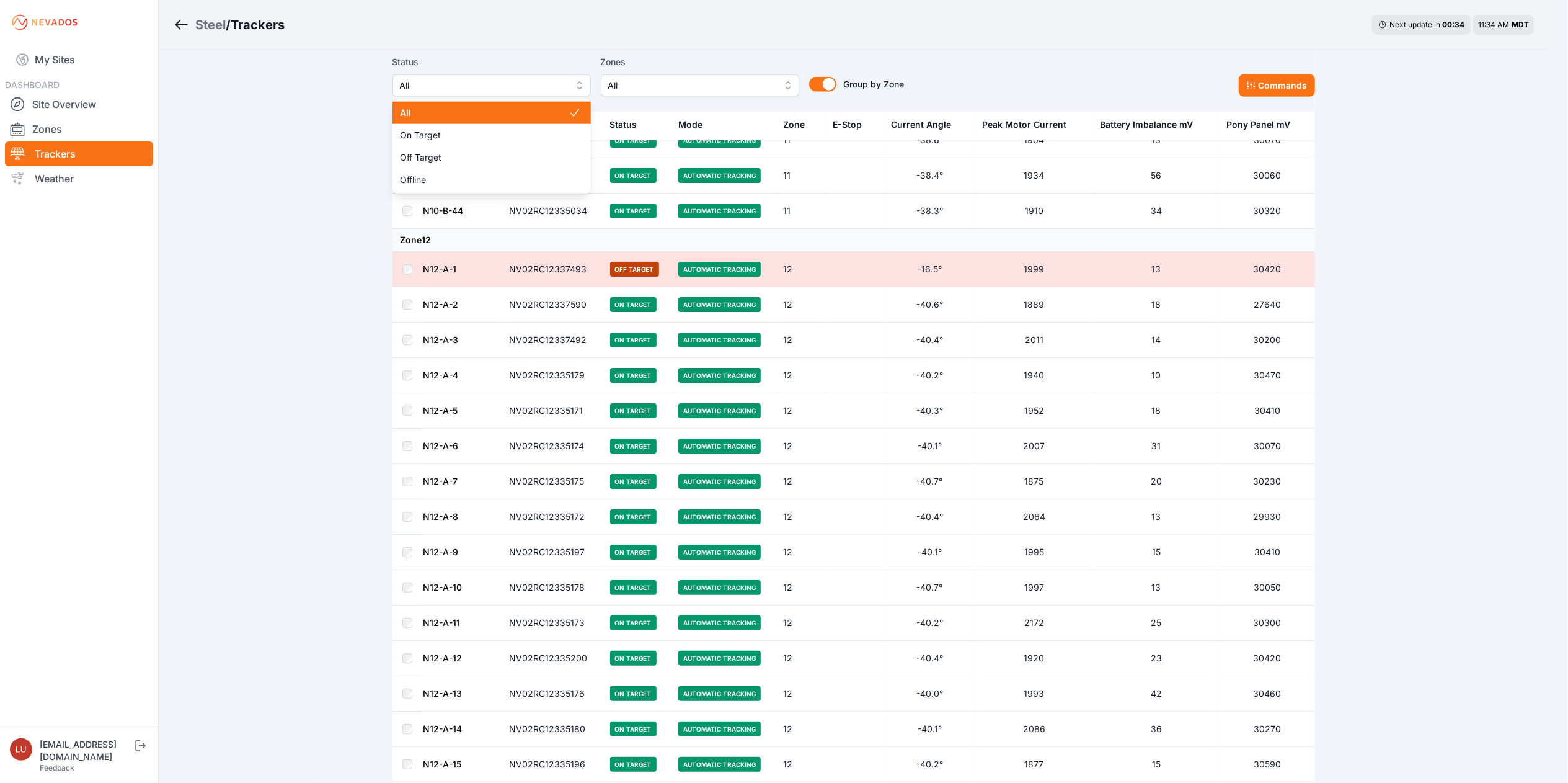
click at [500, 94] on button "All" at bounding box center [491, 85] width 198 height 22
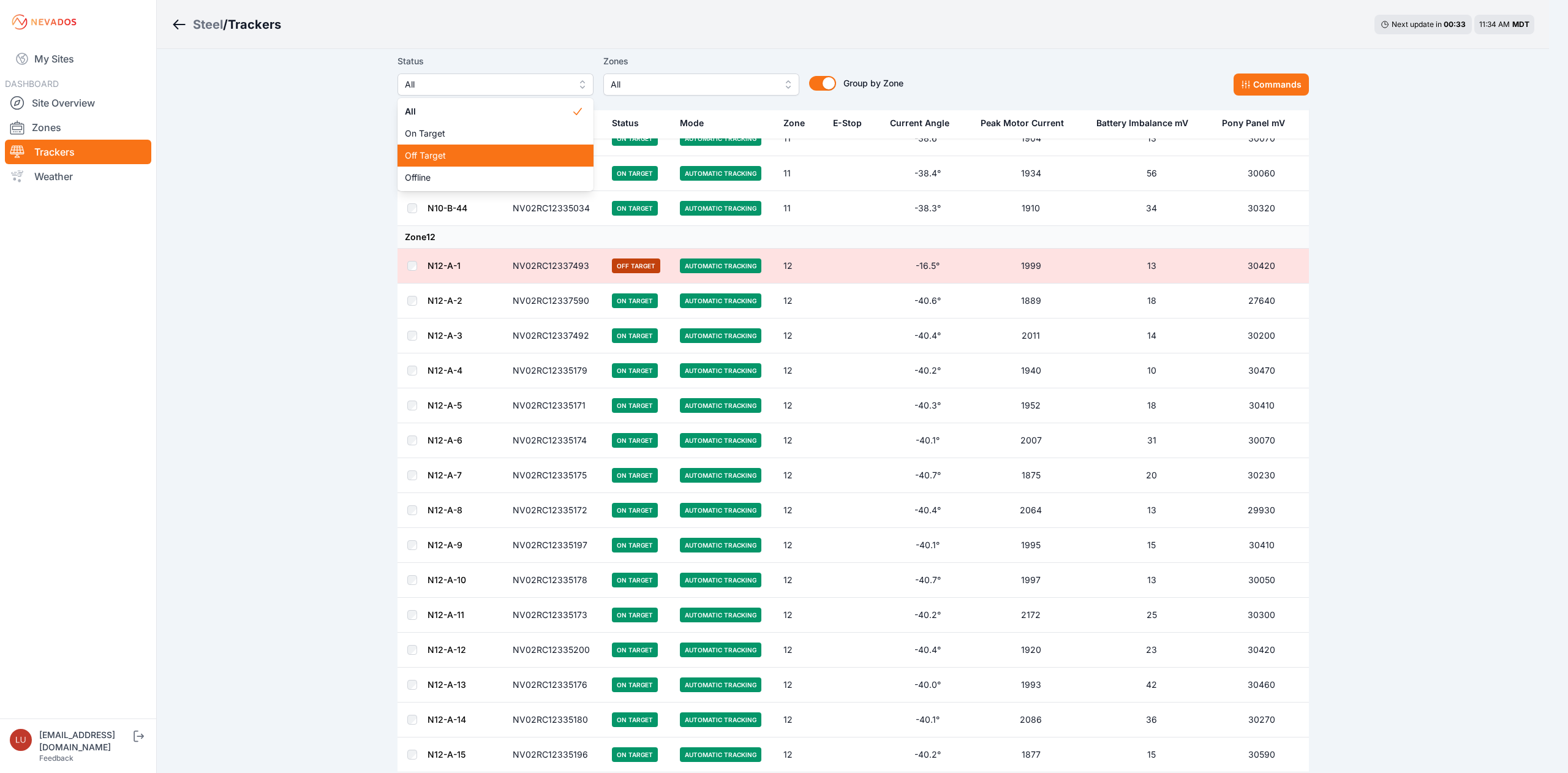
click at [481, 151] on span "Off Target" at bounding box center [488, 155] width 166 height 12
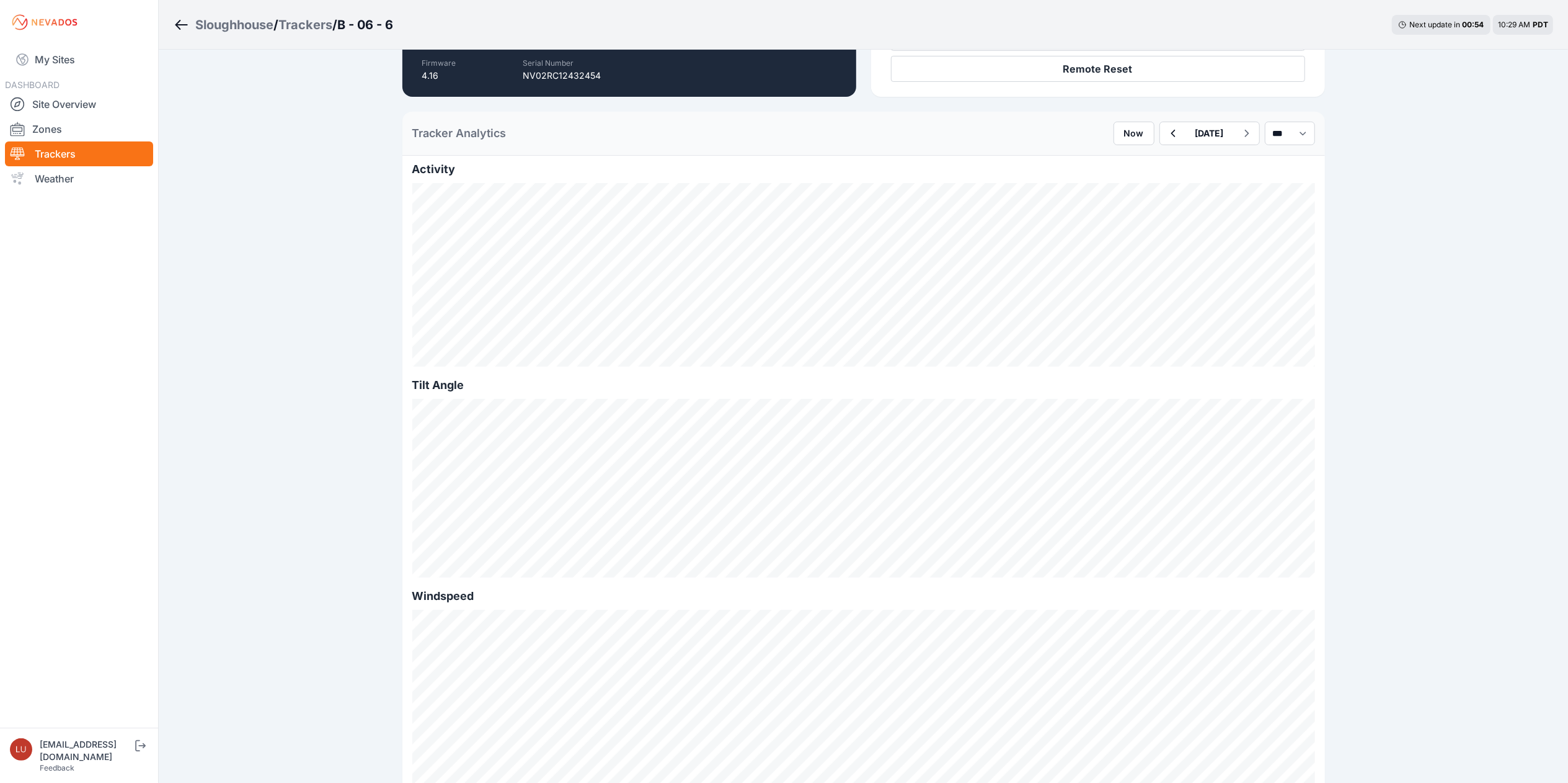
scroll to position [247, 0]
click at [1275, 134] on select "*** **** *****" at bounding box center [1290, 131] width 50 height 23
click at [1265, 119] on select "*** **** *****" at bounding box center [1290, 131] width 50 height 23
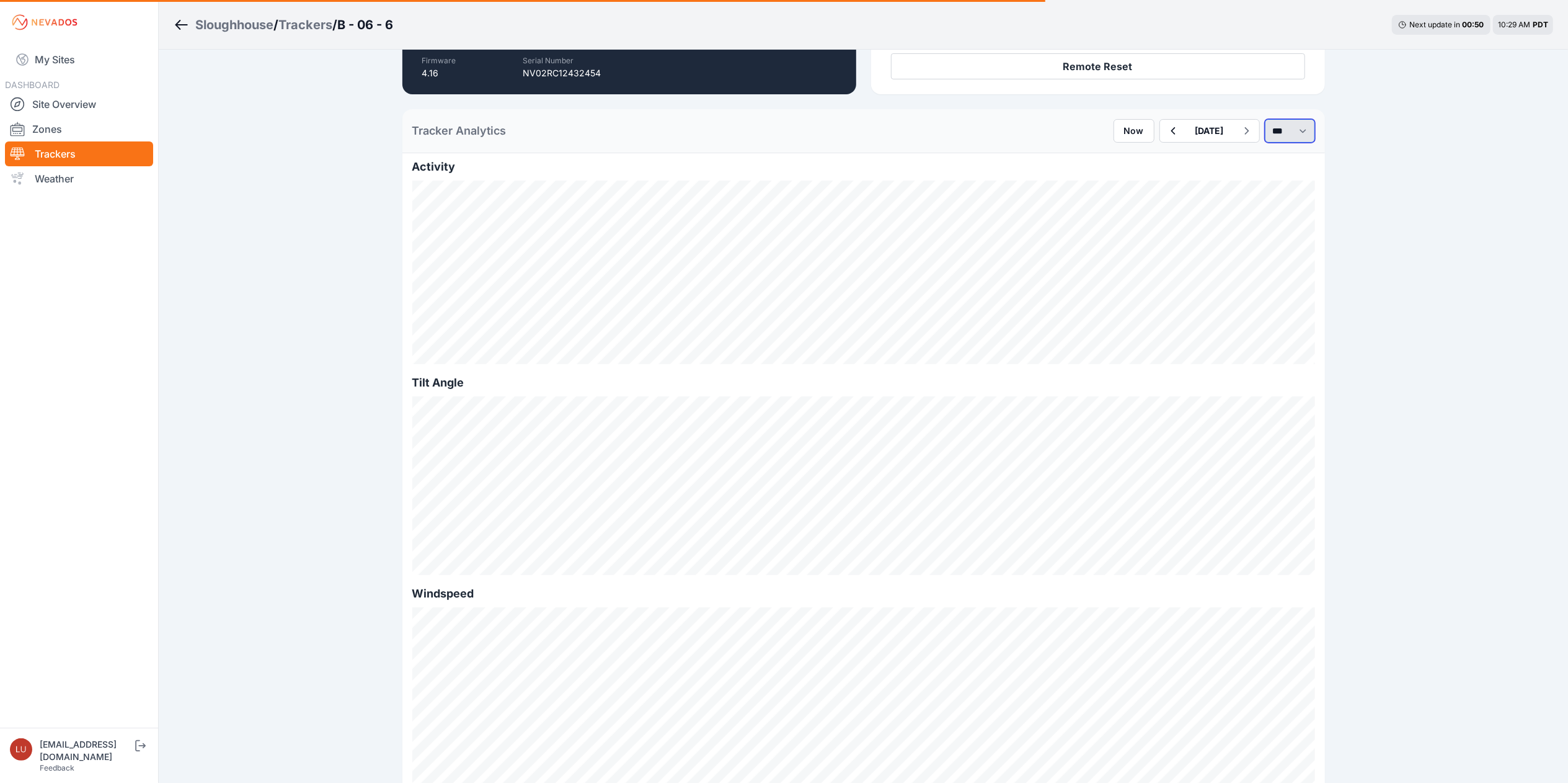
select select "******"
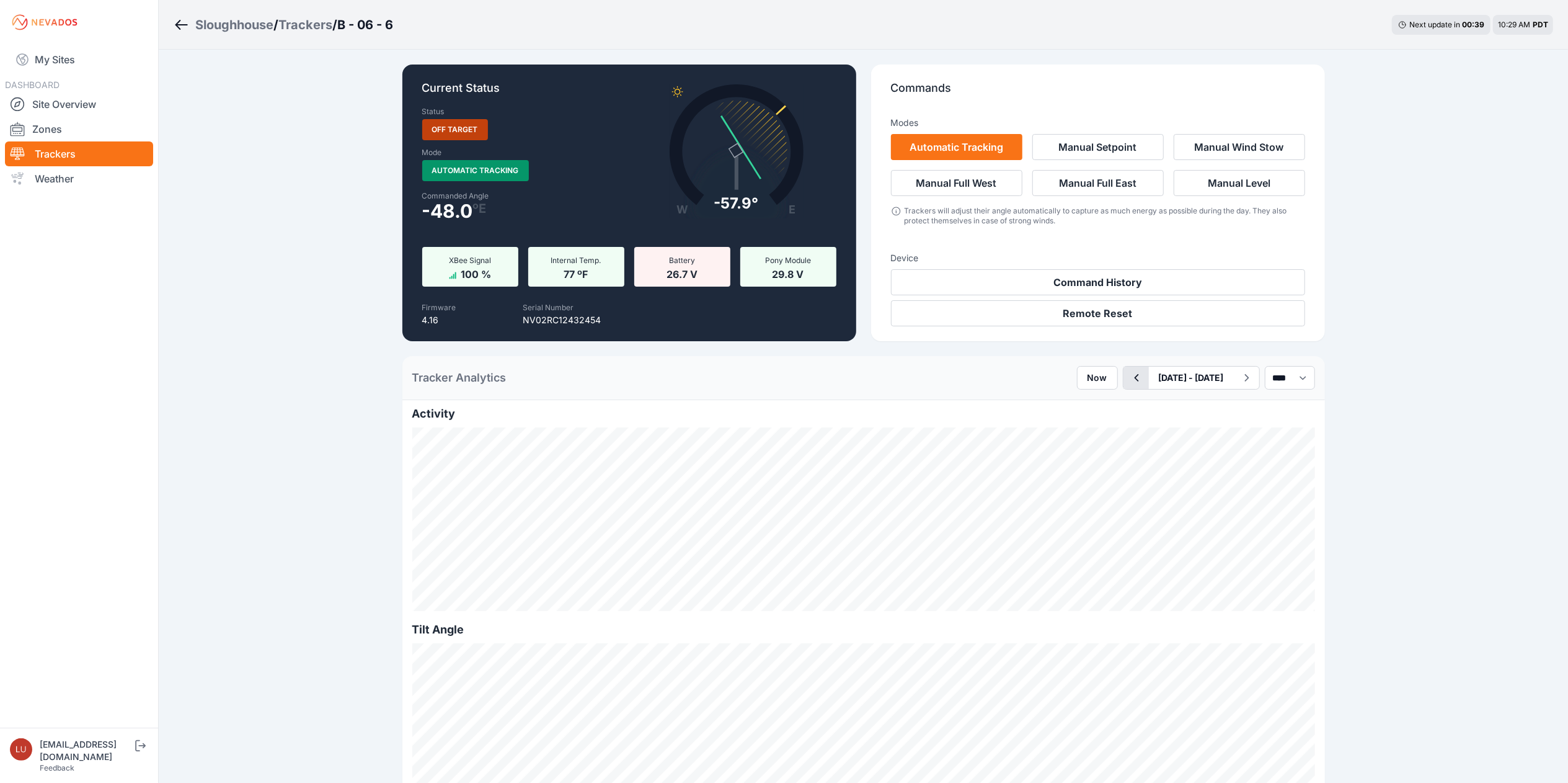
click at [1129, 383] on icon "button" at bounding box center [1137, 378] width 16 height 15
click at [1201, 280] on button "Command History" at bounding box center [1098, 282] width 414 height 26
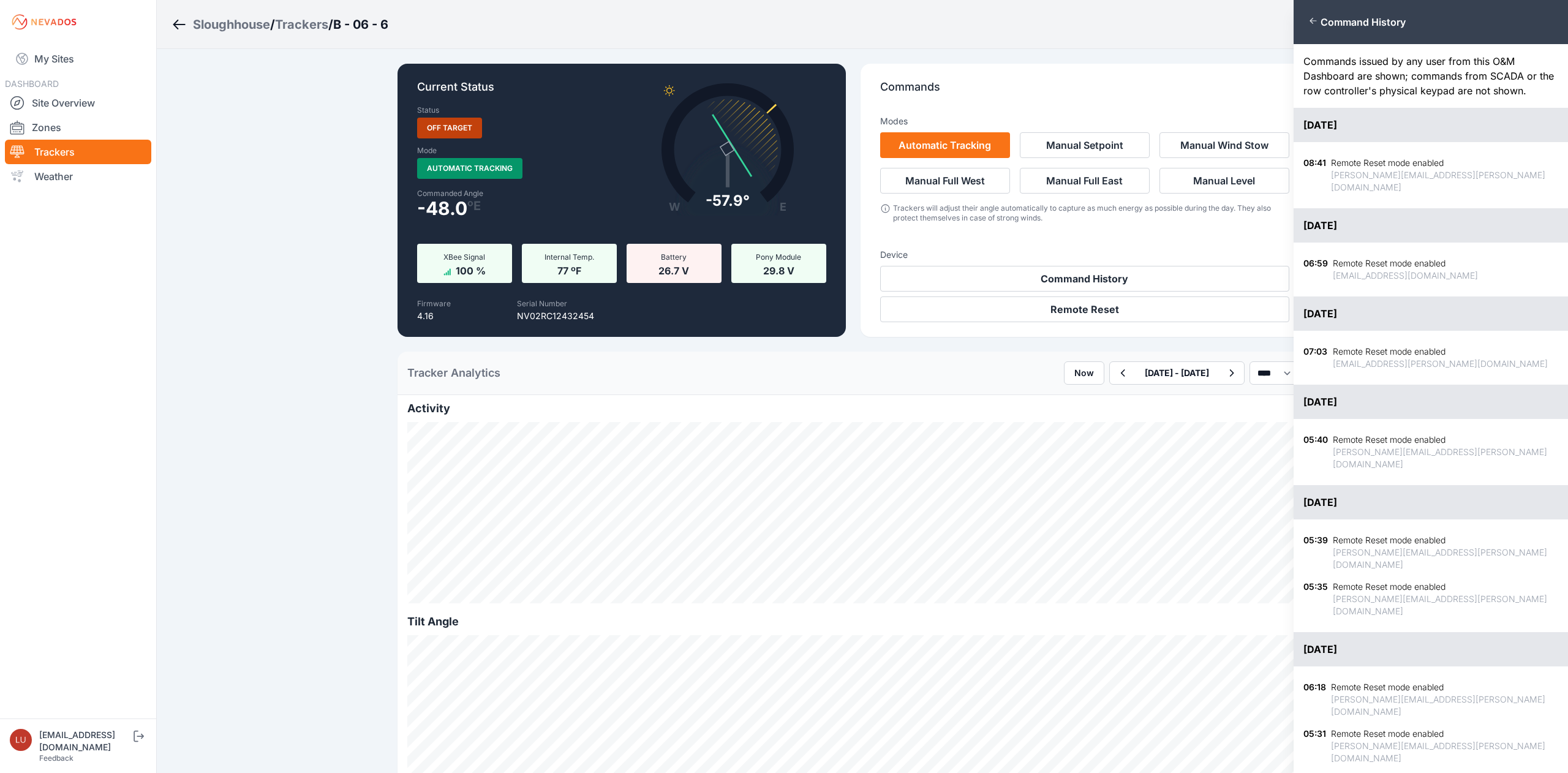
click at [1067, 300] on div "Close panel Command History Commands issued by any user from this O&M Dashboard…" at bounding box center [784, 386] width 1568 height 773
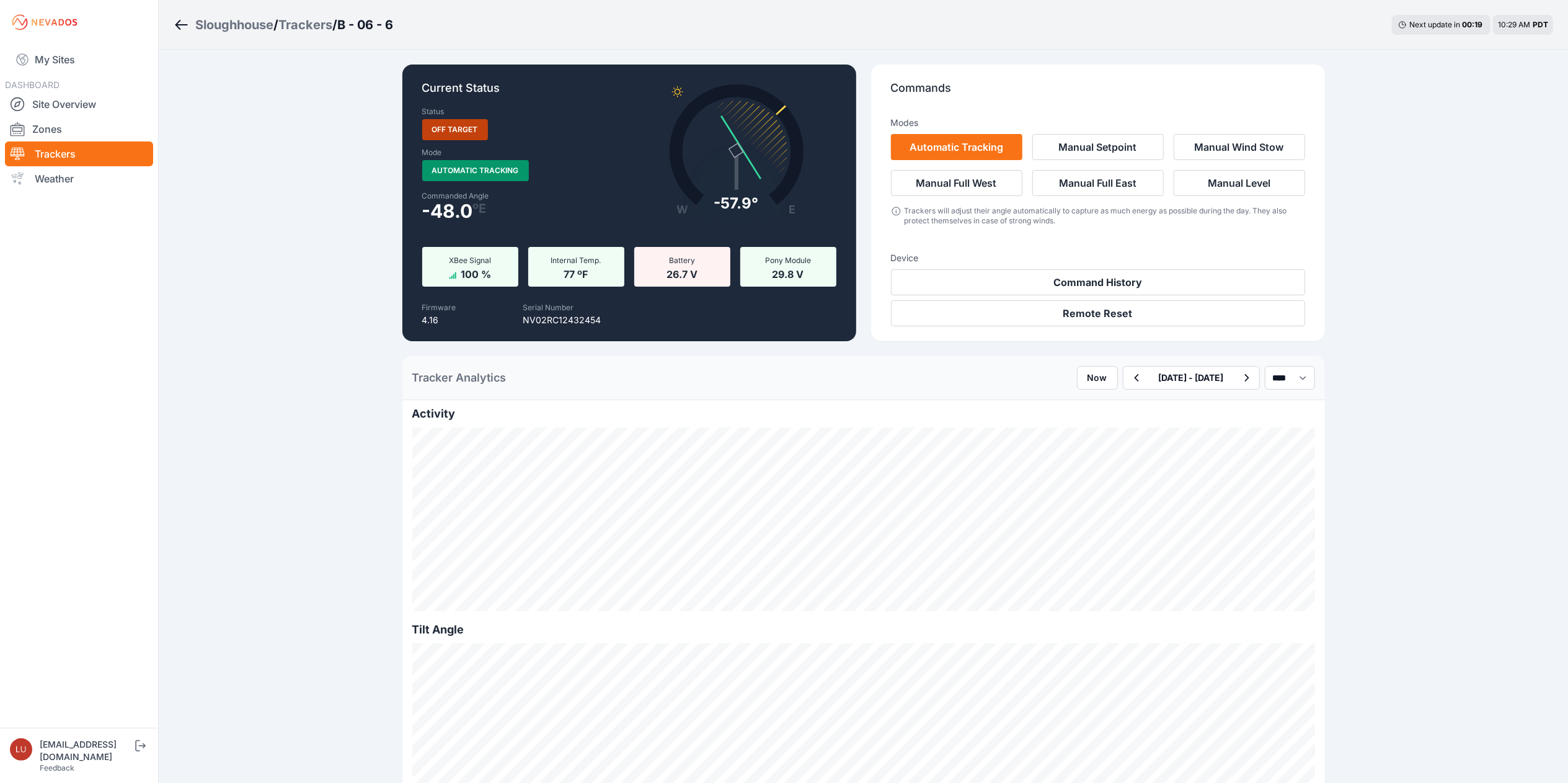
click at [1084, 311] on button "Remote Reset" at bounding box center [1098, 313] width 414 height 26
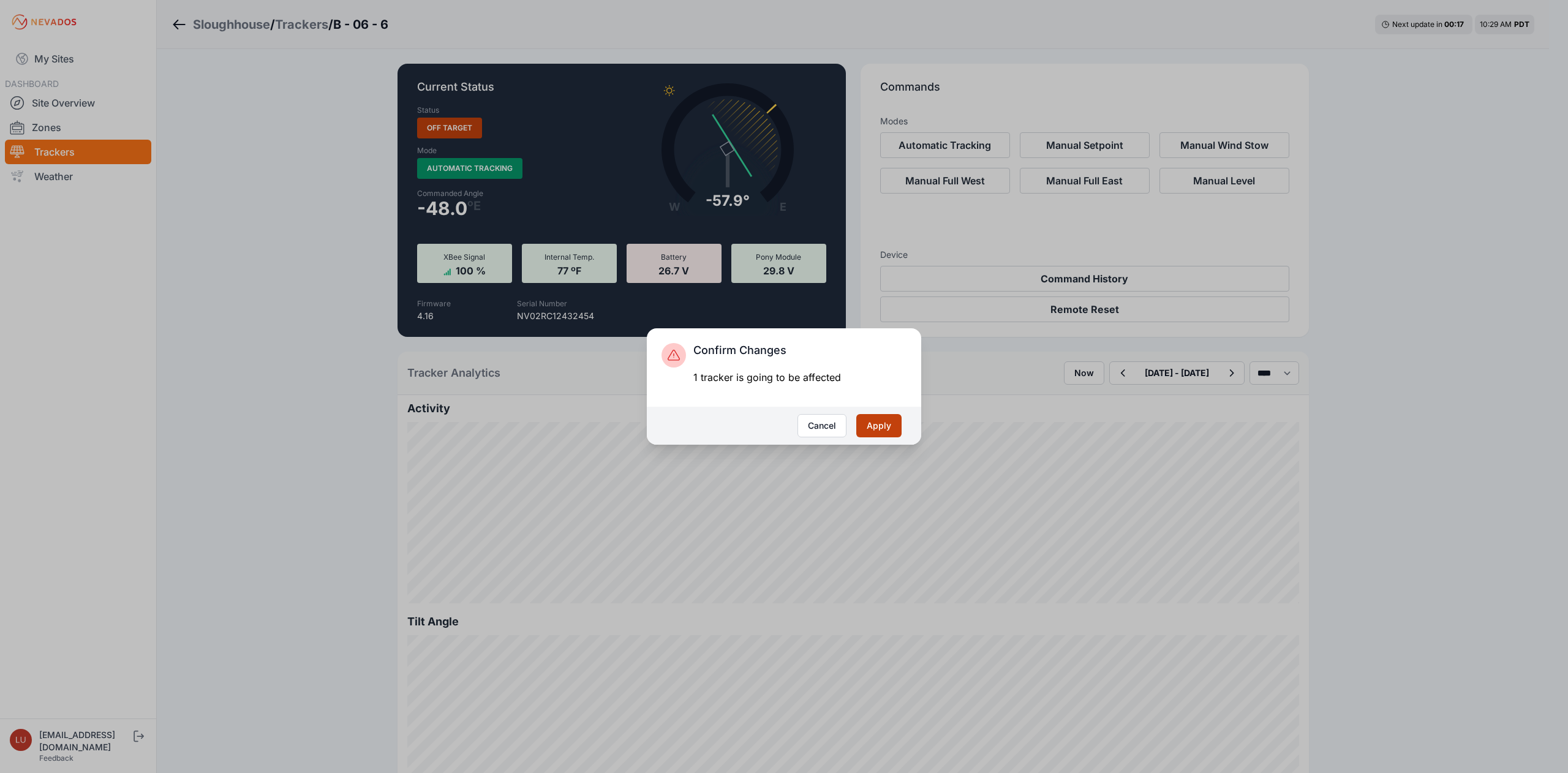
click at [878, 421] on button "Apply" at bounding box center [879, 425] width 46 height 23
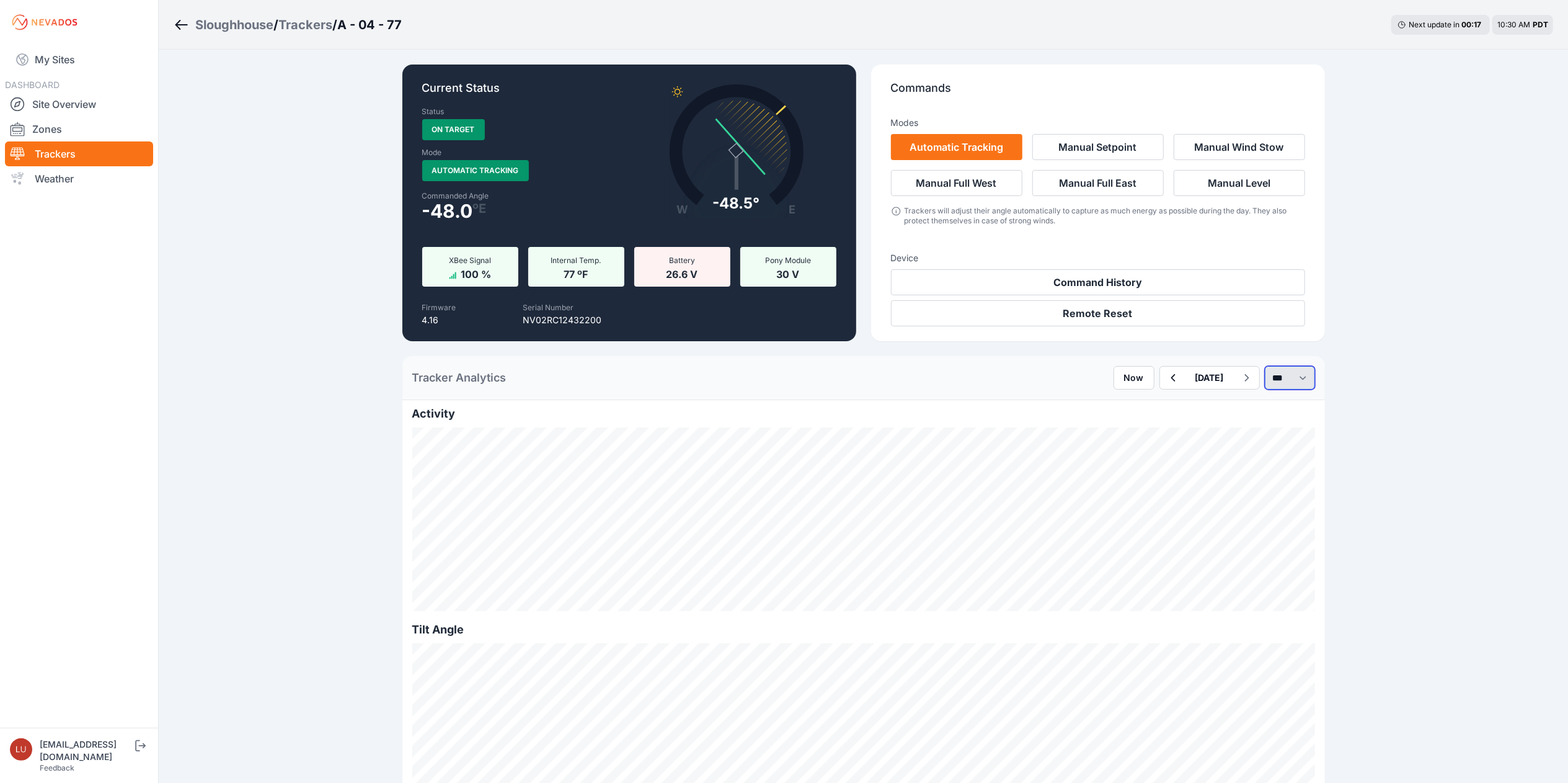
click at [1275, 385] on select "*** **** *****" at bounding box center [1290, 378] width 50 height 23
click at [1265, 366] on select "*** **** *****" at bounding box center [1290, 378] width 50 height 23
select select "******"
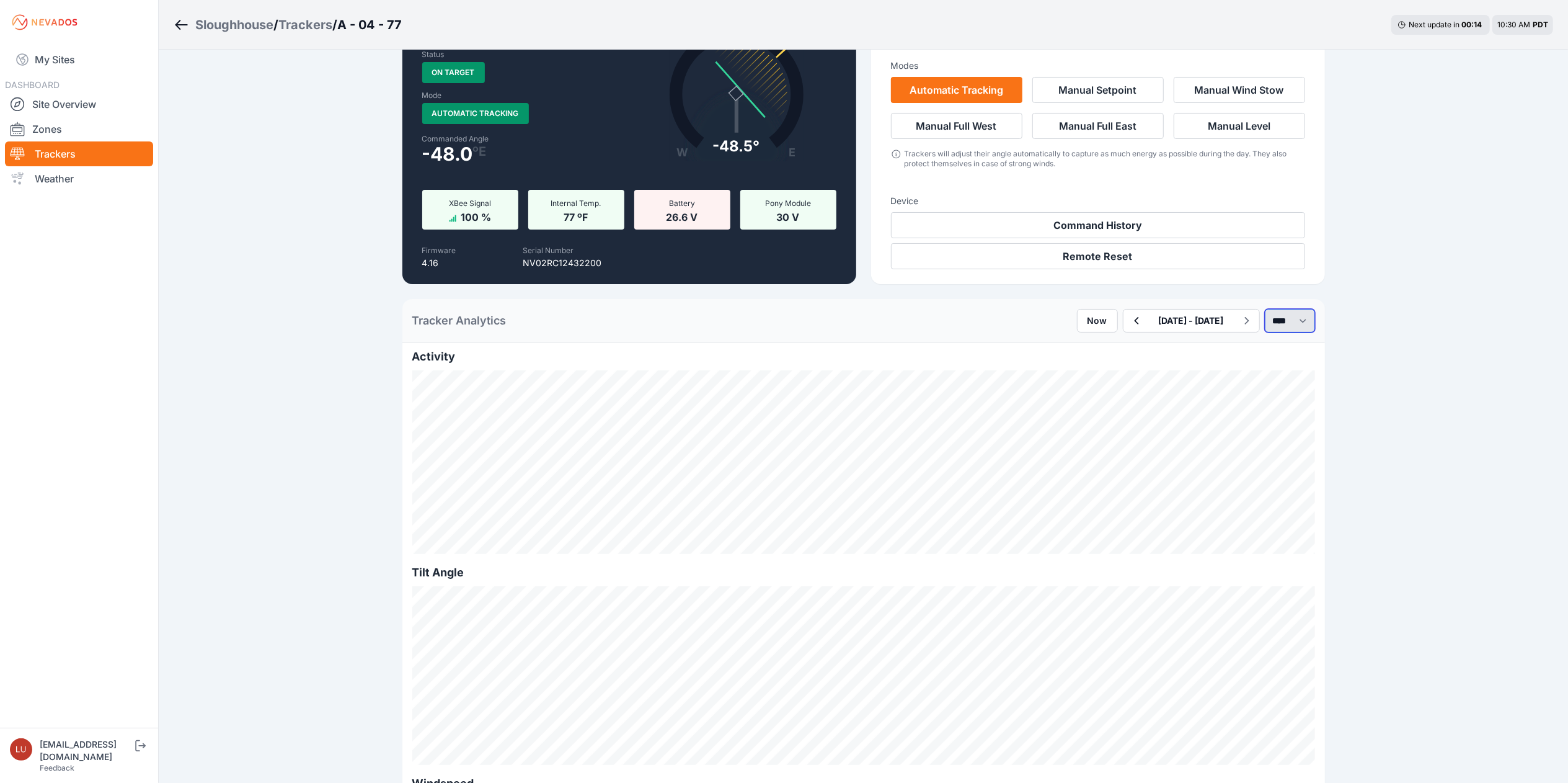
scroll to position [73, 0]
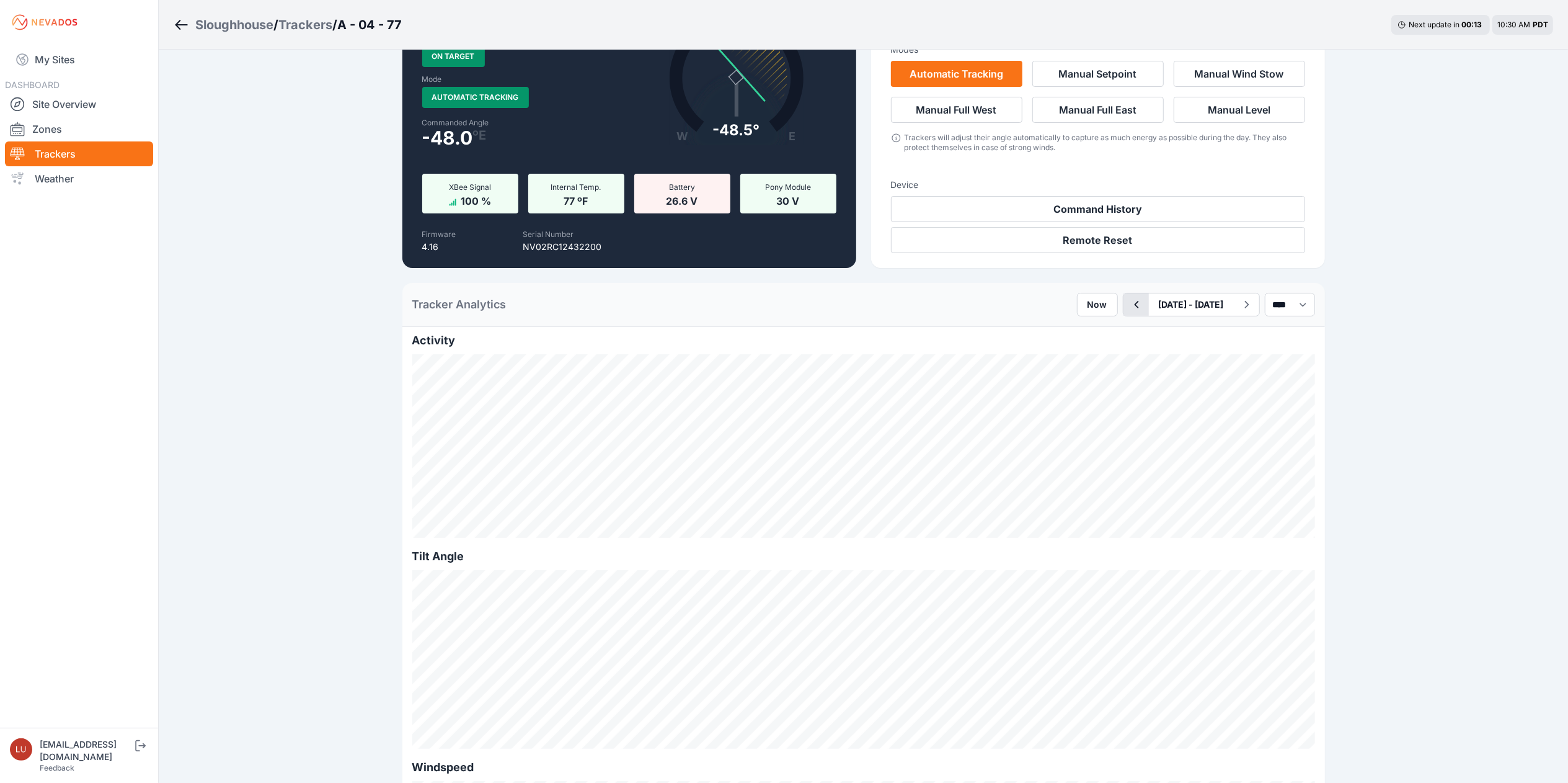
click at [1129, 309] on icon "button" at bounding box center [1137, 304] width 16 height 15
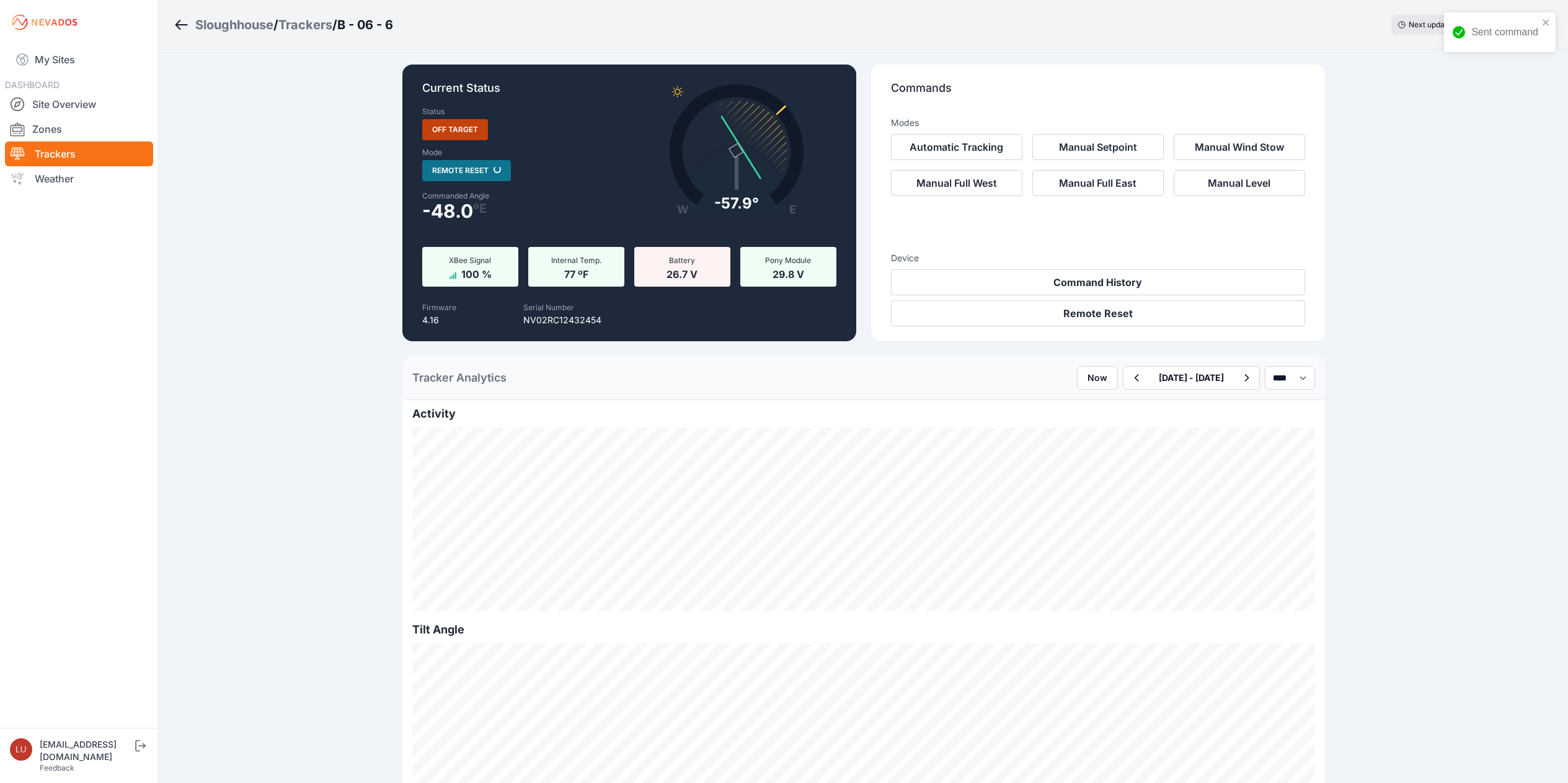
select select "******"
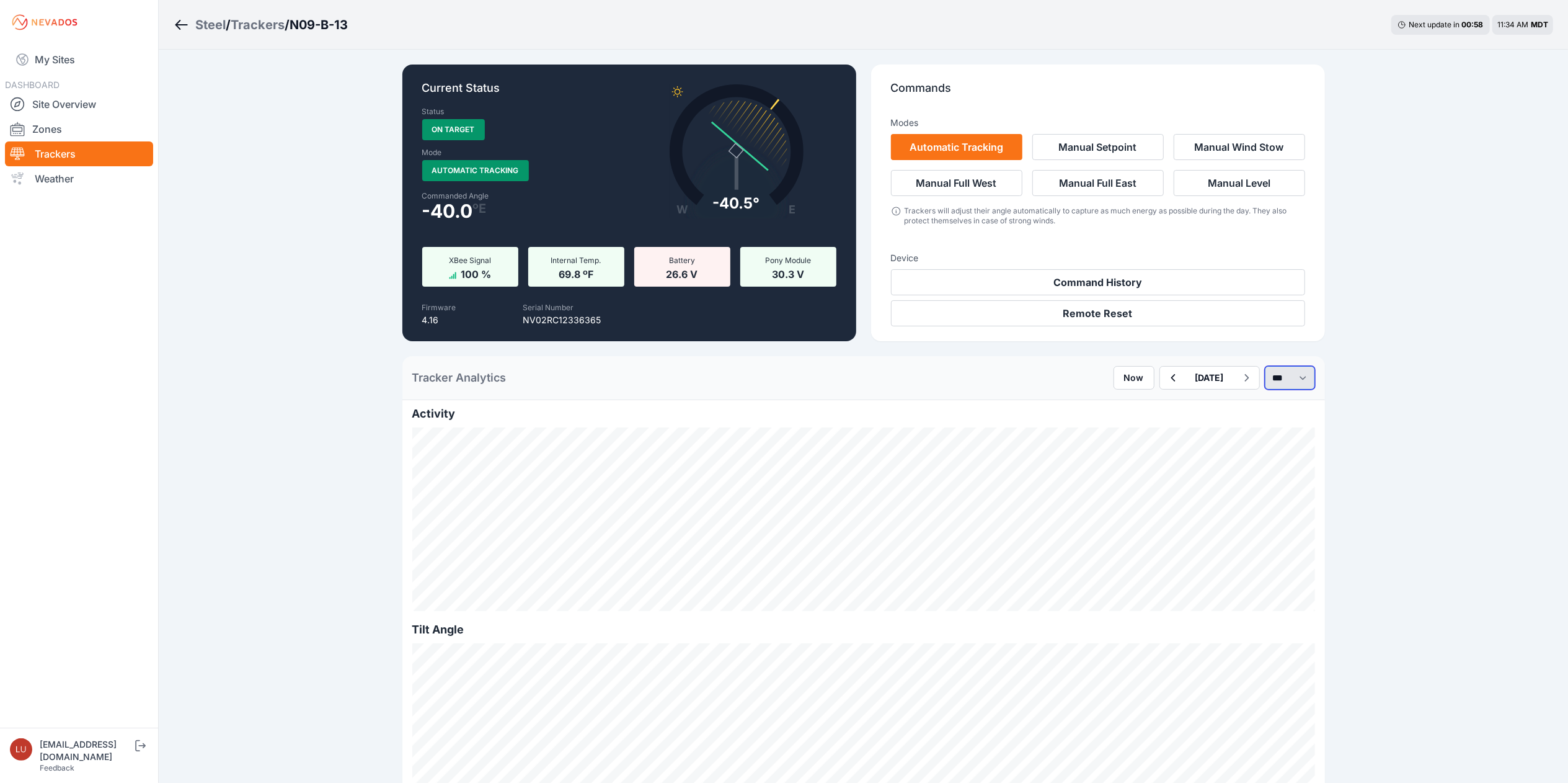
click at [1277, 378] on select "*** **** *****" at bounding box center [1290, 378] width 50 height 23
click at [1265, 366] on select "*** **** *****" at bounding box center [1290, 378] width 50 height 23
select select "******"
click at [1281, 376] on select "*** **** *****" at bounding box center [1290, 378] width 50 height 23
click at [1265, 366] on select "*** **** *****" at bounding box center [1290, 378] width 50 height 23
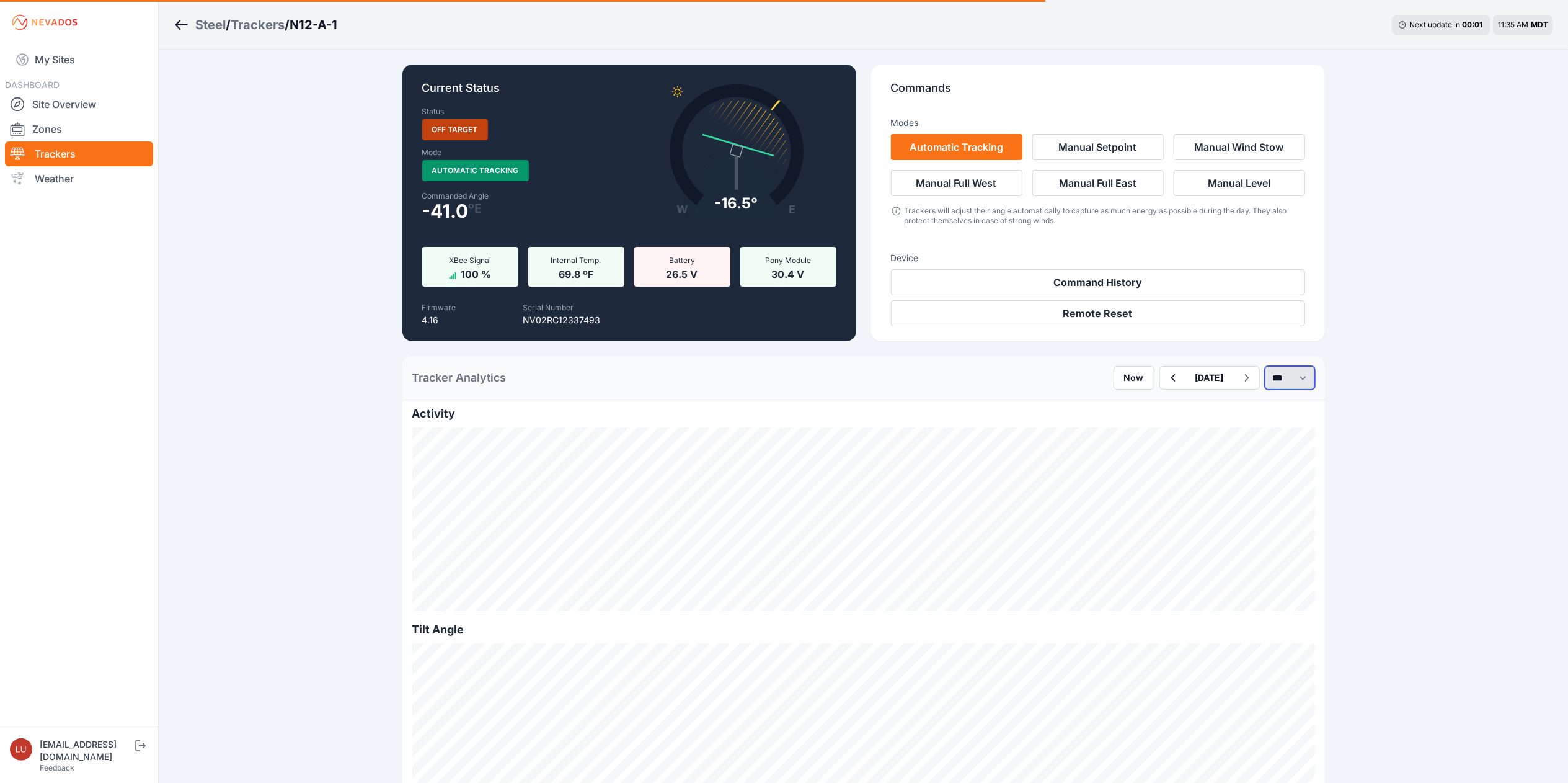
select select "******"
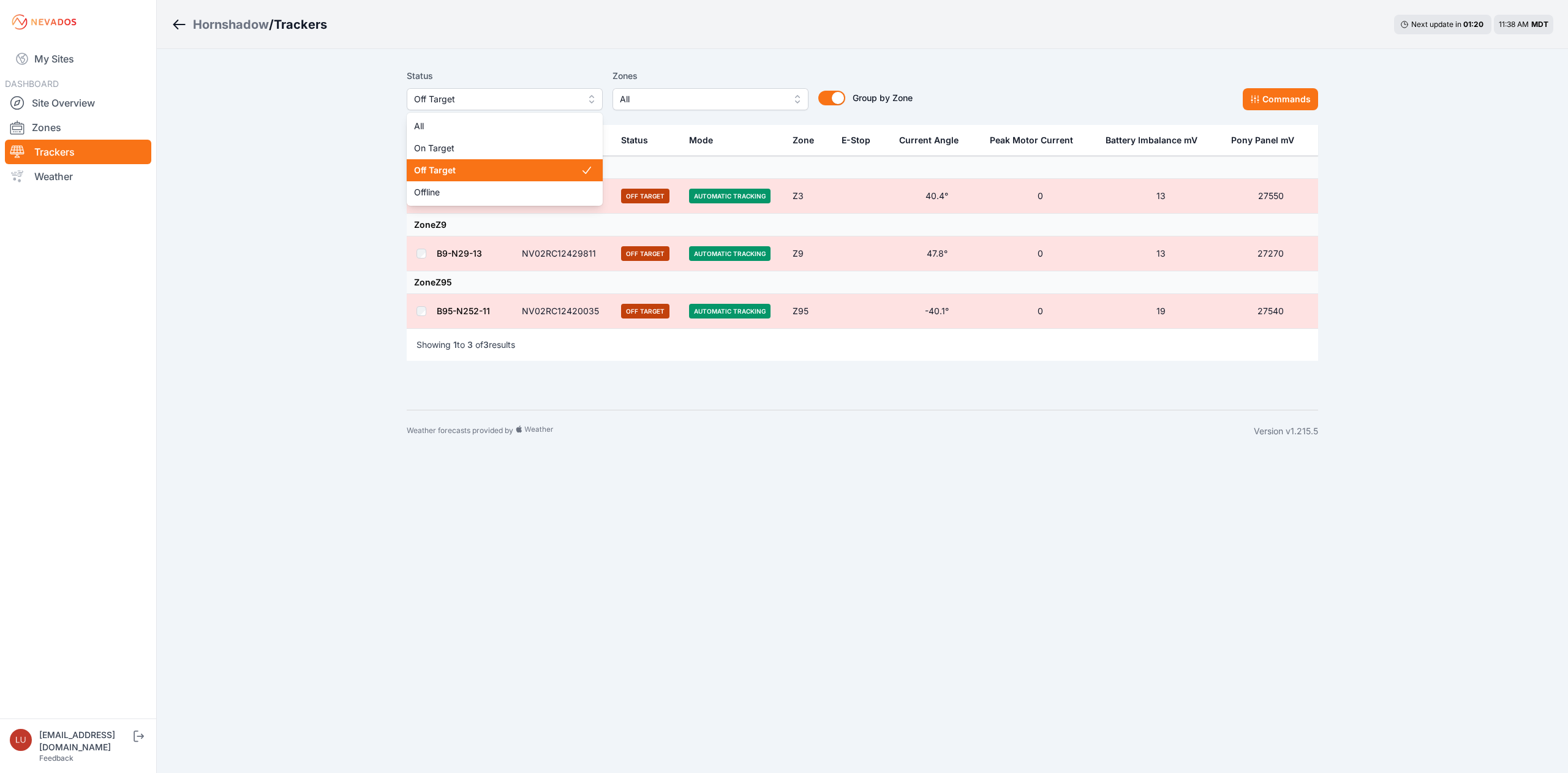
click at [526, 100] on span "Off Target" at bounding box center [496, 99] width 164 height 15
click at [511, 190] on span "Offline" at bounding box center [497, 192] width 166 height 12
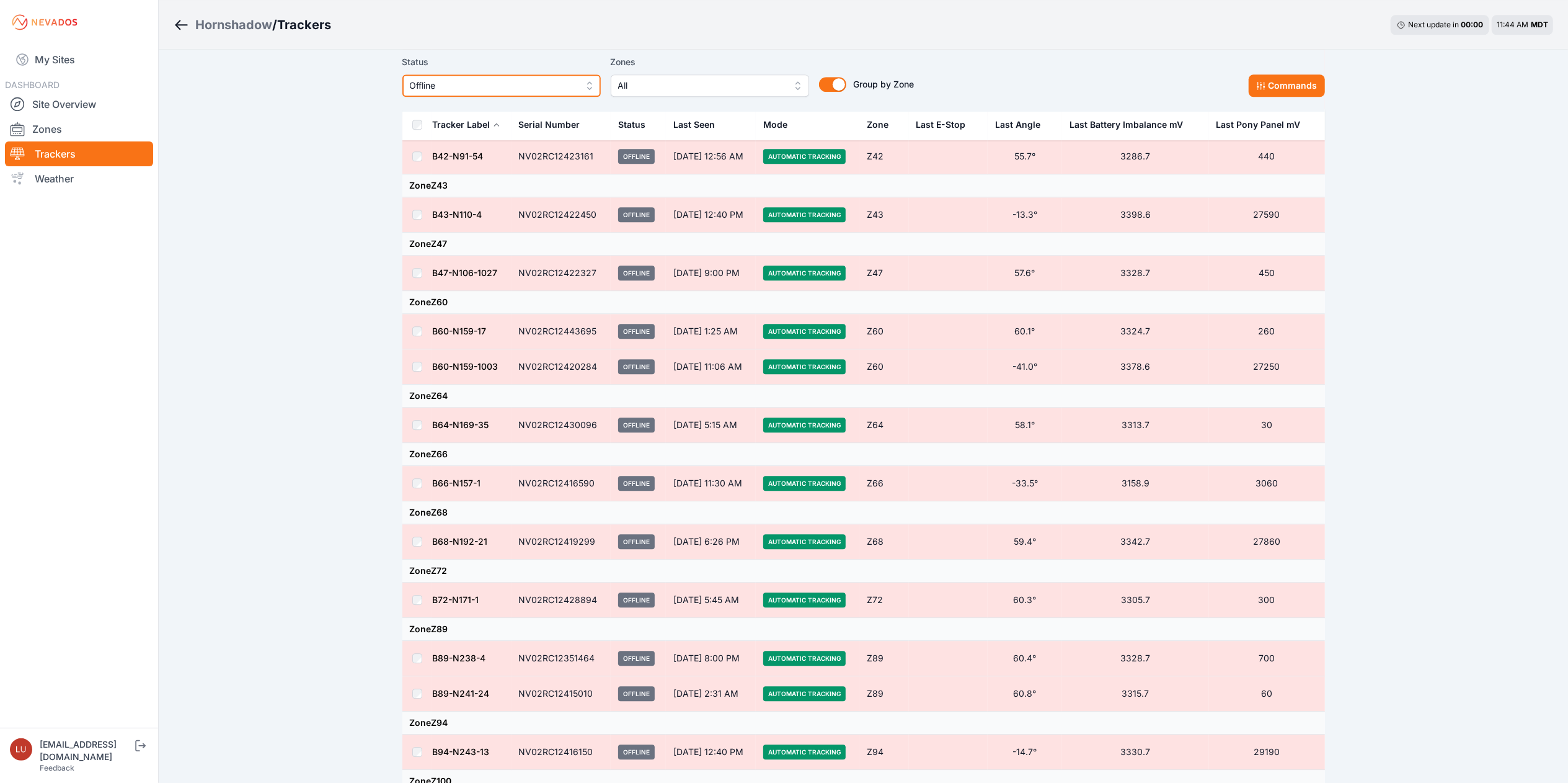
scroll to position [3320, 0]
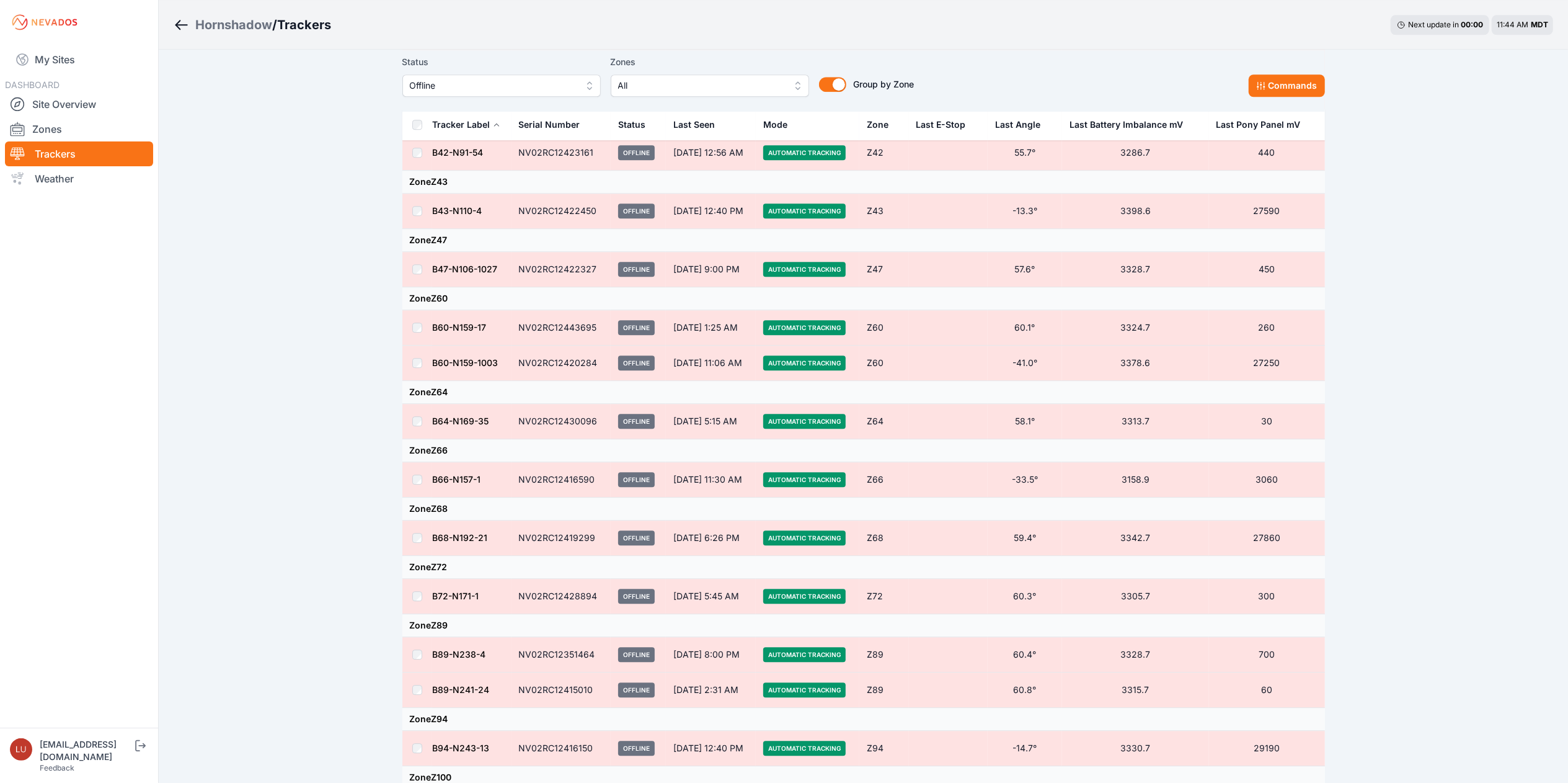
click at [712, 127] on div "Last Seen" at bounding box center [711, 124] width 75 height 30
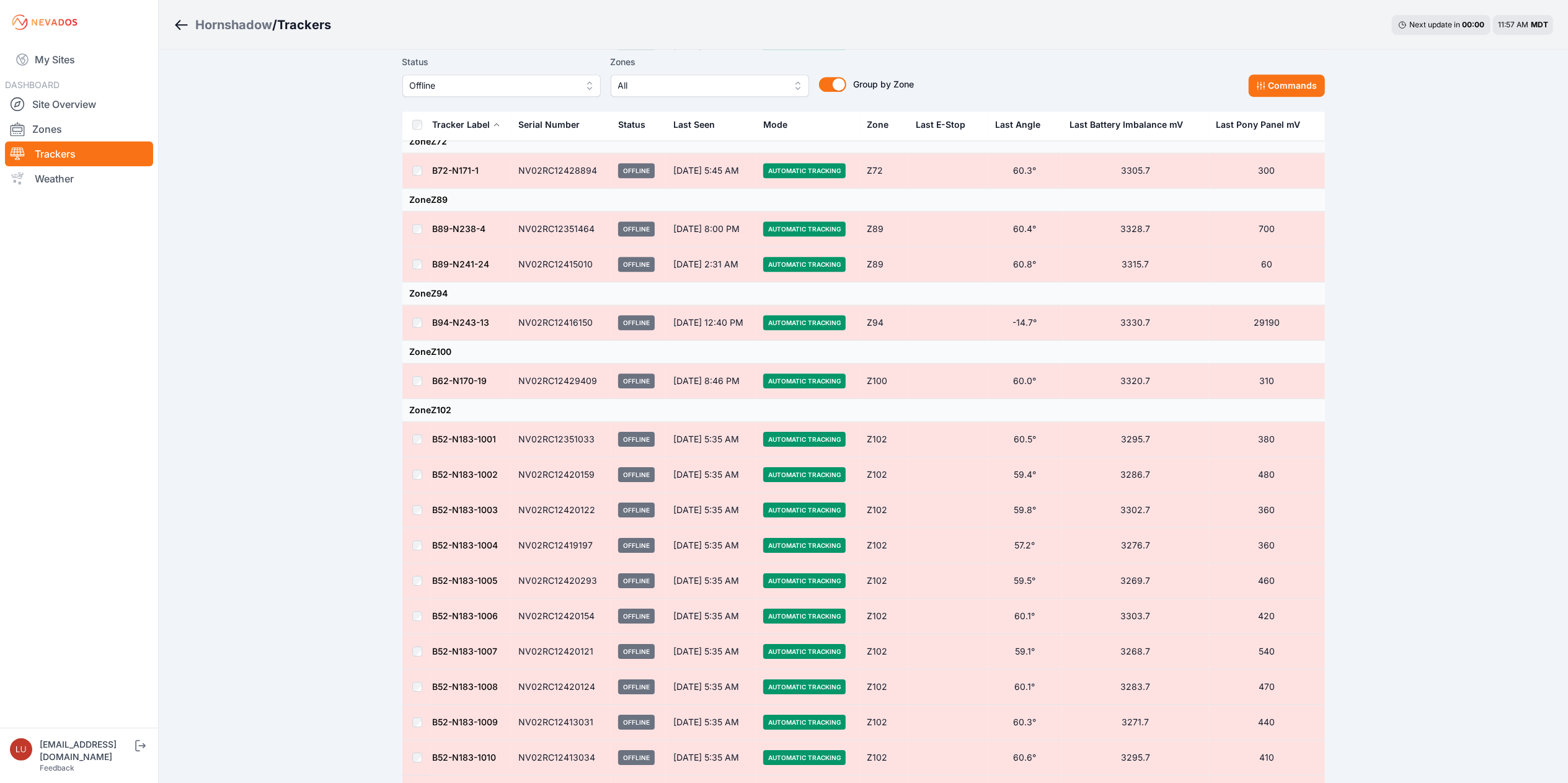
scroll to position [3755, 0]
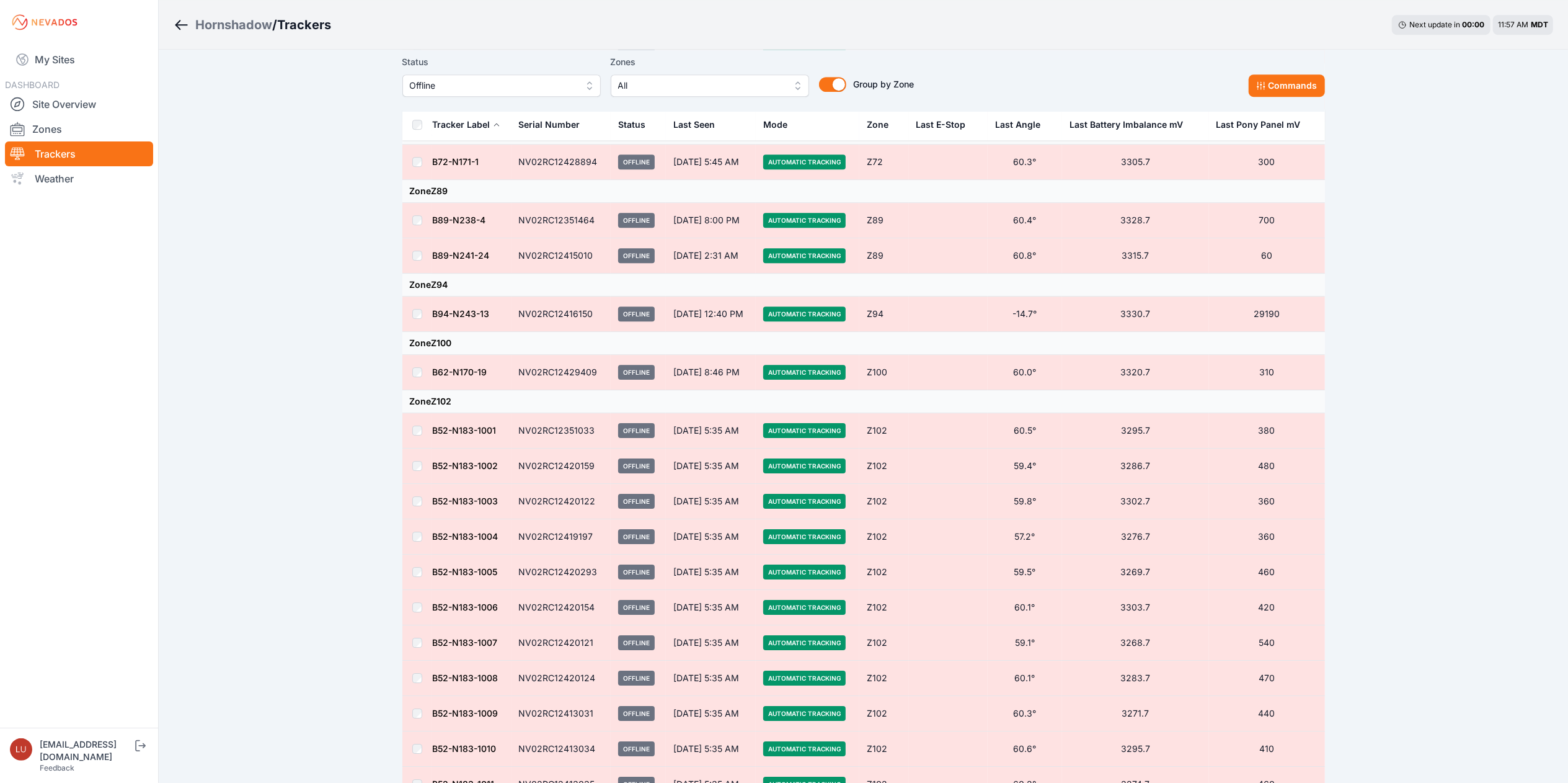
click at [471, 377] on link "B62-N170-19" at bounding box center [460, 372] width 55 height 11
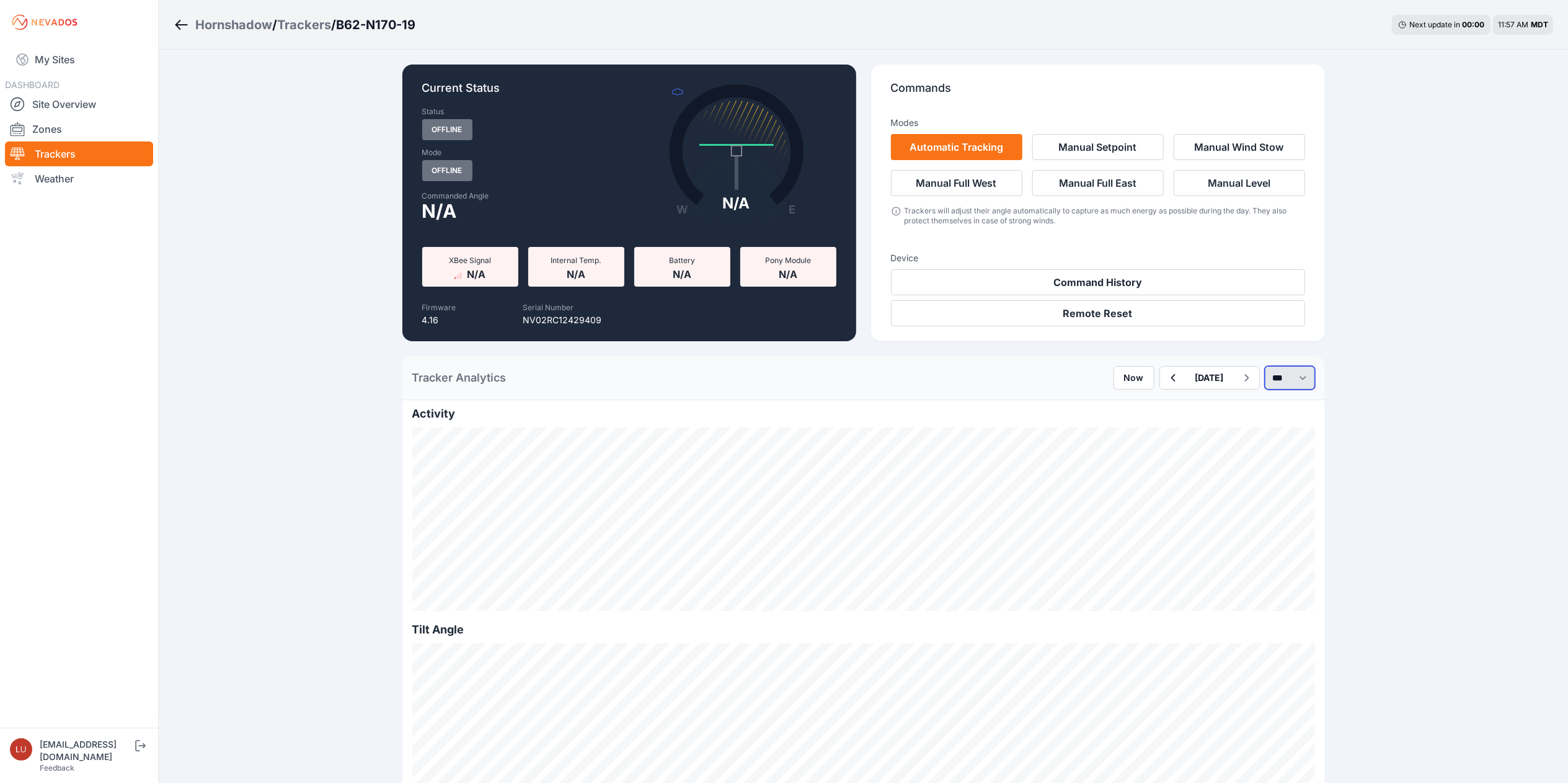
click at [1272, 383] on select "*** **** *****" at bounding box center [1290, 378] width 50 height 23
click at [1265, 366] on select "*** **** *****" at bounding box center [1290, 378] width 50 height 23
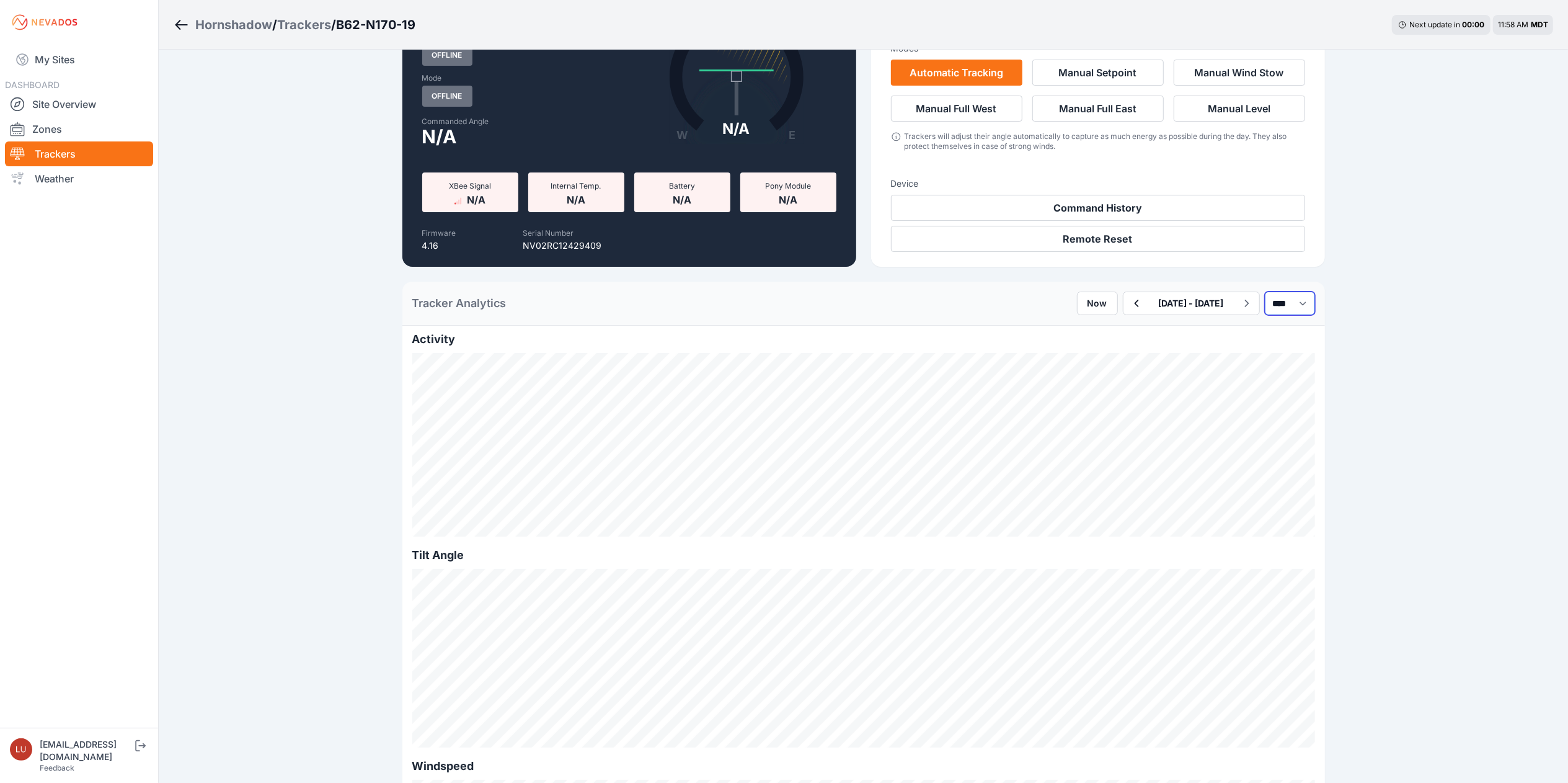
scroll to position [72, 0]
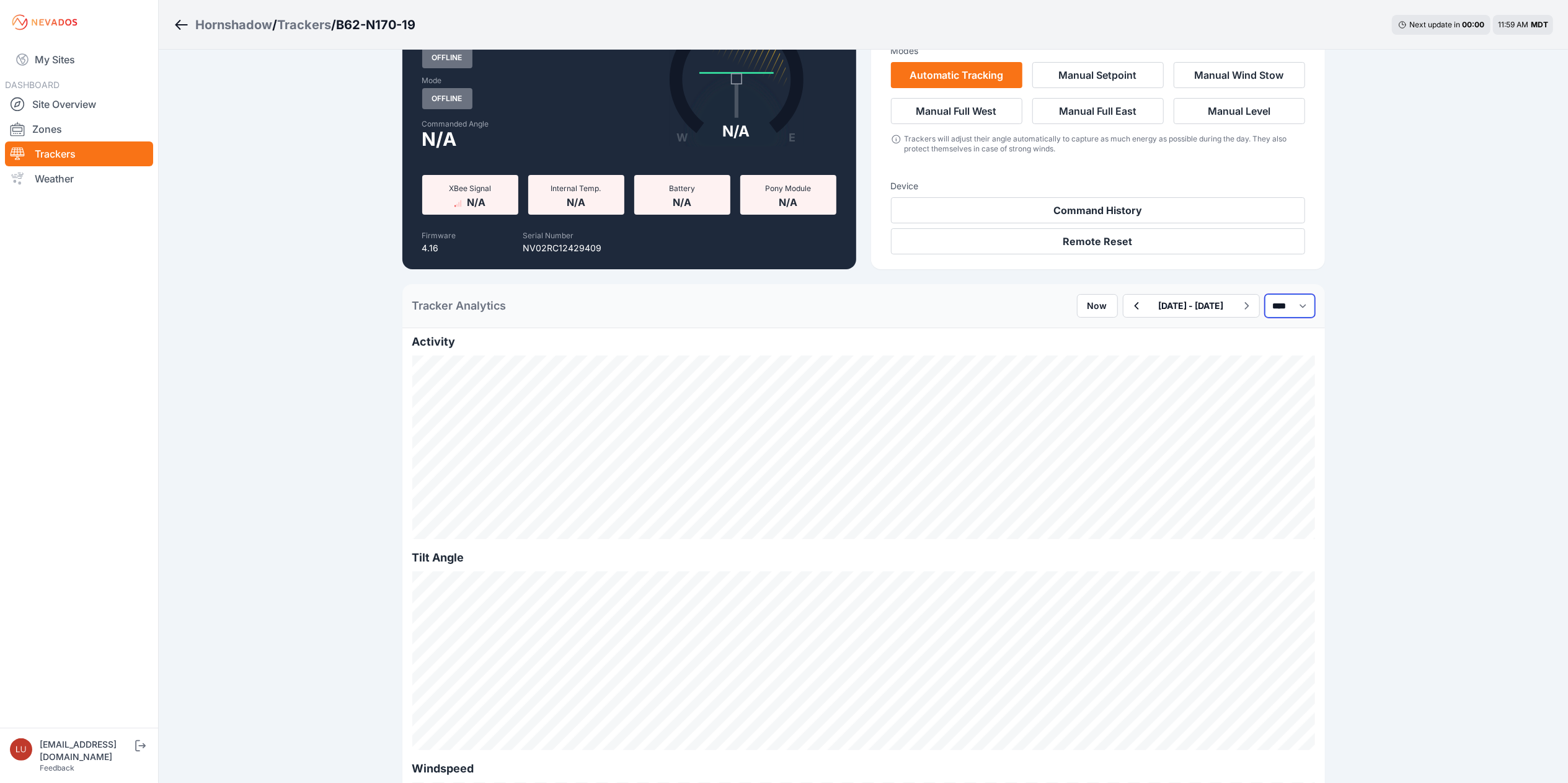
select select "*****"
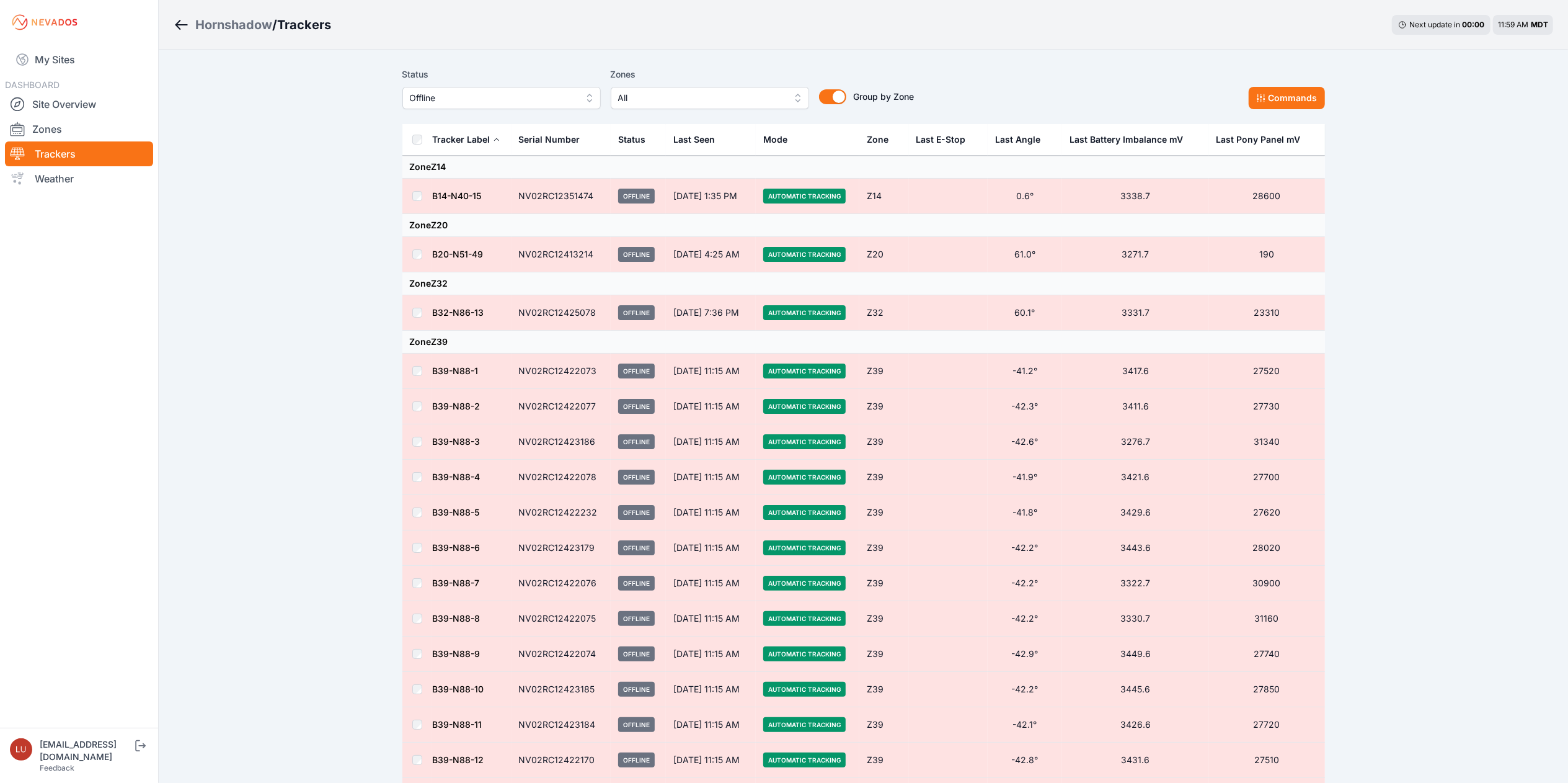
scroll to position [1, 0]
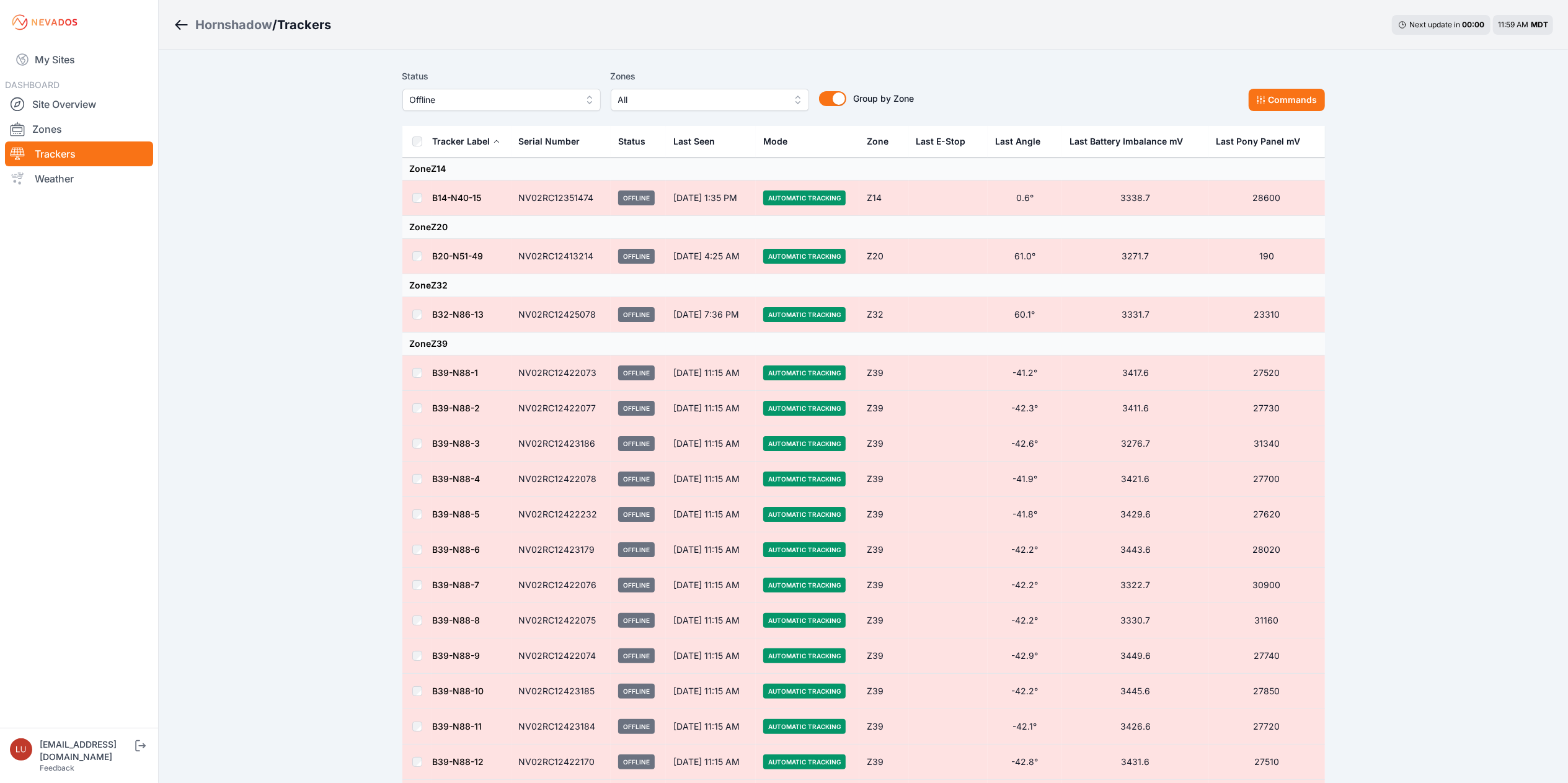
click at [257, 22] on div "Hornshadow" at bounding box center [234, 25] width 77 height 17
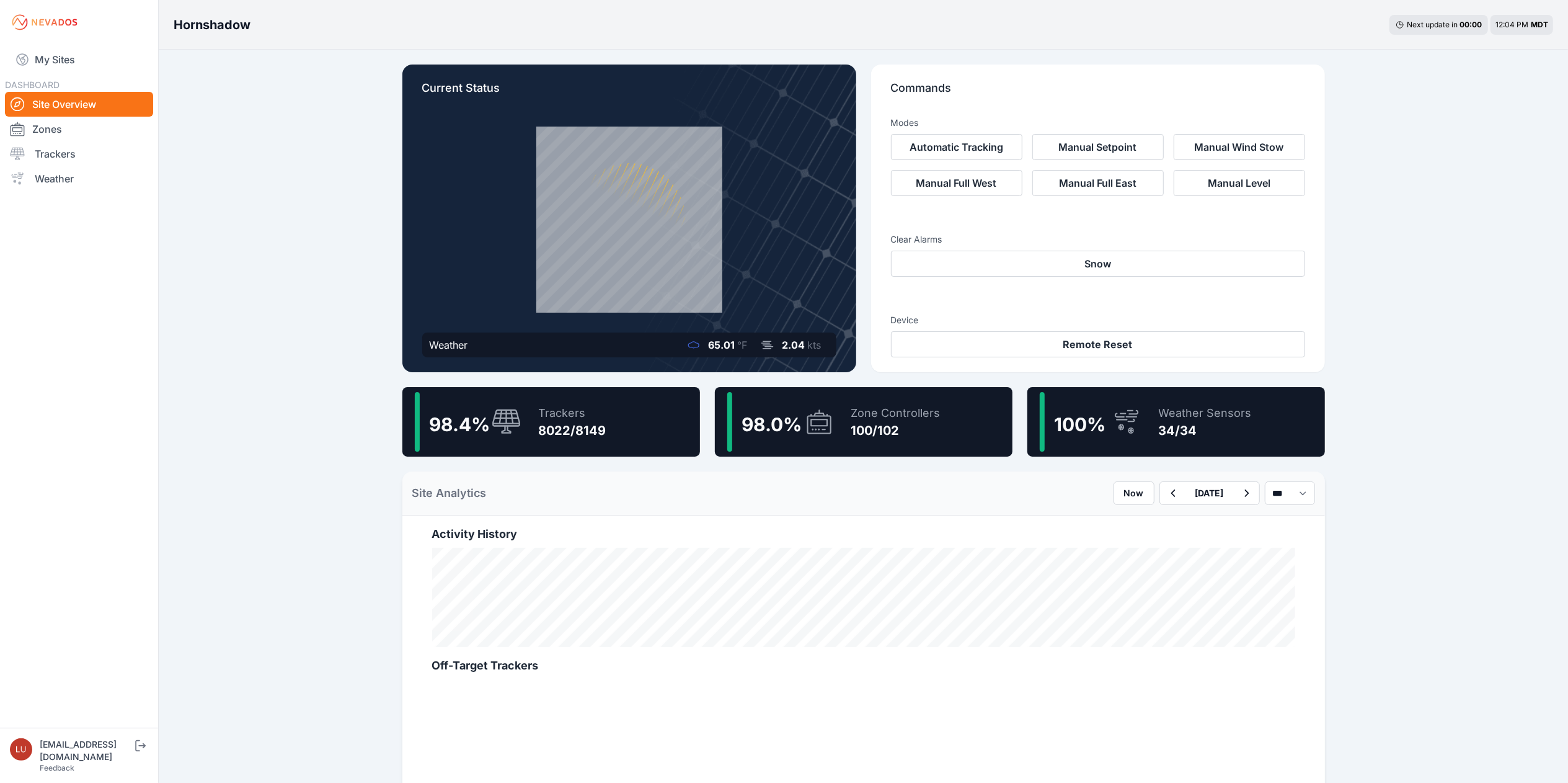
click at [645, 435] on div "98.4 % Trackers 8022/8149" at bounding box center [551, 422] width 298 height 70
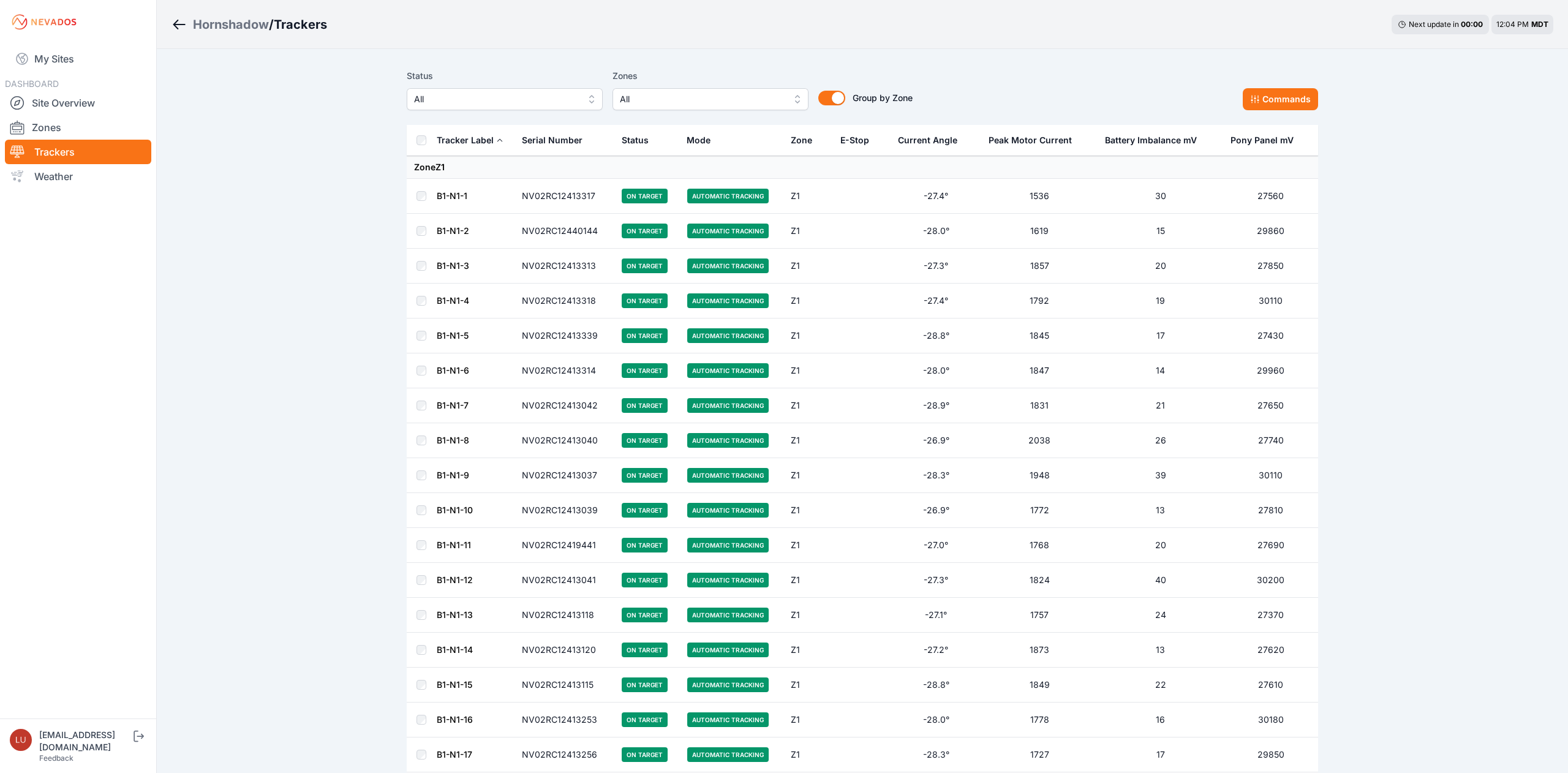
click at [456, 103] on span "All" at bounding box center [496, 99] width 164 height 15
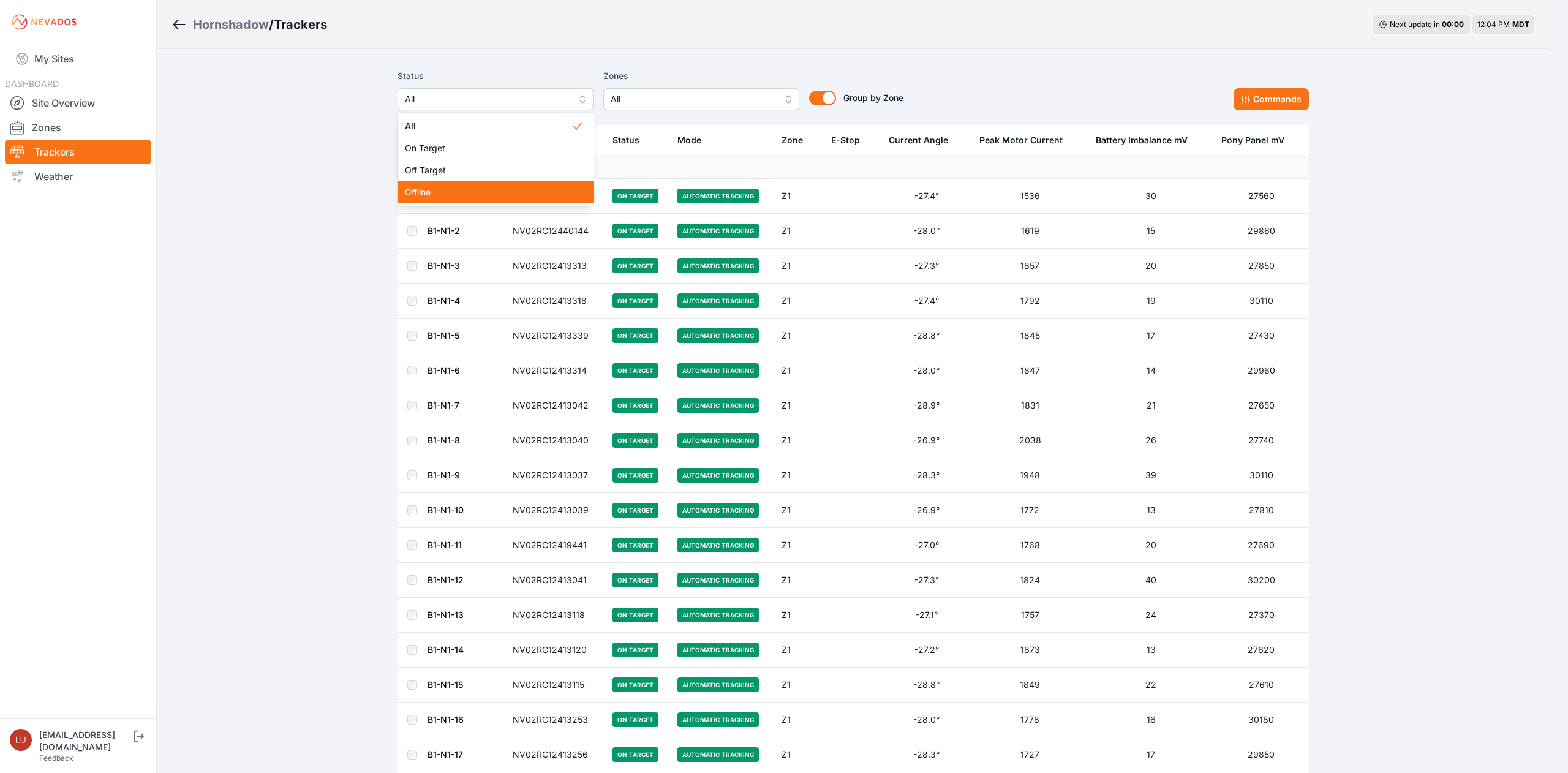
click at [459, 194] on span "Offline" at bounding box center [488, 192] width 166 height 12
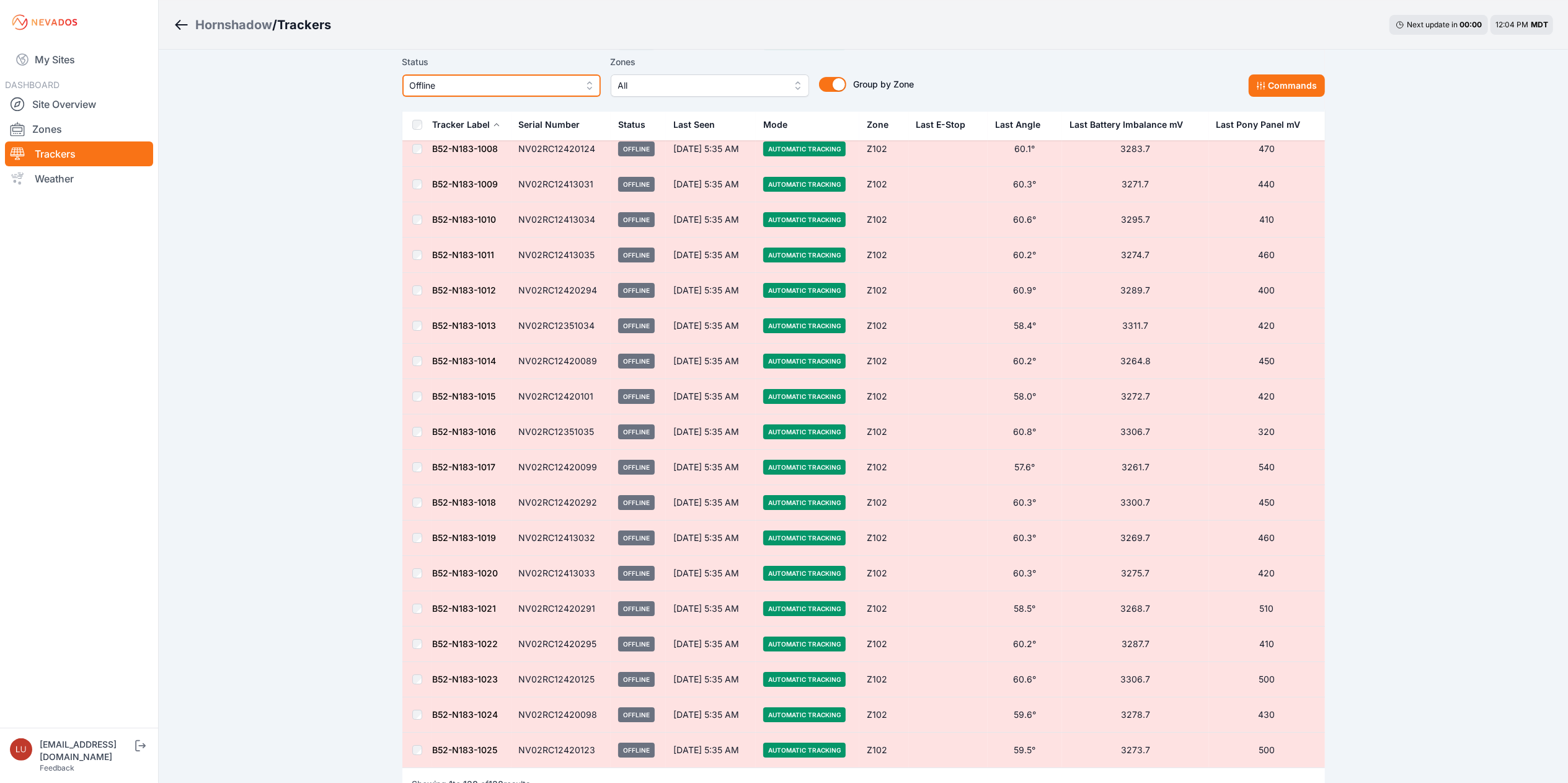
scroll to position [4308, 0]
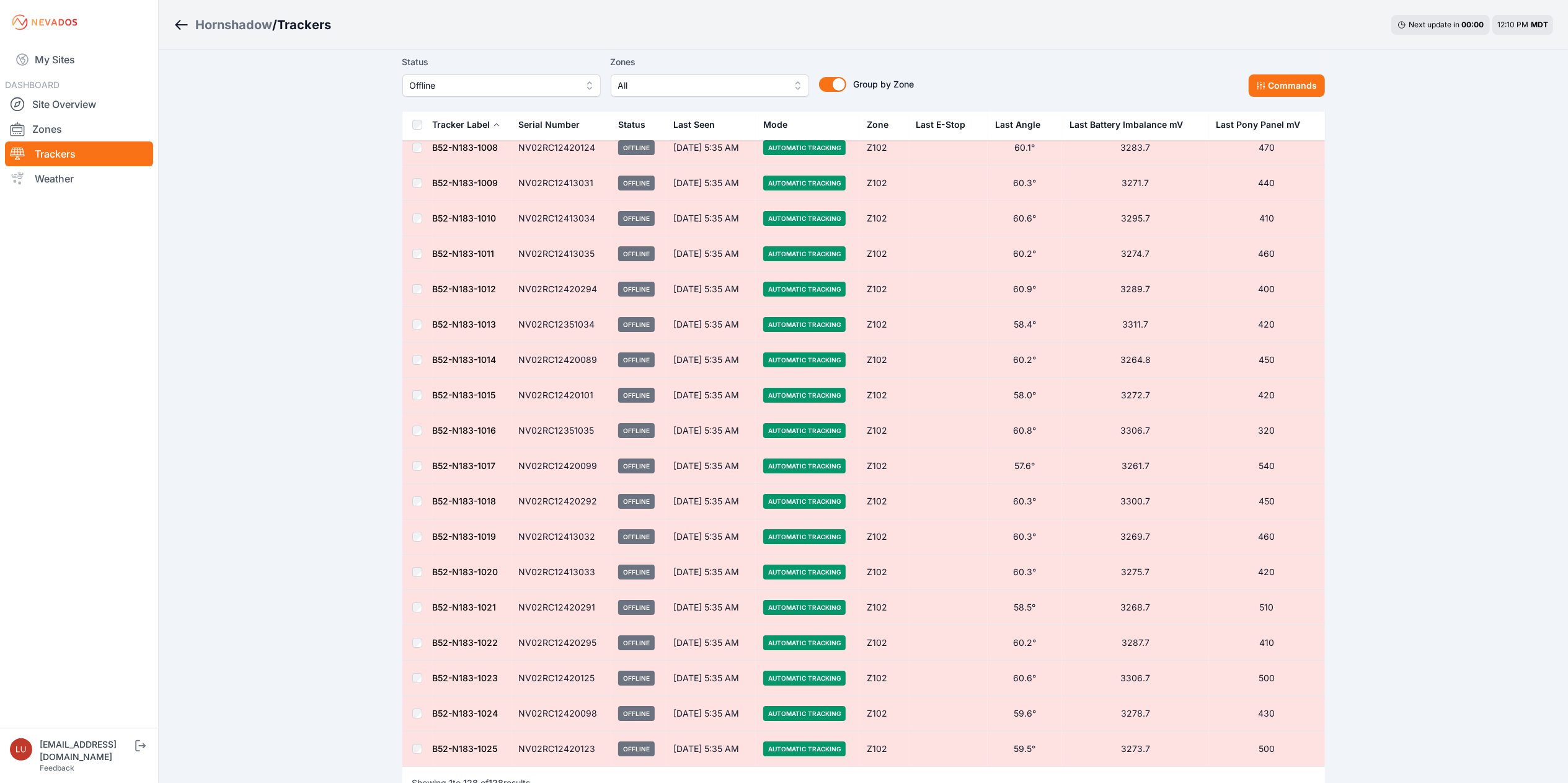
click at [258, 23] on div "Hornshadow" at bounding box center [234, 25] width 77 height 17
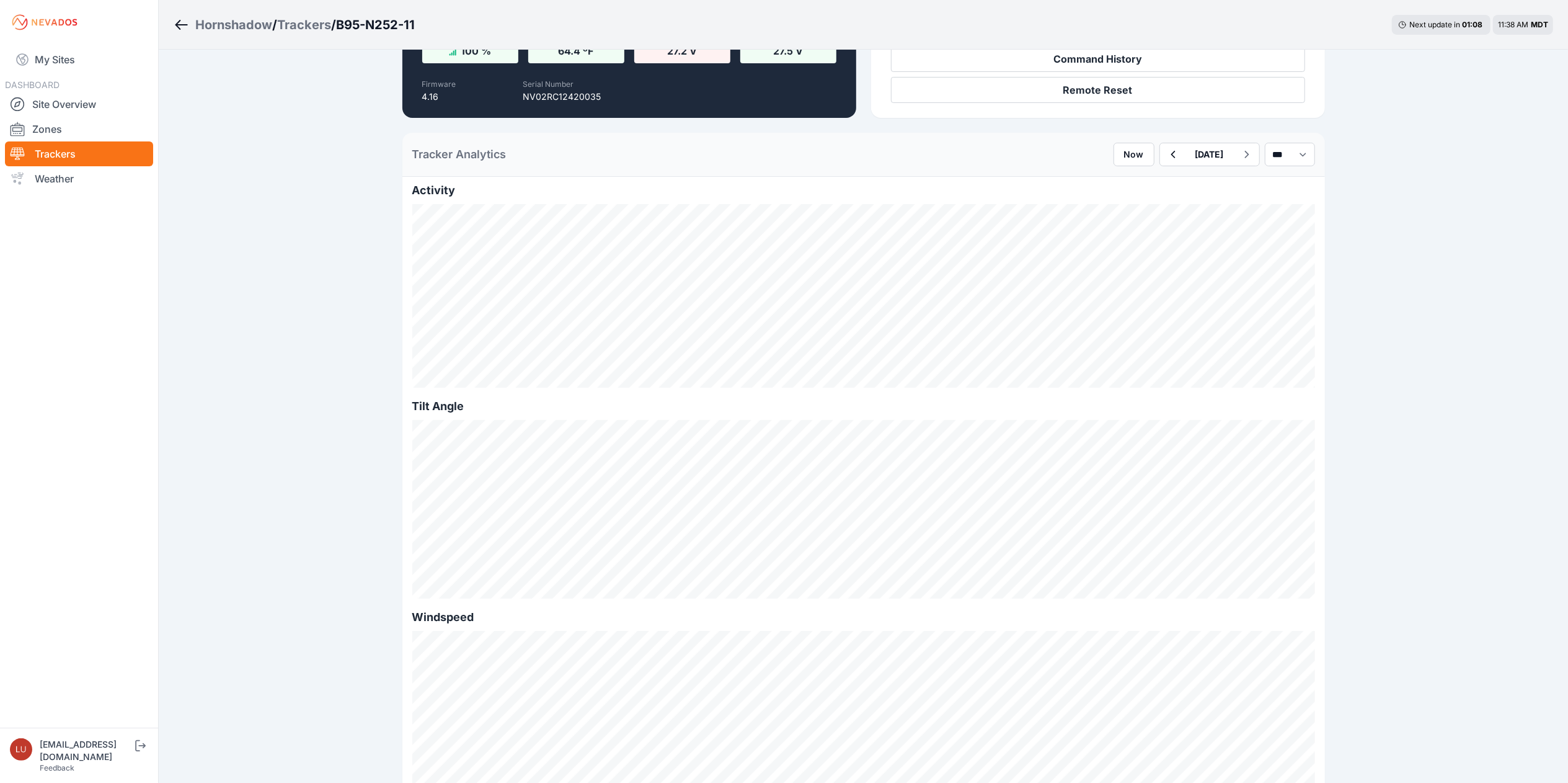
scroll to position [236, 0]
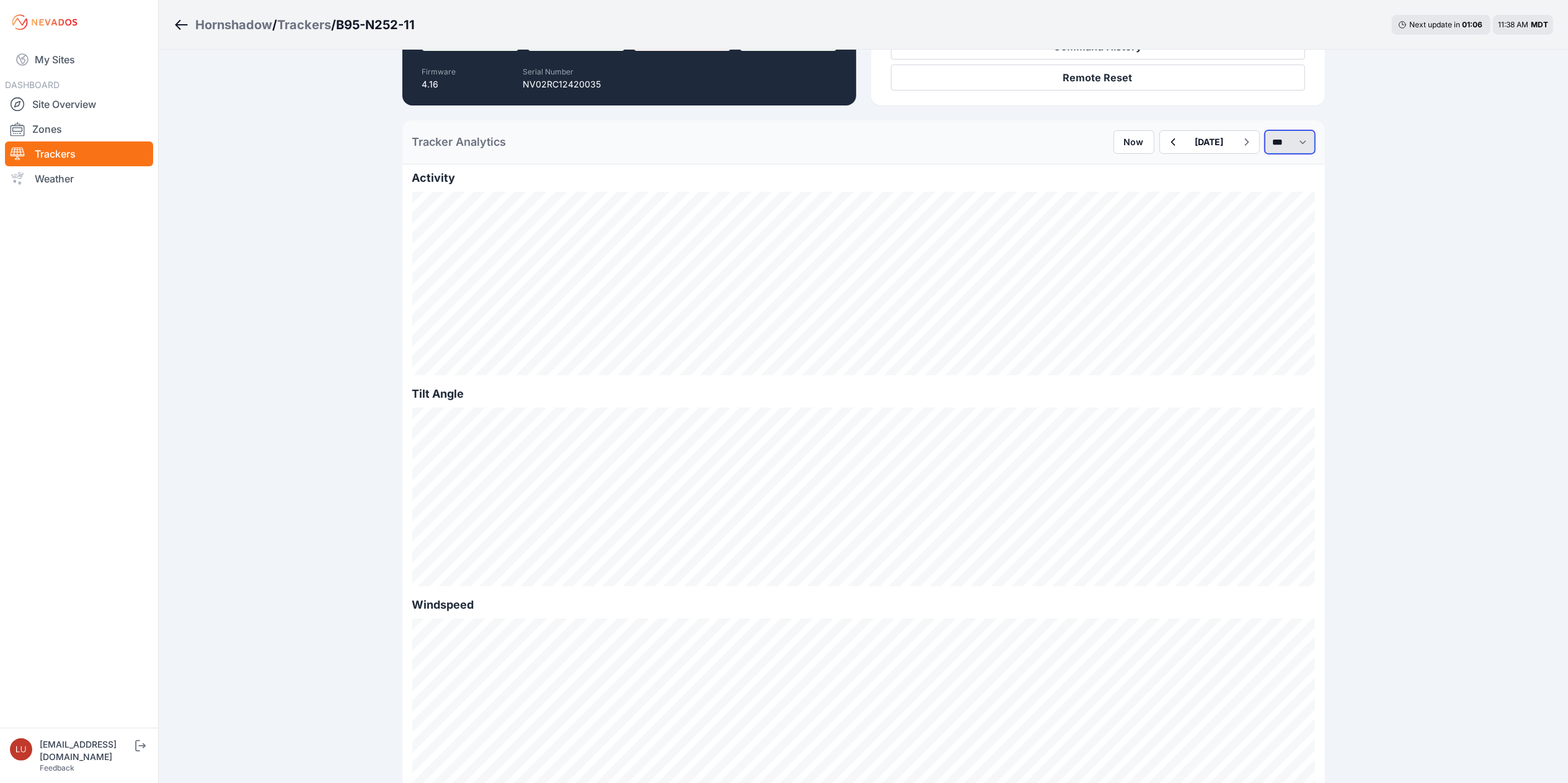
click at [1296, 143] on select "*** **** *****" at bounding box center [1290, 142] width 50 height 23
click at [1265, 130] on select "*** **** *****" at bounding box center [1290, 142] width 50 height 23
select select "******"
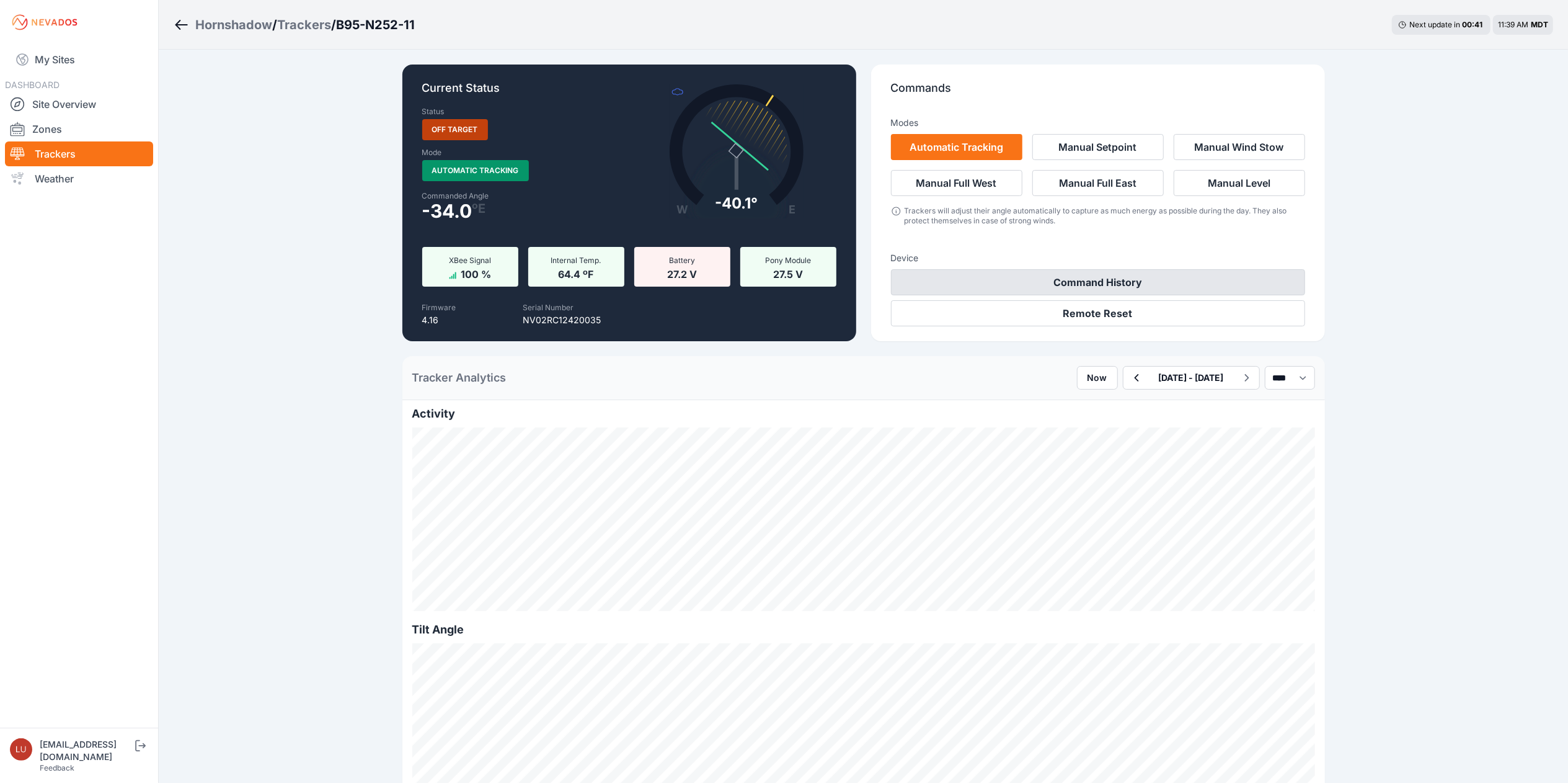
click at [1149, 284] on button "Command History" at bounding box center [1098, 282] width 414 height 26
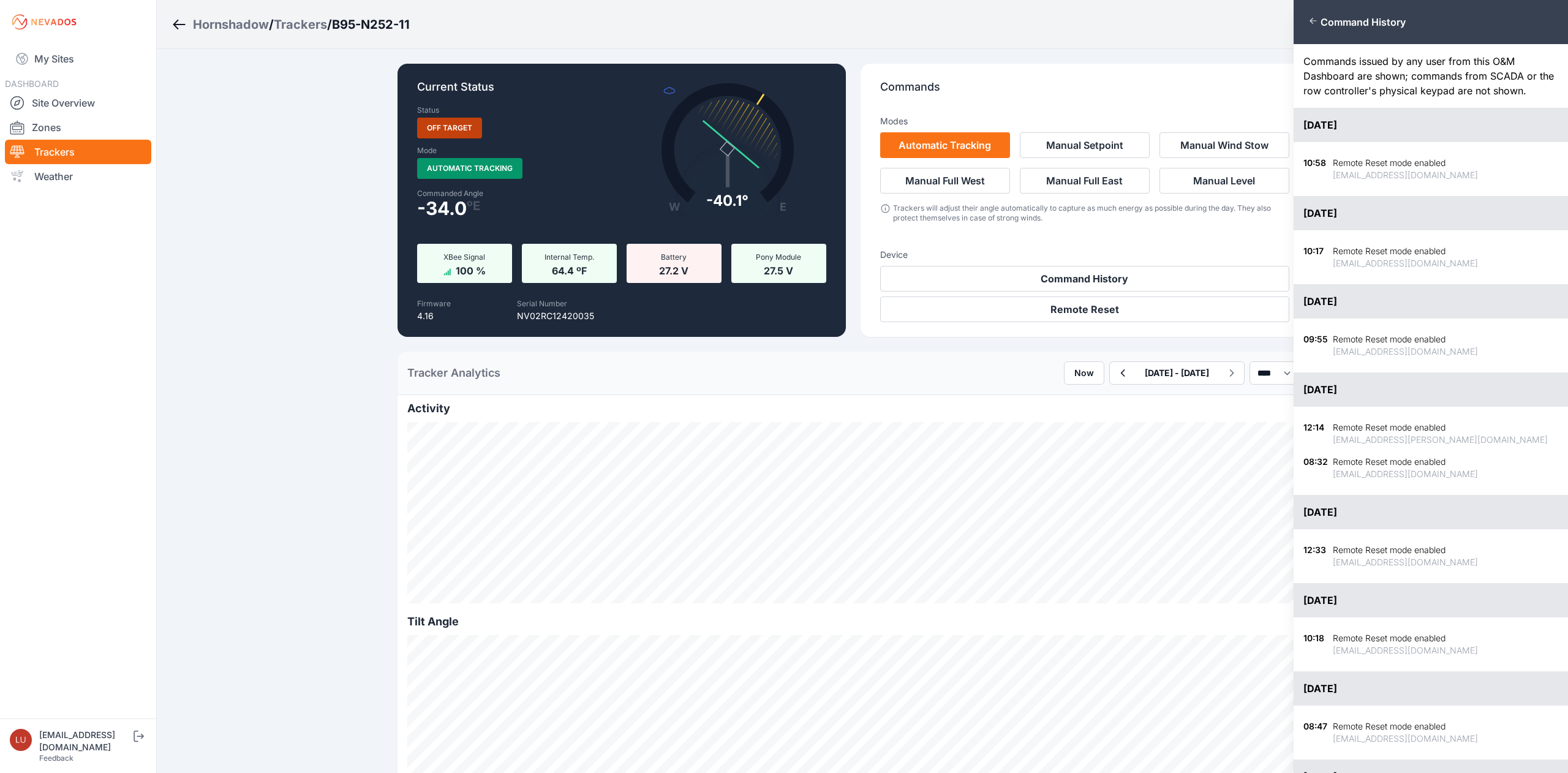
click at [904, 366] on div "Close panel Command History Commands issued by any user from this O&M Dashboard…" at bounding box center [784, 386] width 1568 height 773
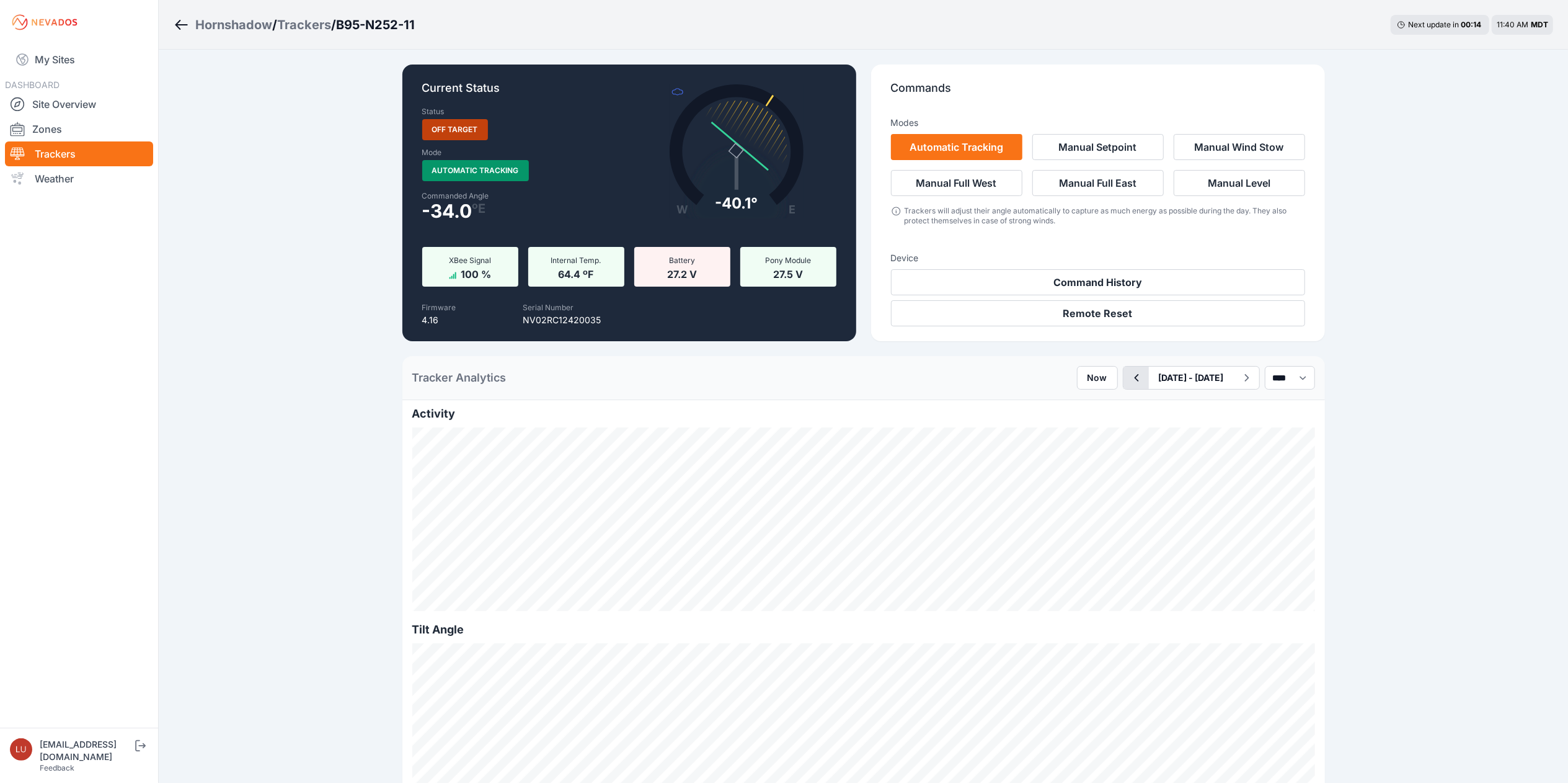
click at [1129, 379] on icon "button" at bounding box center [1137, 378] width 16 height 15
click at [1129, 377] on icon "button" at bounding box center [1137, 378] width 16 height 15
click at [1129, 381] on icon "button" at bounding box center [1137, 378] width 16 height 15
click at [1129, 382] on icon "button" at bounding box center [1137, 378] width 16 height 15
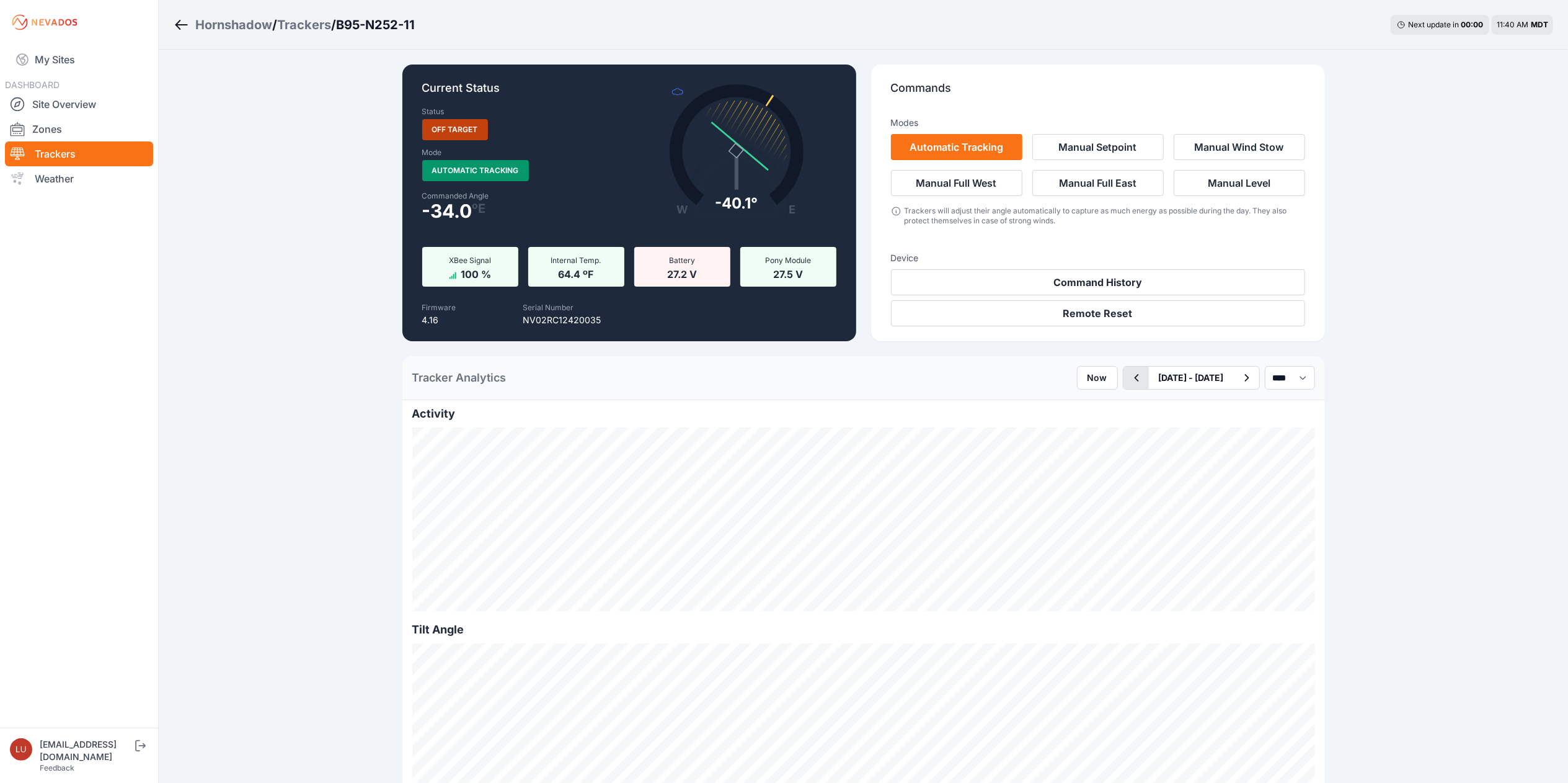
click at [1129, 377] on icon "button" at bounding box center [1137, 378] width 16 height 15
click at [1124, 377] on button "button" at bounding box center [1137, 378] width 26 height 22
click at [1129, 382] on icon "button" at bounding box center [1137, 378] width 16 height 15
click at [1134, 382] on icon "button" at bounding box center [1137, 378] width 4 height 7
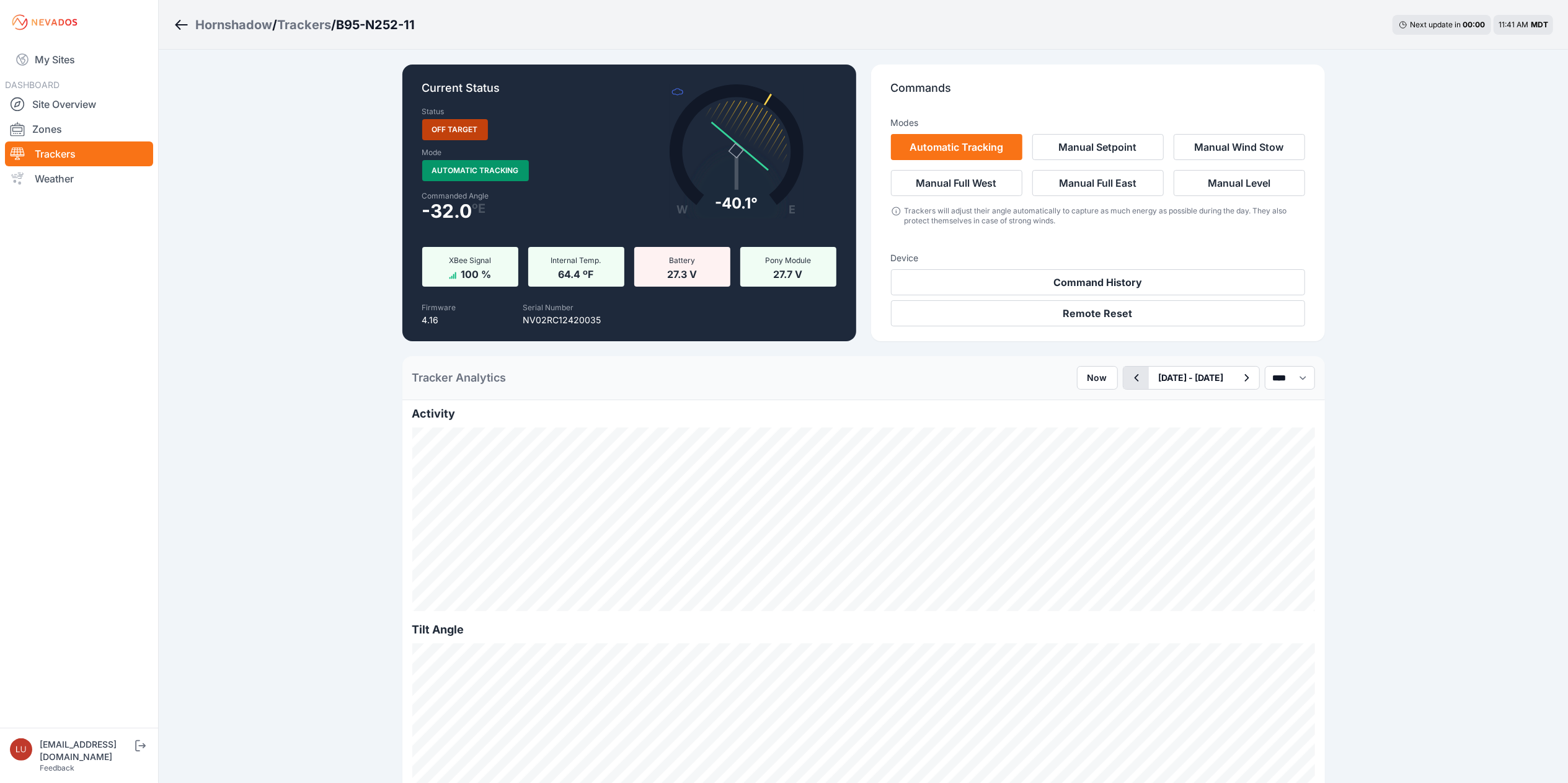
click at [1129, 382] on icon "button" at bounding box center [1137, 378] width 16 height 15
click at [1134, 377] on icon "button" at bounding box center [1137, 378] width 4 height 7
click at [1134, 379] on icon "button" at bounding box center [1137, 378] width 4 height 7
click at [1129, 379] on icon "button" at bounding box center [1137, 378] width 16 height 15
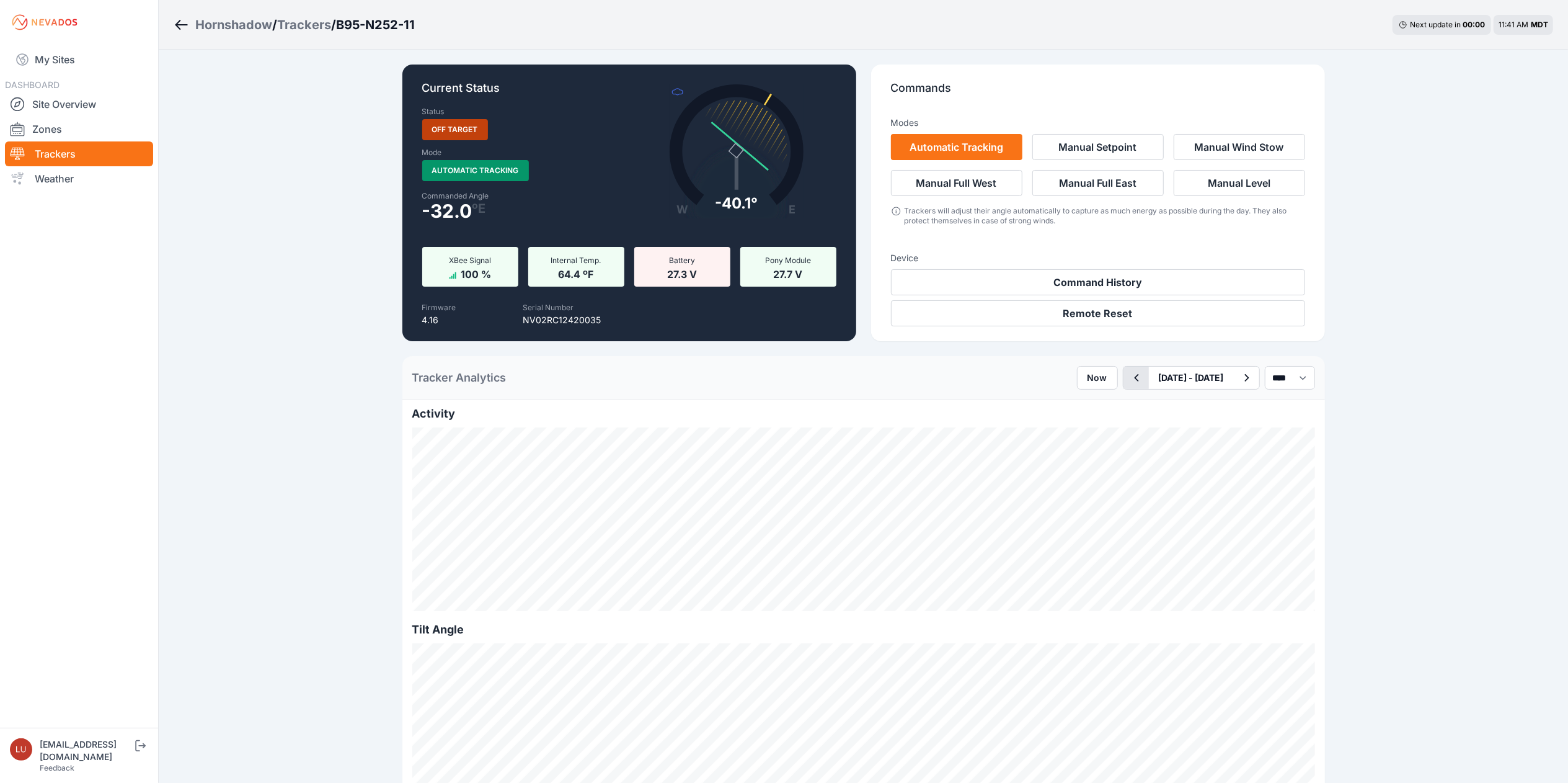
click at [1124, 379] on button "button" at bounding box center [1137, 378] width 26 height 22
click at [1129, 381] on icon "button" at bounding box center [1137, 378] width 16 height 15
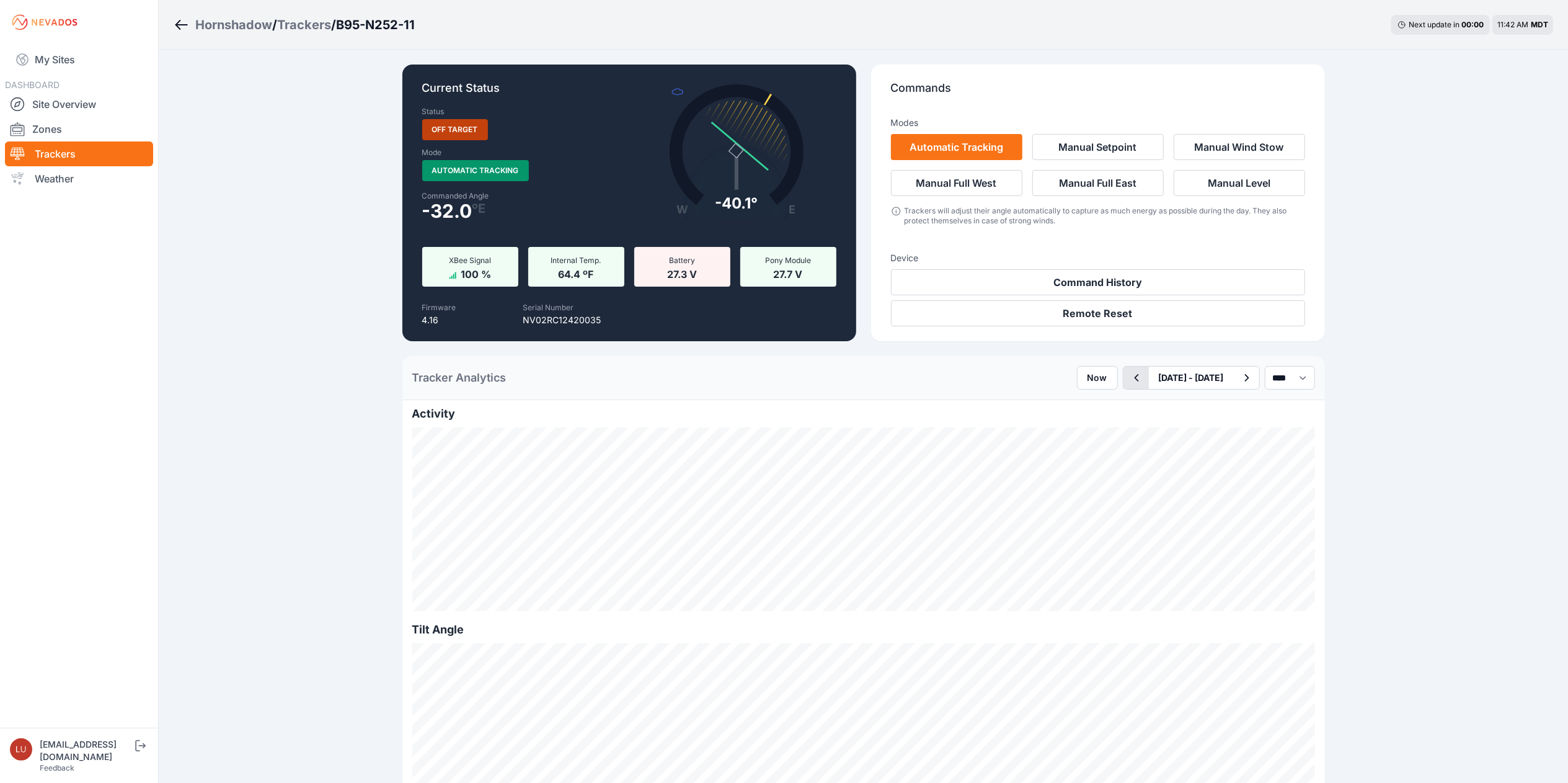
click at [1129, 381] on icon "button" at bounding box center [1137, 378] width 16 height 15
click at [1129, 379] on icon "button" at bounding box center [1137, 378] width 16 height 15
click at [1129, 383] on icon "button" at bounding box center [1137, 378] width 16 height 15
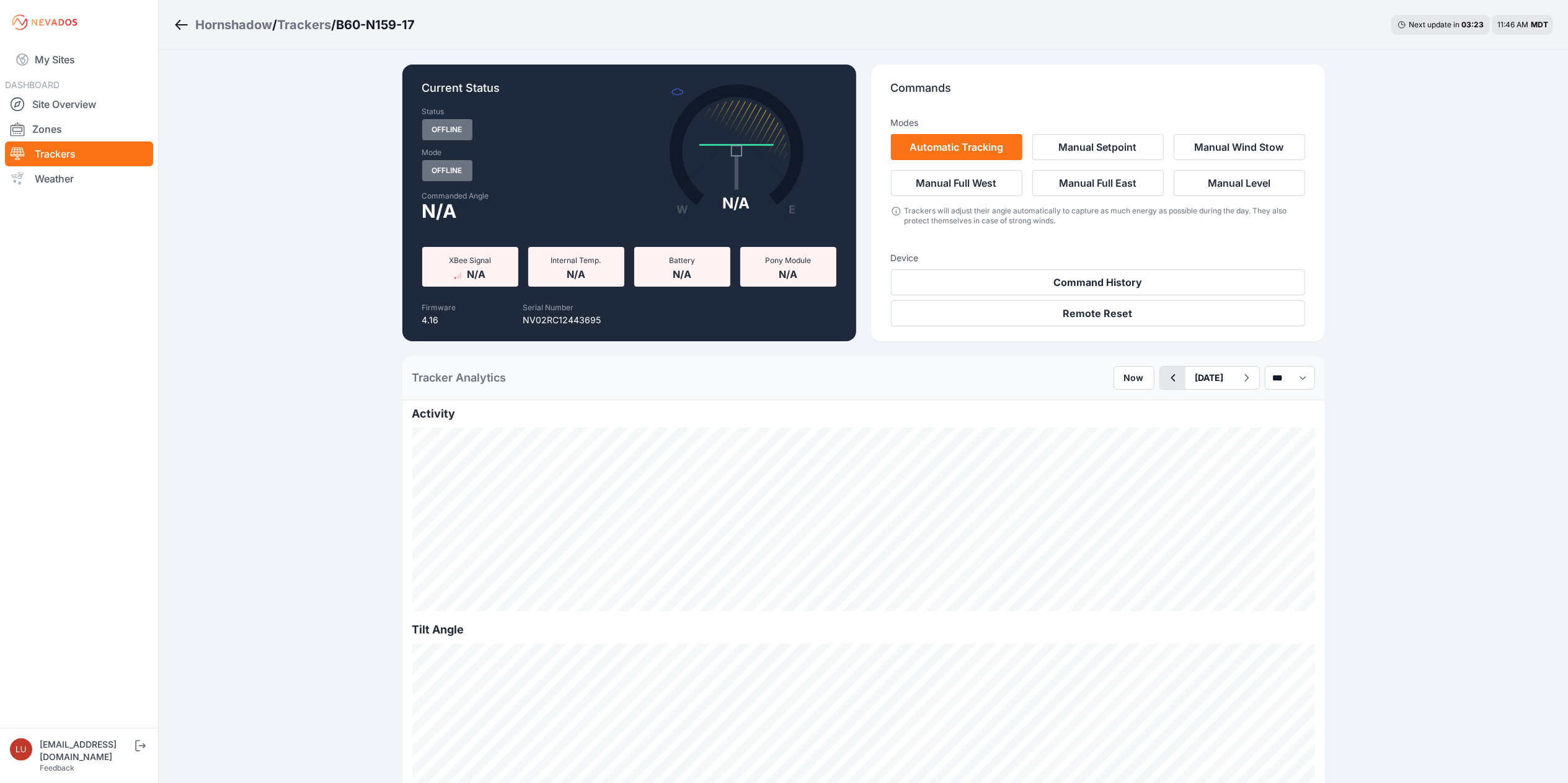
click at [1160, 382] on button "button" at bounding box center [1173, 378] width 26 height 22
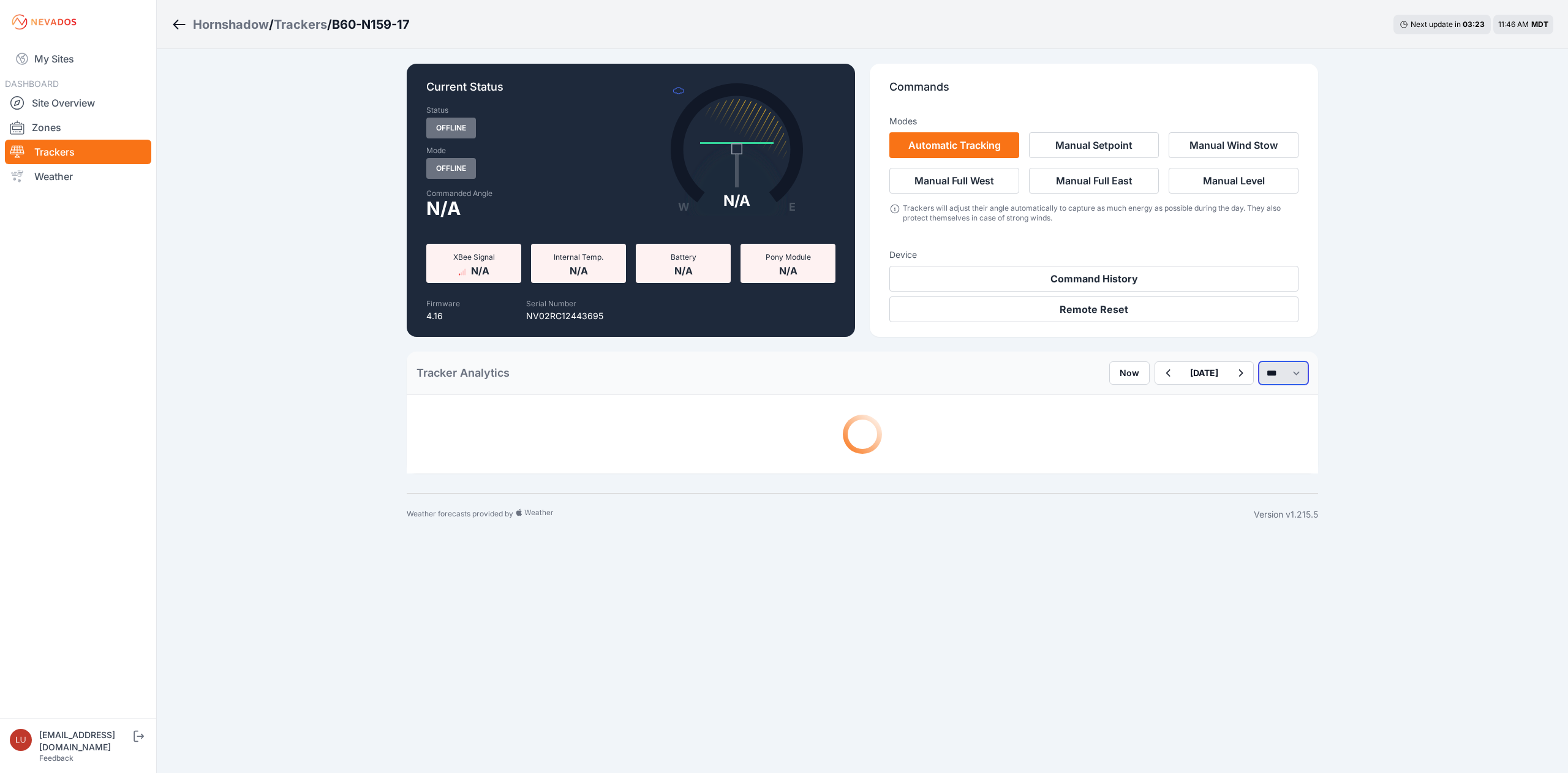
click at [1270, 378] on select "*** **** *****" at bounding box center [1284, 373] width 50 height 23
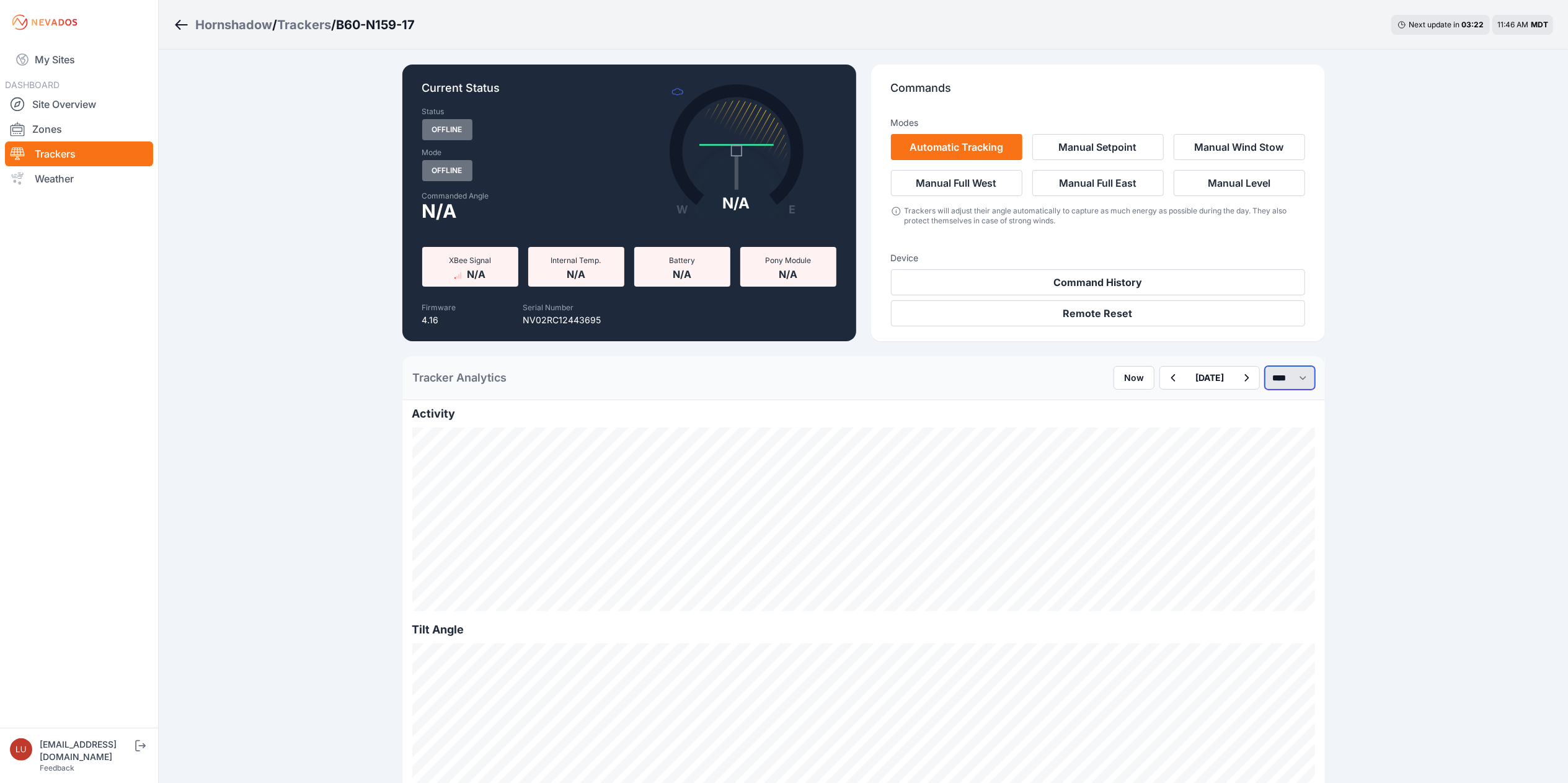
click at [1265, 366] on select "*** **** *****" at bounding box center [1290, 378] width 50 height 23
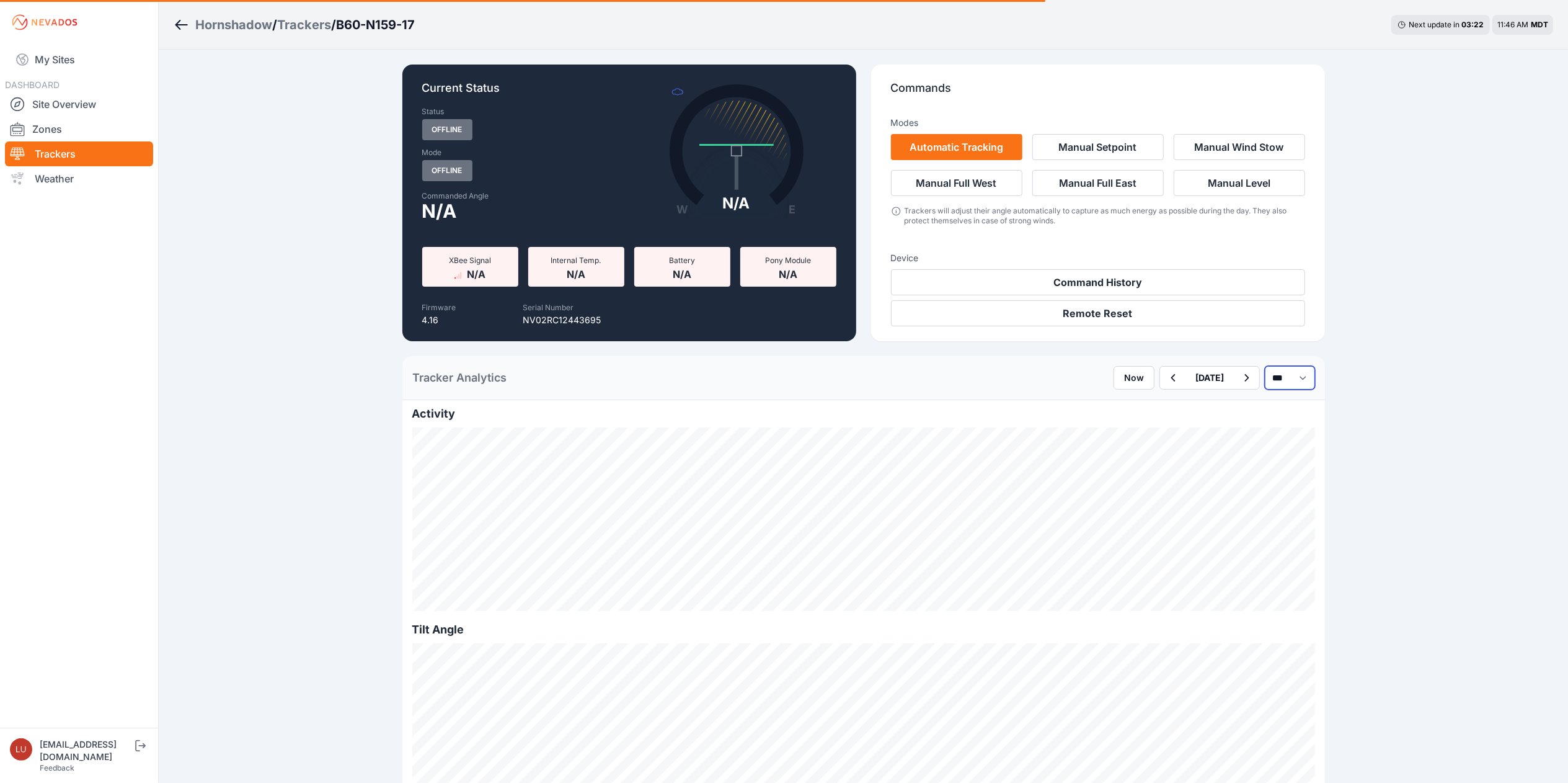
select select "******"
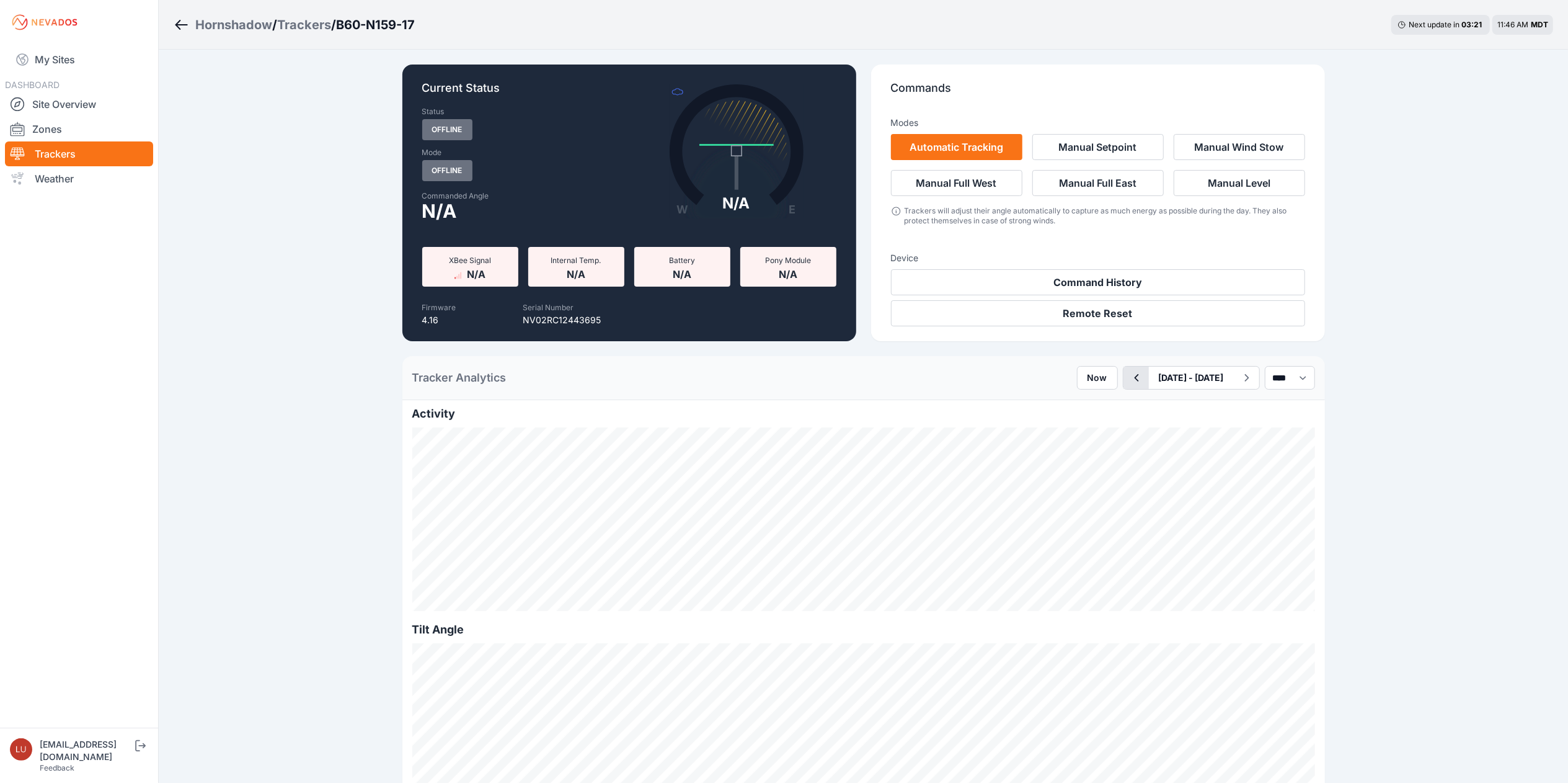
click at [1124, 377] on button "button" at bounding box center [1137, 378] width 26 height 22
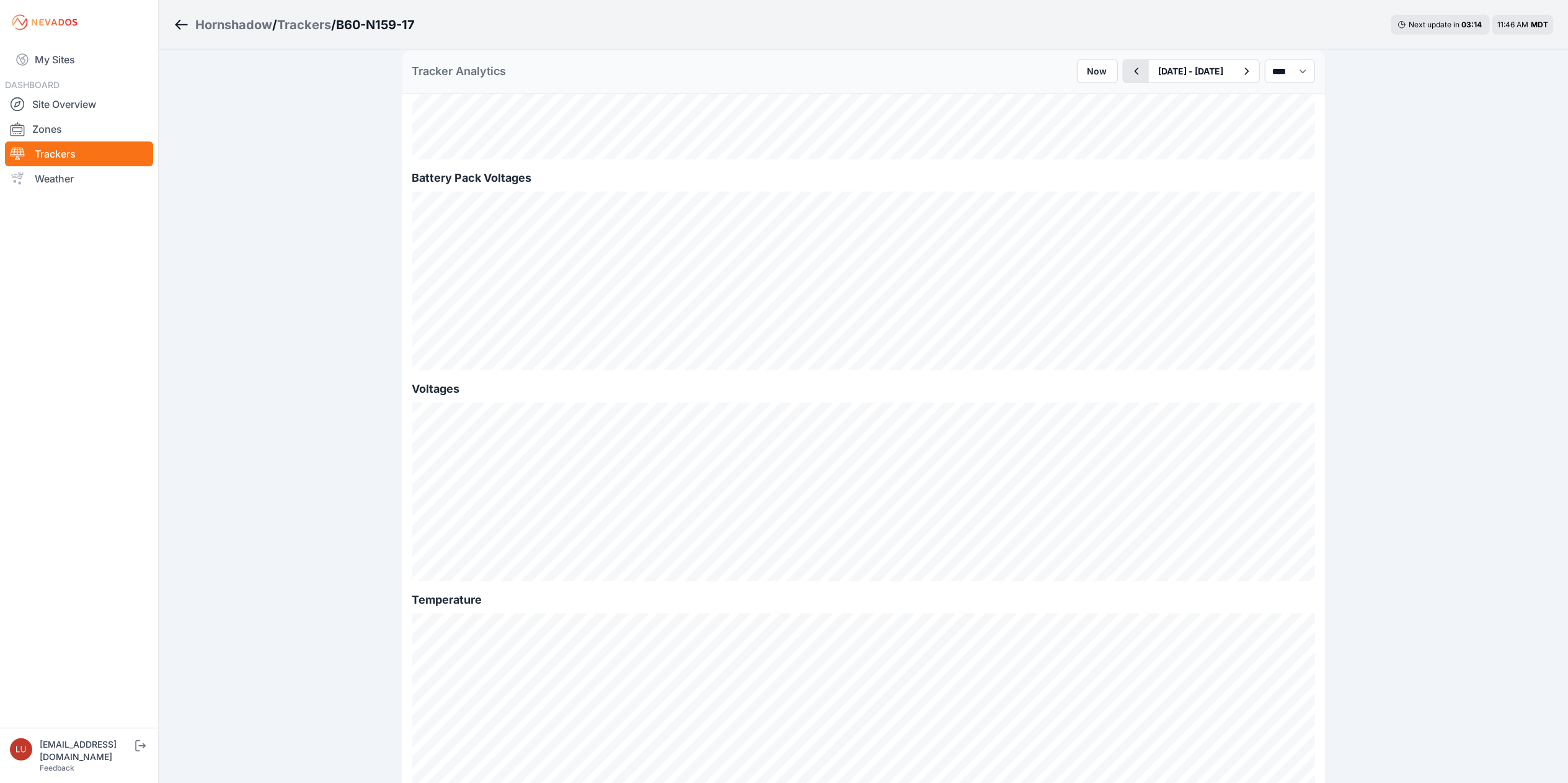
scroll to position [1113, 0]
click at [1267, 82] on select "*** **** *****" at bounding box center [1290, 71] width 50 height 23
click at [1265, 60] on select "*** **** *****" at bounding box center [1290, 71] width 50 height 23
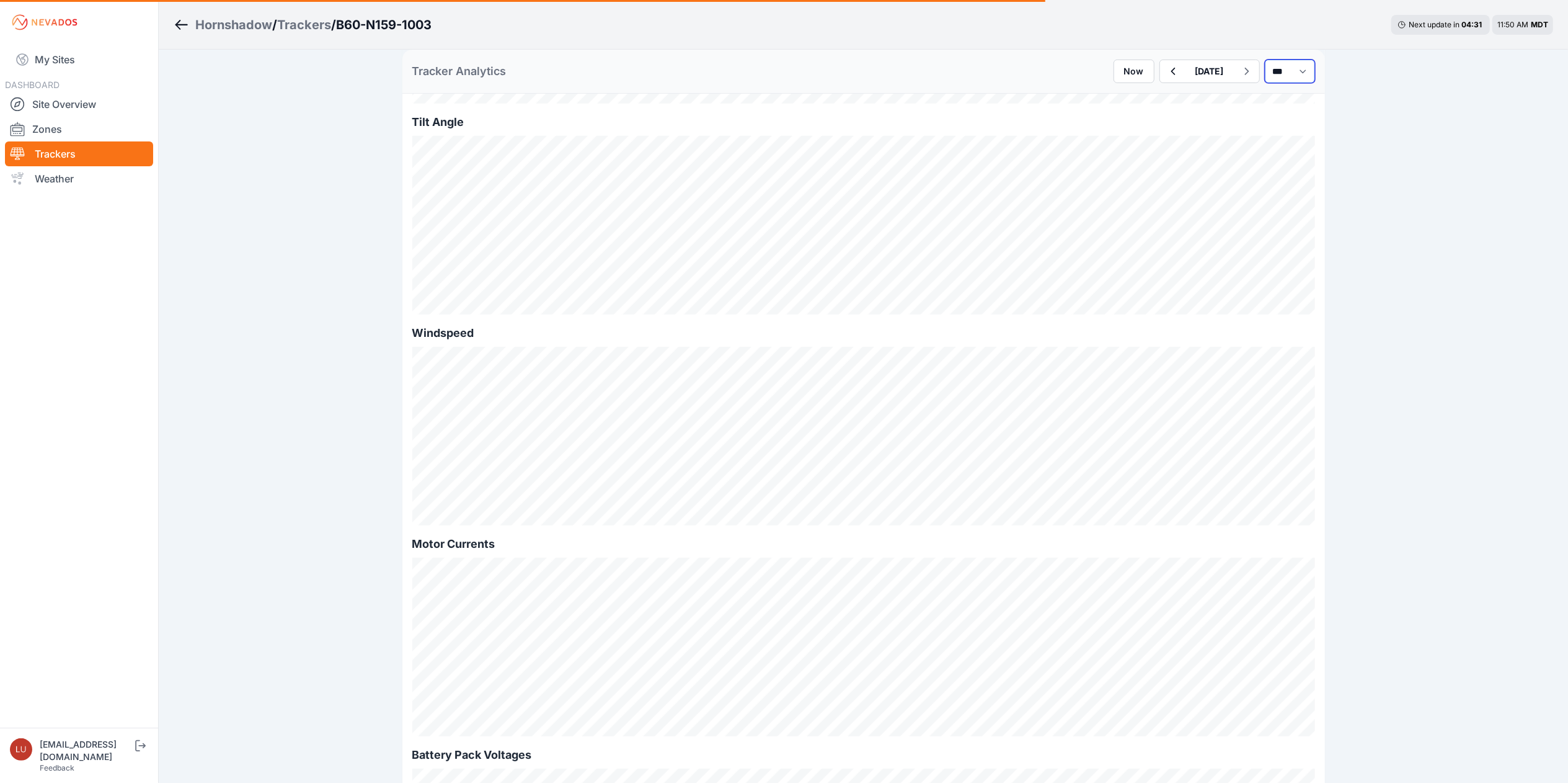
select select "******"
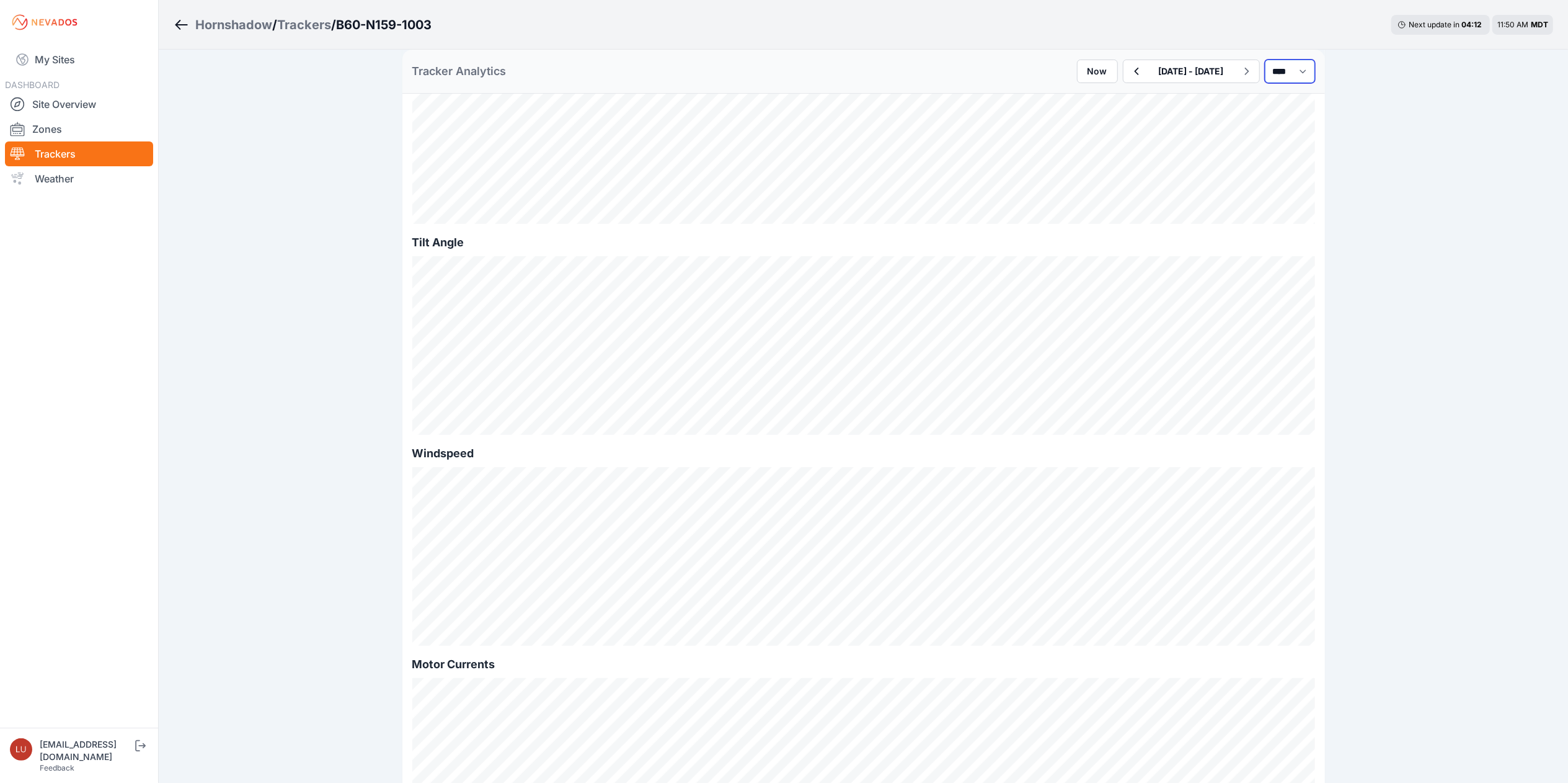
scroll to position [383, 0]
click at [1134, 69] on icon "button" at bounding box center [1137, 71] width 4 height 7
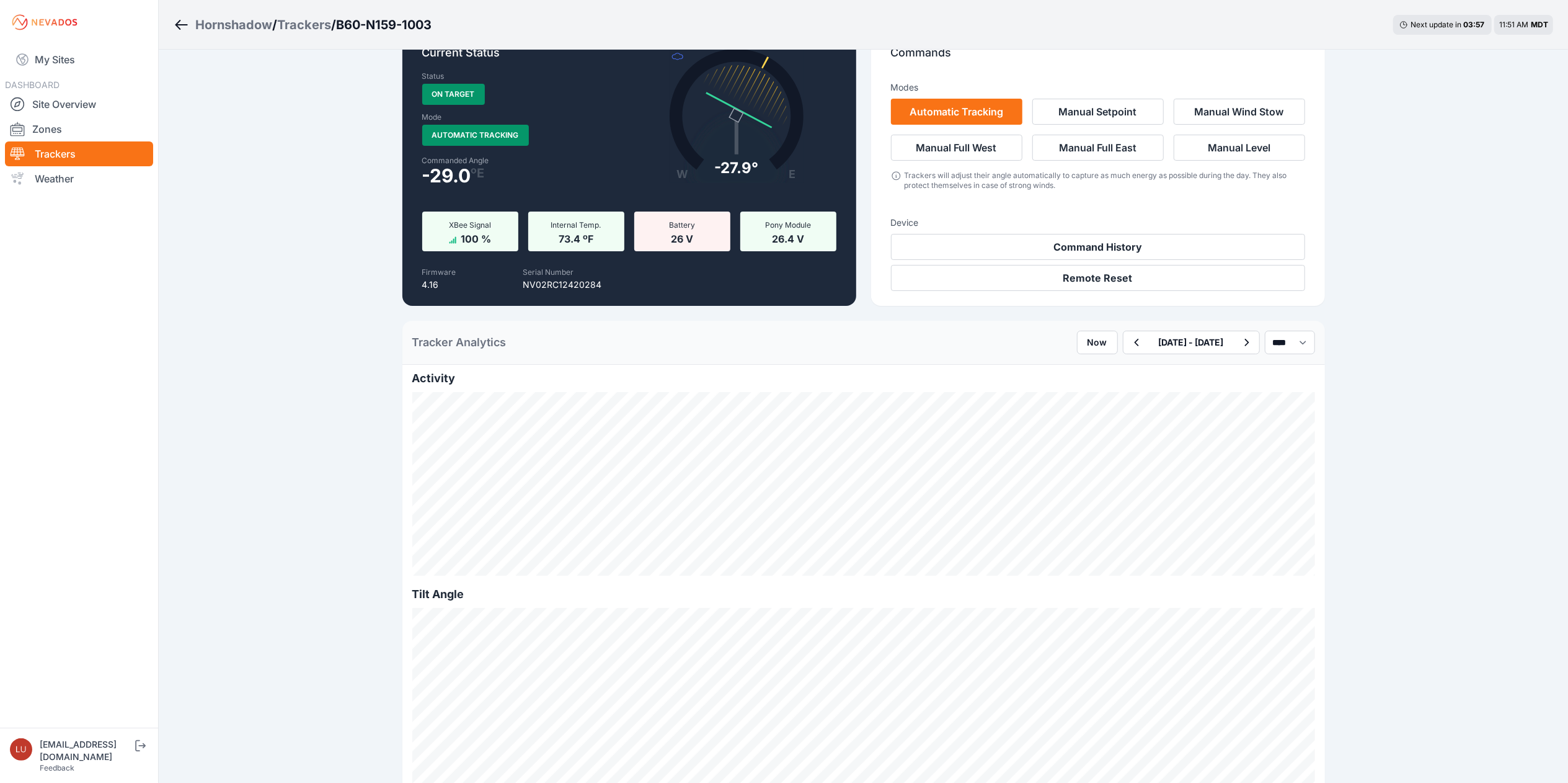
scroll to position [31, 0]
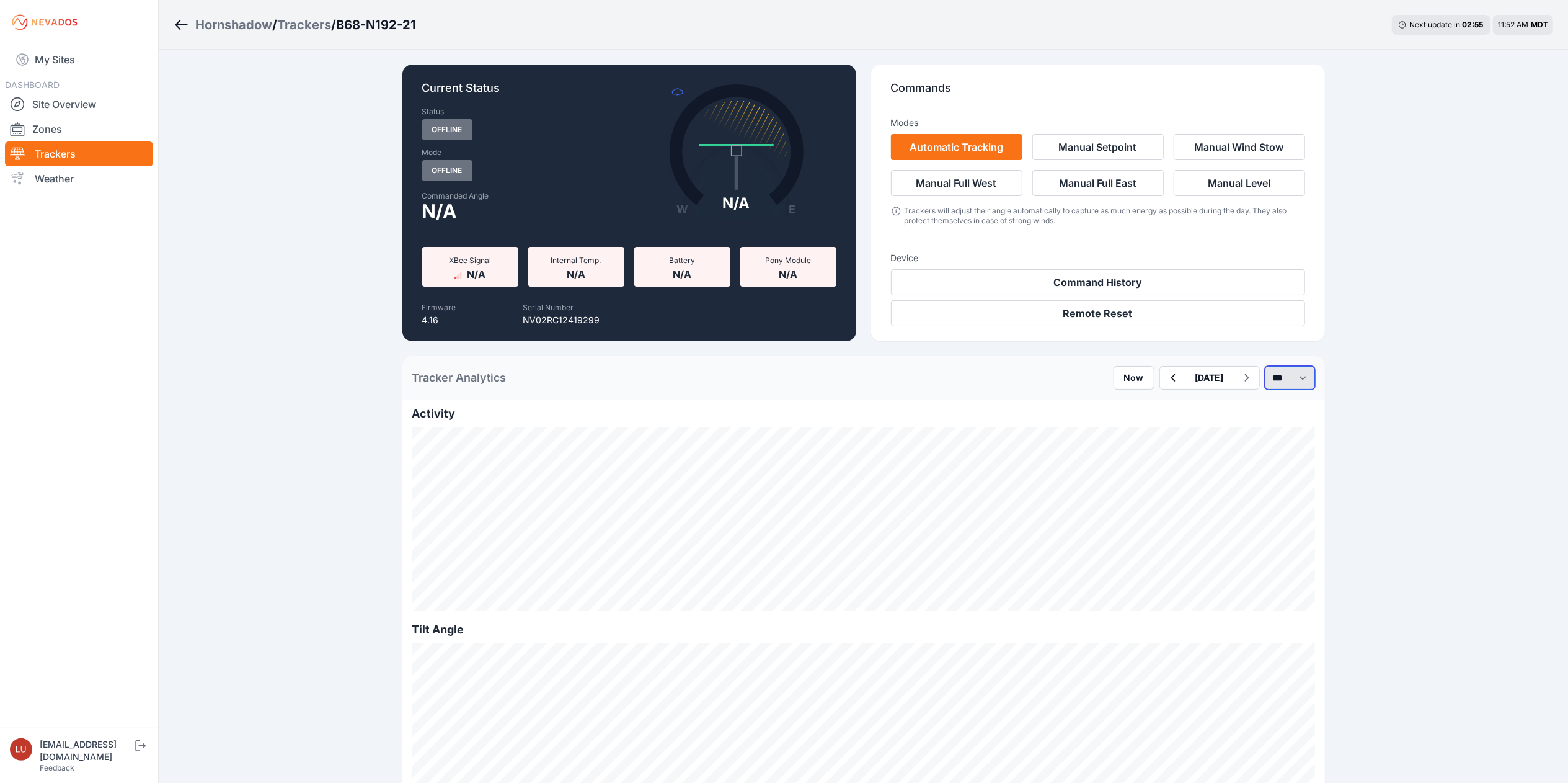
click at [1265, 378] on select "*** **** *****" at bounding box center [1290, 378] width 50 height 23
click at [1265, 366] on select "*** **** *****" at bounding box center [1290, 378] width 50 height 23
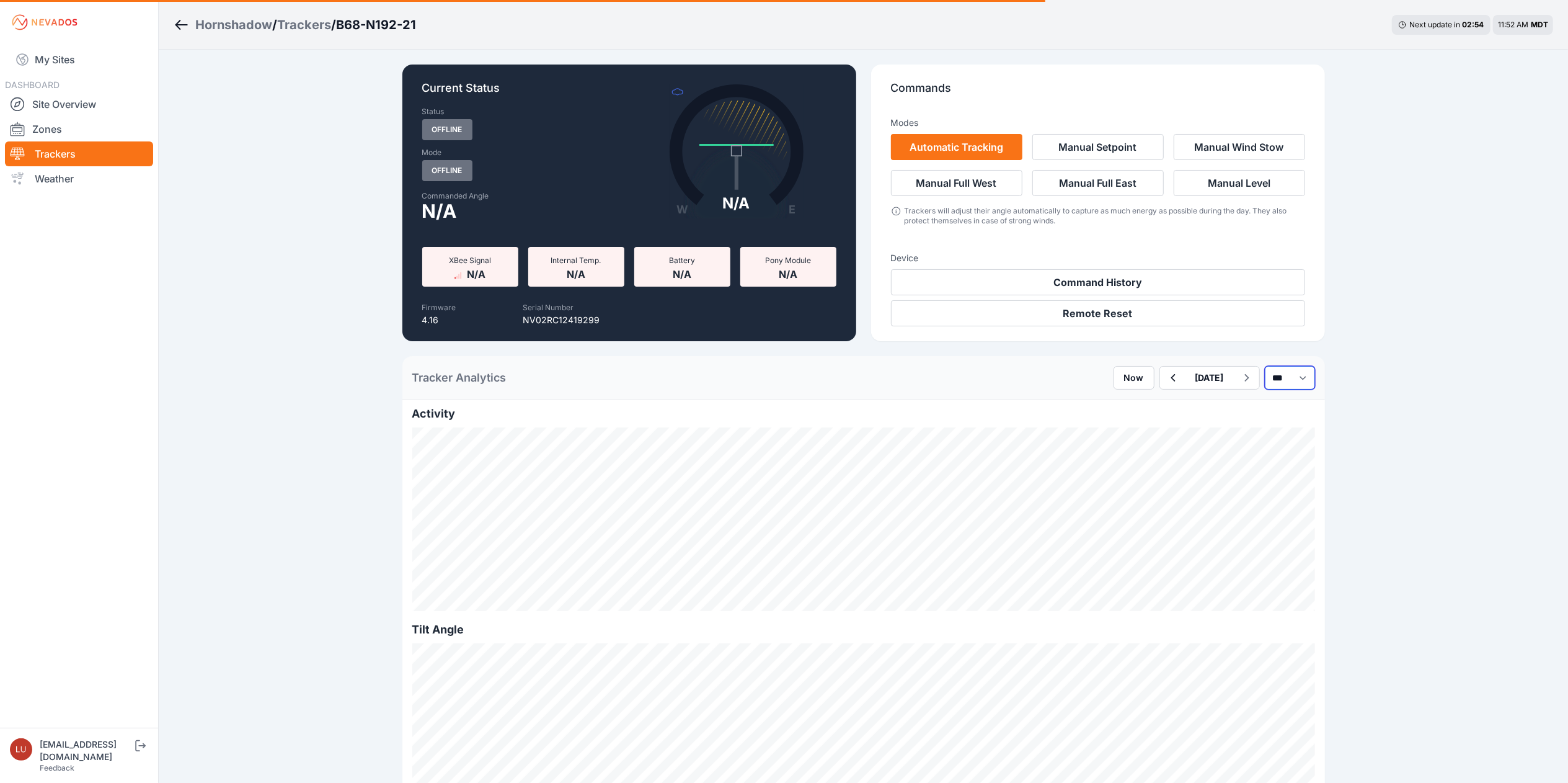
select select "******"
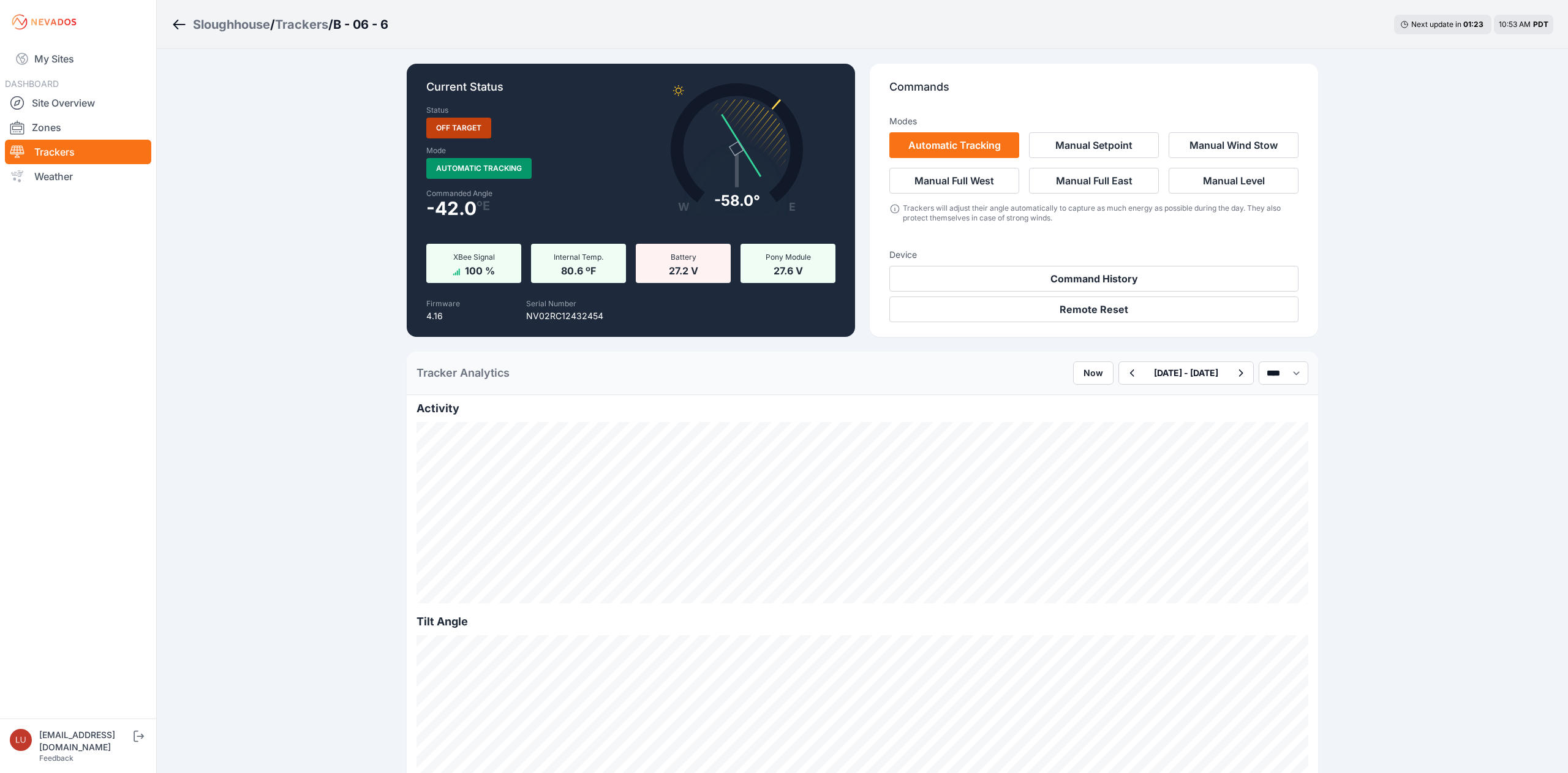
select select "******"
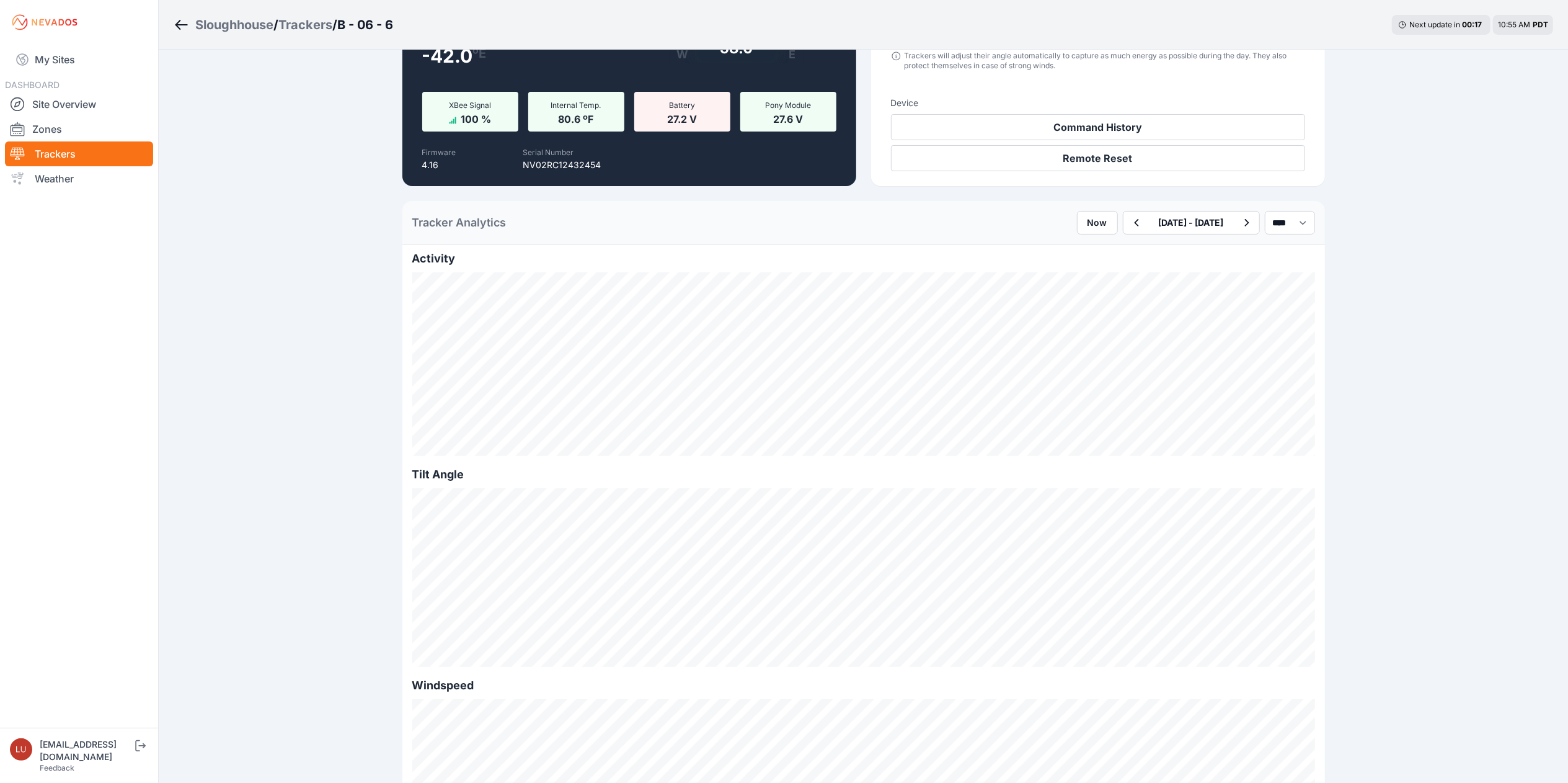
scroll to position [154, 0]
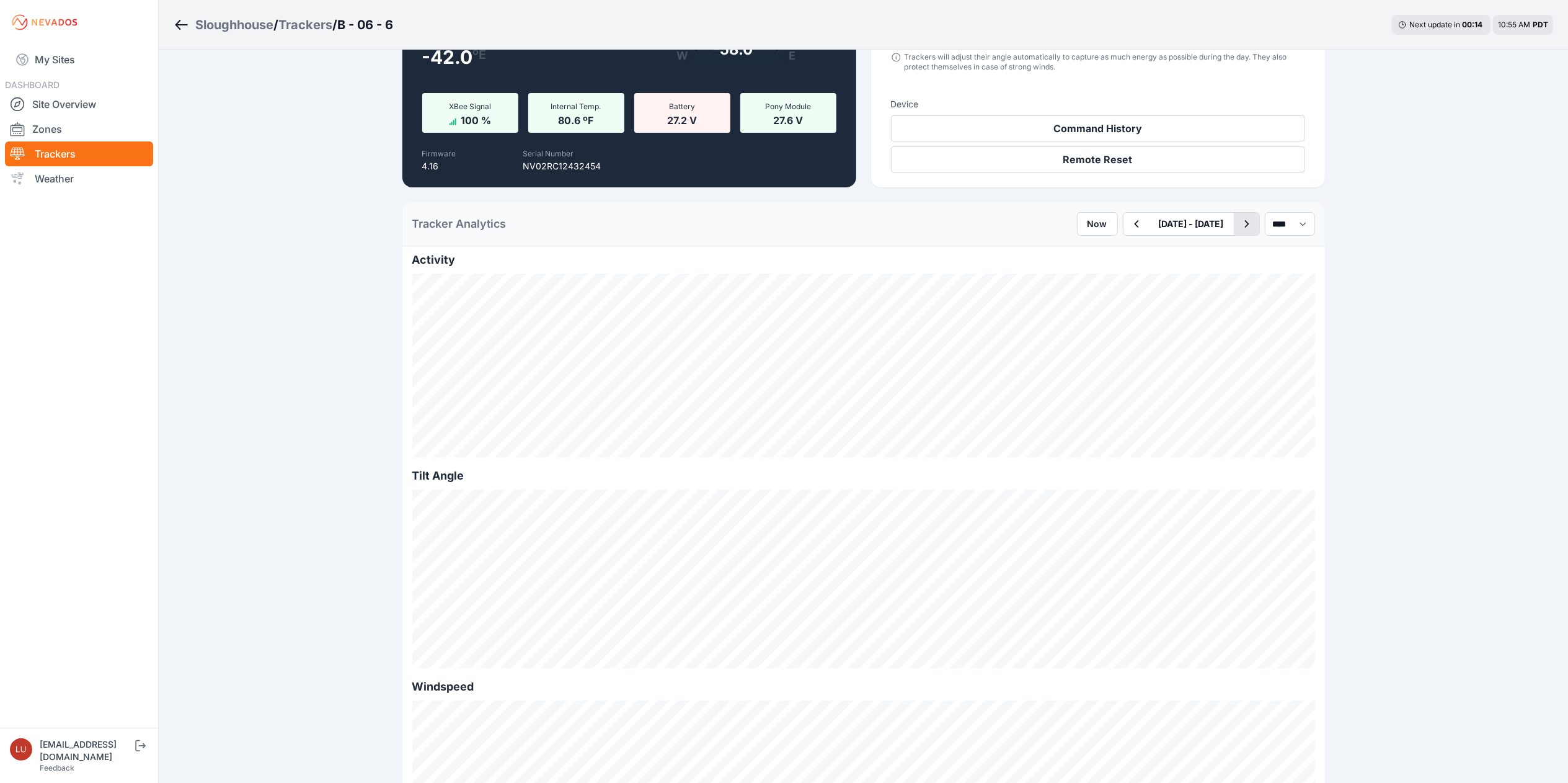
click at [1239, 227] on icon "button" at bounding box center [1247, 223] width 16 height 15
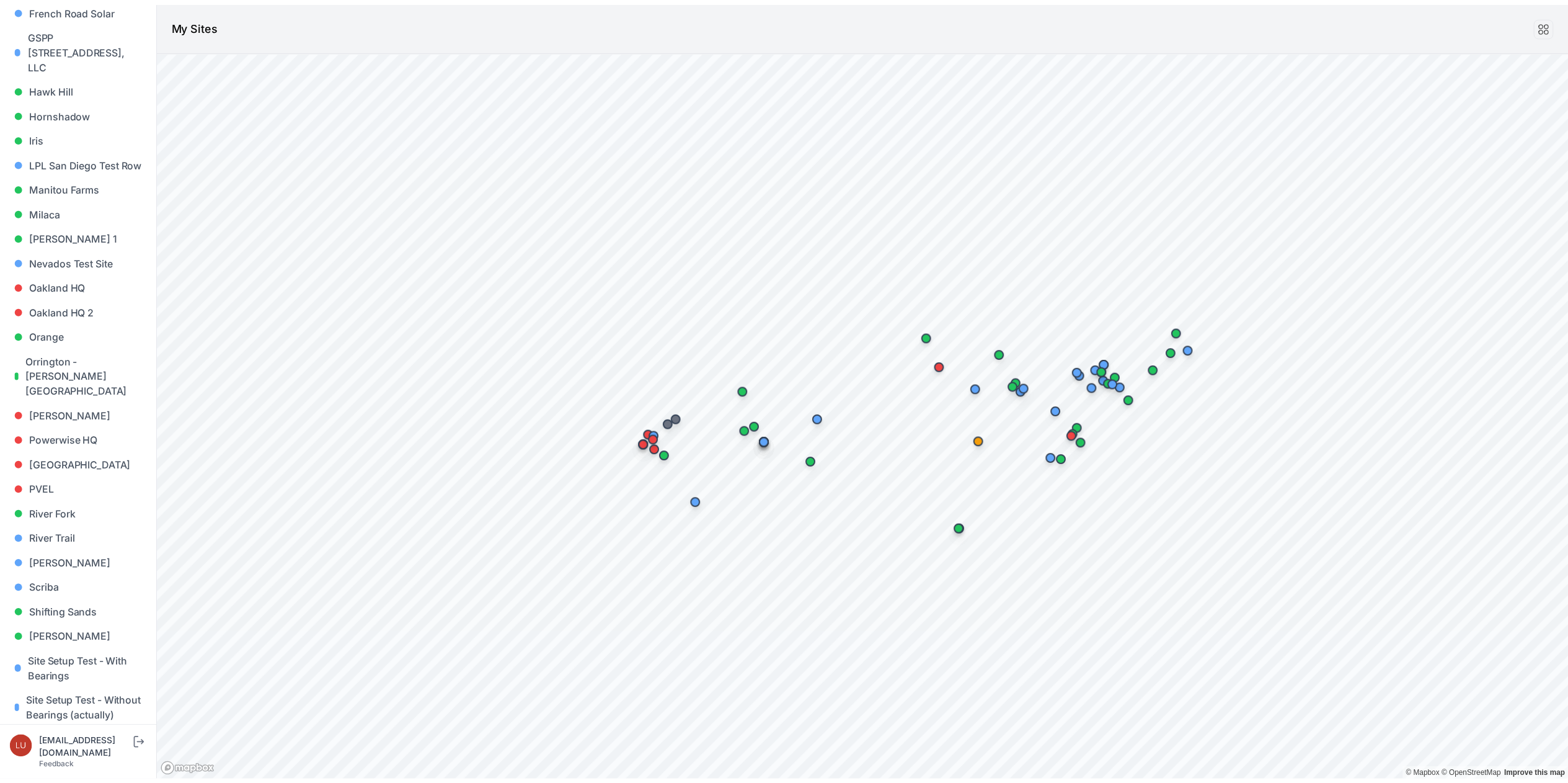
scroll to position [715, 0]
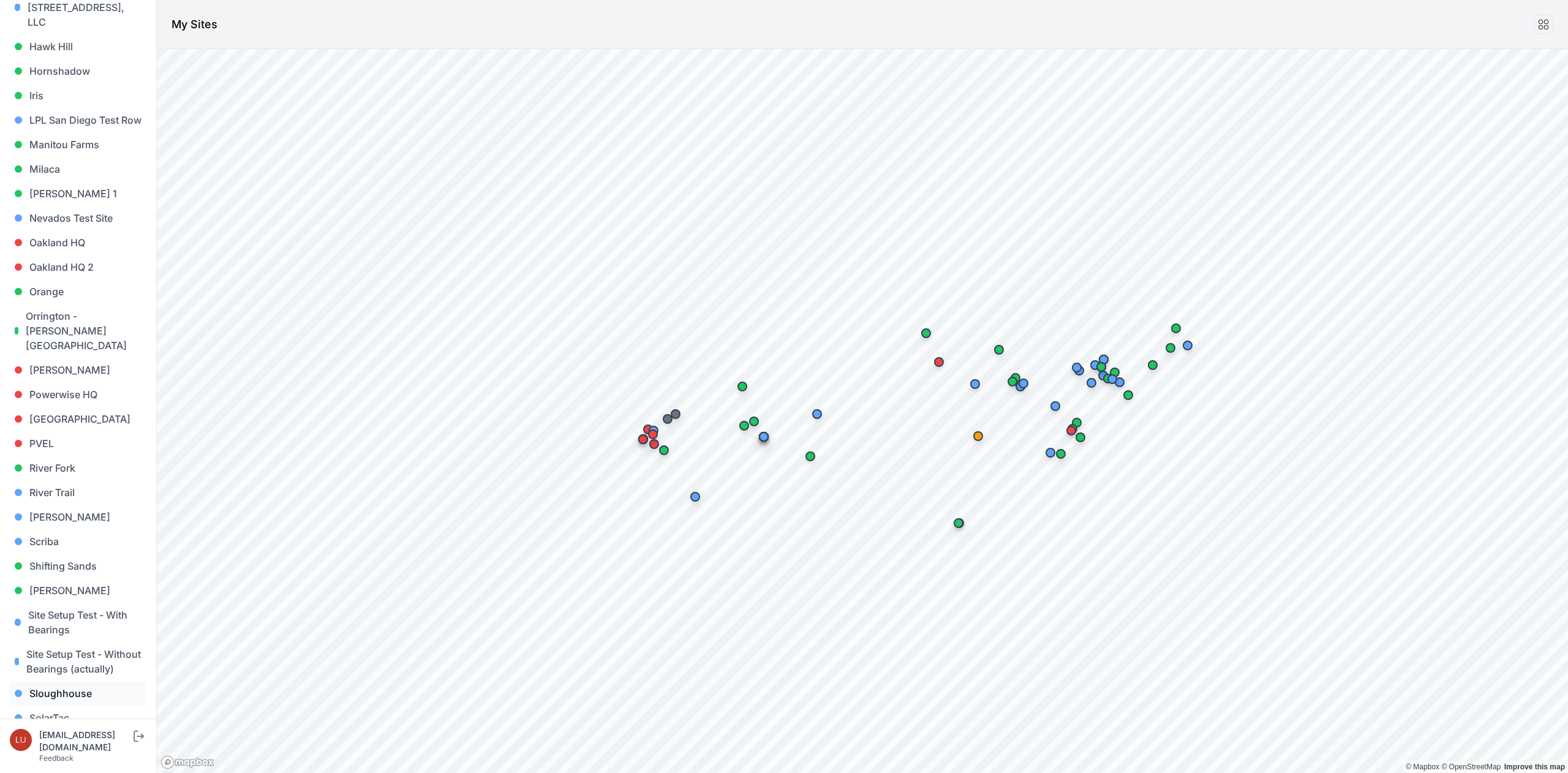
click at [51, 681] on link "Sloughhouse" at bounding box center [78, 693] width 137 height 25
